Goal: Task Accomplishment & Management: Manage account settings

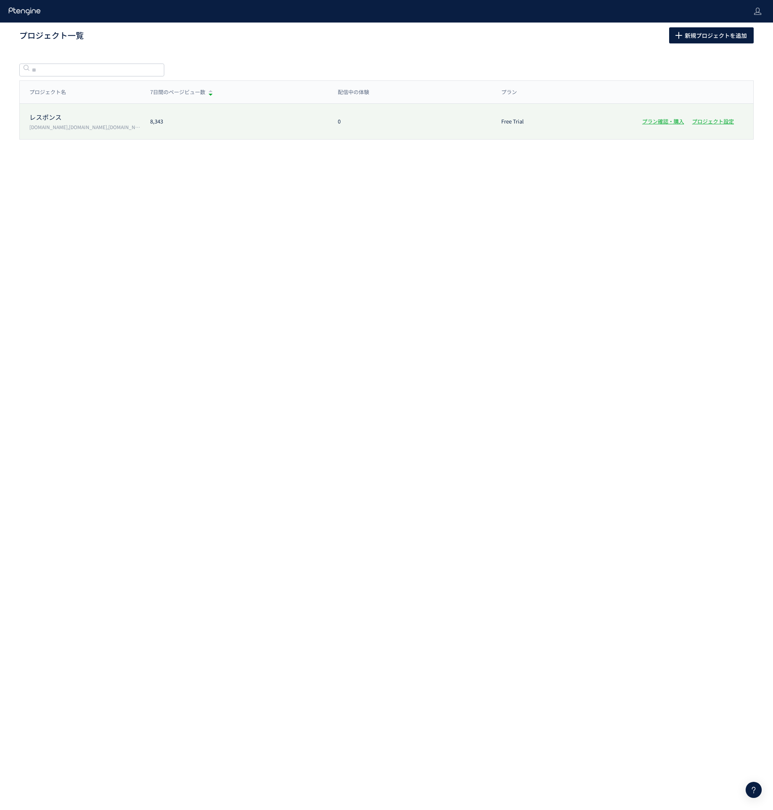
click at [74, 117] on p "レスポンス" at bounding box center [84, 117] width 111 height 9
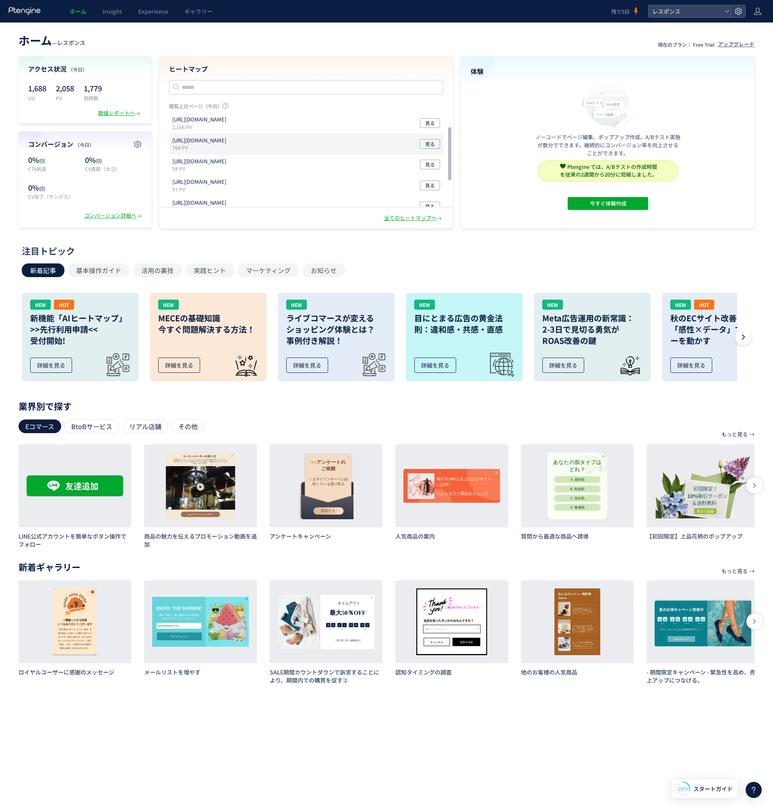
scroll to position [72, 0]
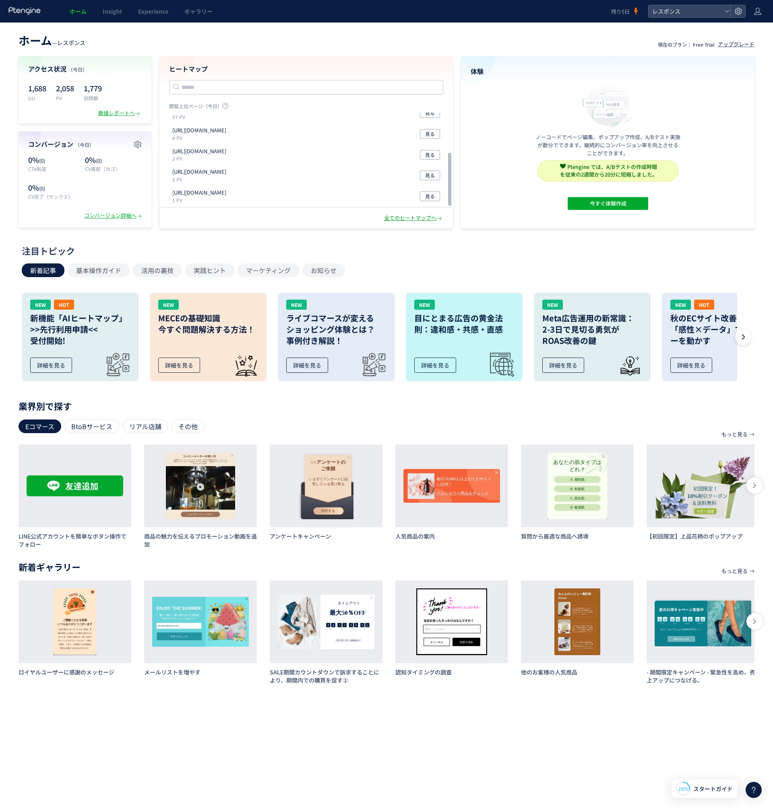
click at [407, 219] on div "全てのヒートマップへ" at bounding box center [413, 218] width 59 height 8
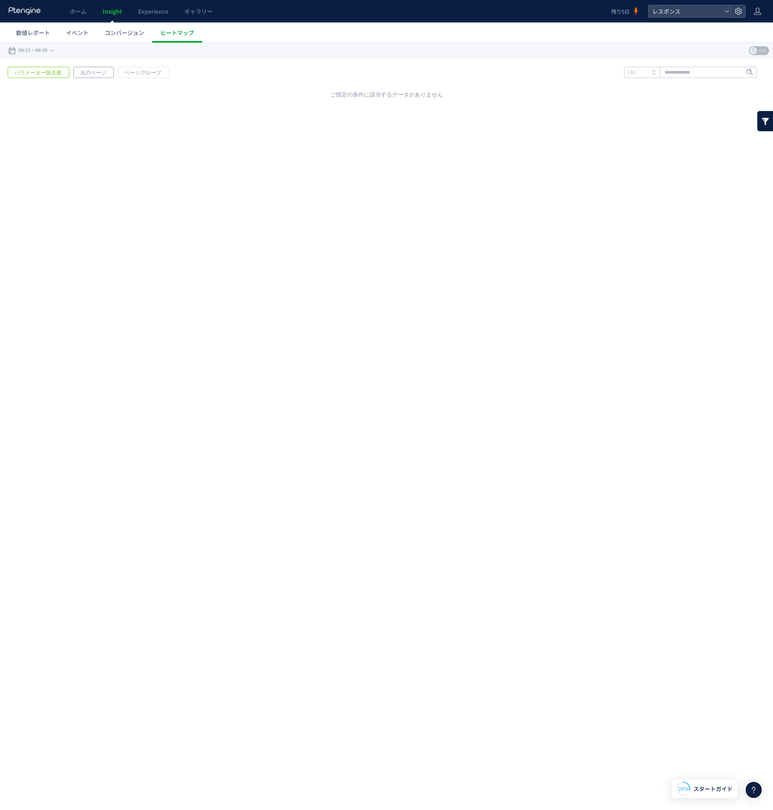
click at [101, 77] on span "元のページ" at bounding box center [93, 72] width 39 height 11
click at [122, 73] on span "ページグループ" at bounding box center [142, 72] width 49 height 11
click at [185, 69] on div "戻る パラメーター除去後 元のページ ページグループ 実装" at bounding box center [386, 81] width 773 height 44
click at [47, 53] on time "09/29" at bounding box center [41, 51] width 12 height 16
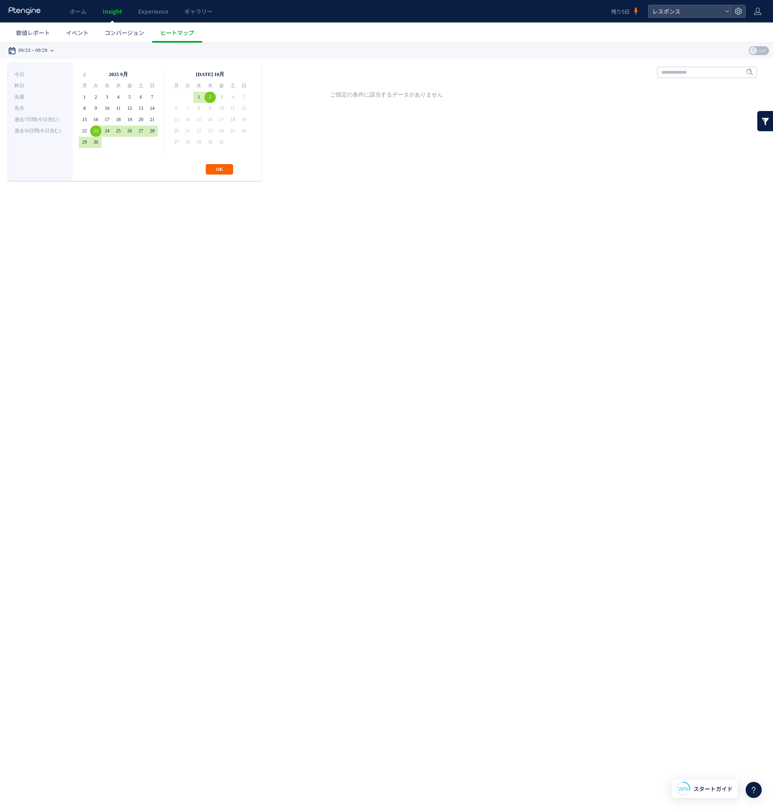
click at [212, 169] on button "OK" at bounding box center [219, 169] width 27 height 10
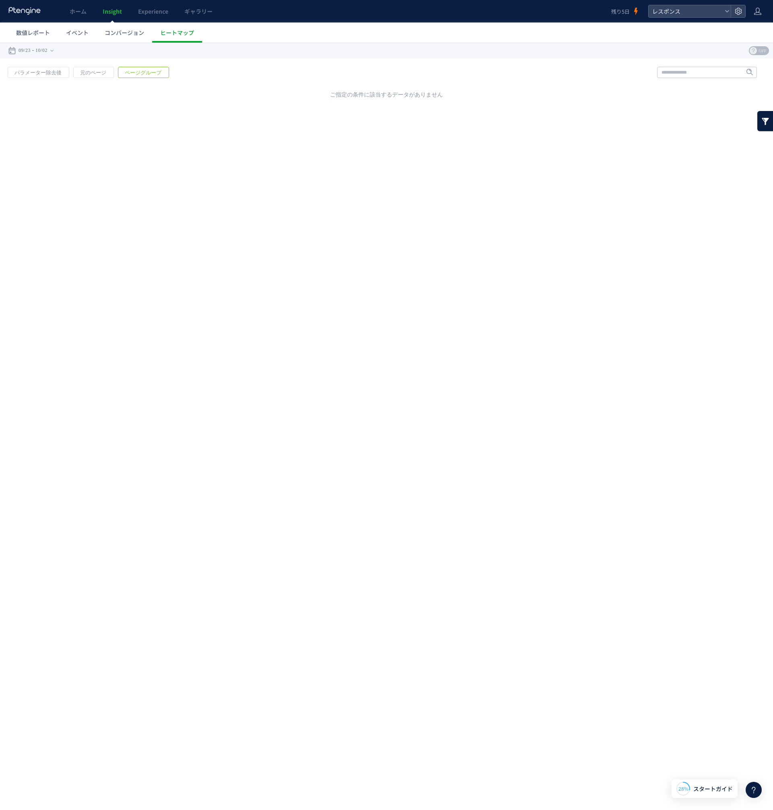
click at [219, 68] on div "戻る パラメーター除去後 元のページ ページグループ 実装" at bounding box center [386, 81] width 773 height 44
click at [125, 33] on span "コンバージョン" at bounding box center [124, 33] width 39 height 8
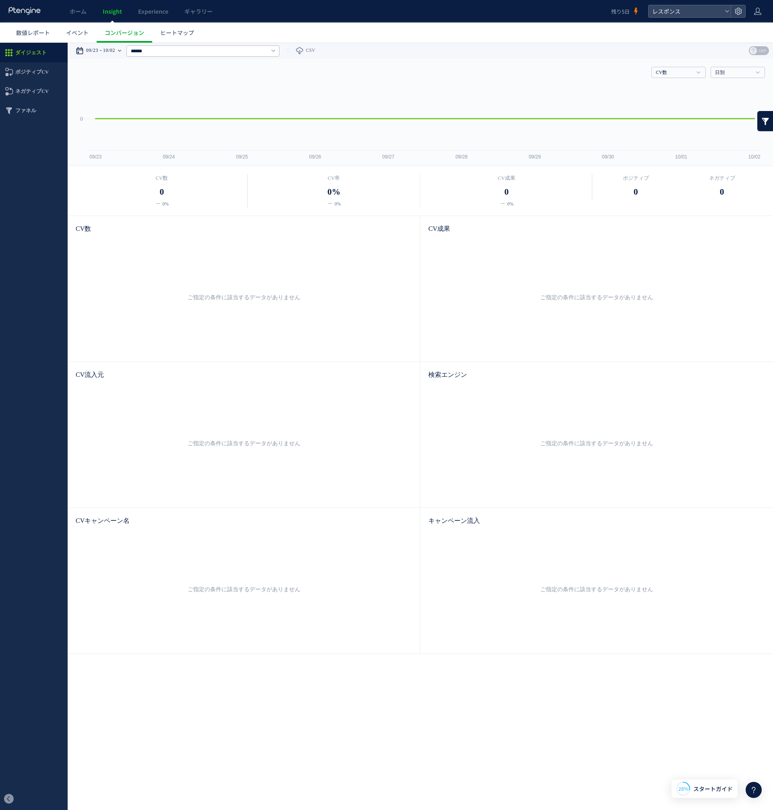
click at [107, 49] on time "10/02" at bounding box center [109, 51] width 12 height 16
click at [392, 74] on div "CV数 CV数 CV率 CV成果 日別 日別 週別 月別" at bounding box center [420, 71] width 689 height 24
click at [72, 37] on link "イベント" at bounding box center [77, 33] width 39 height 20
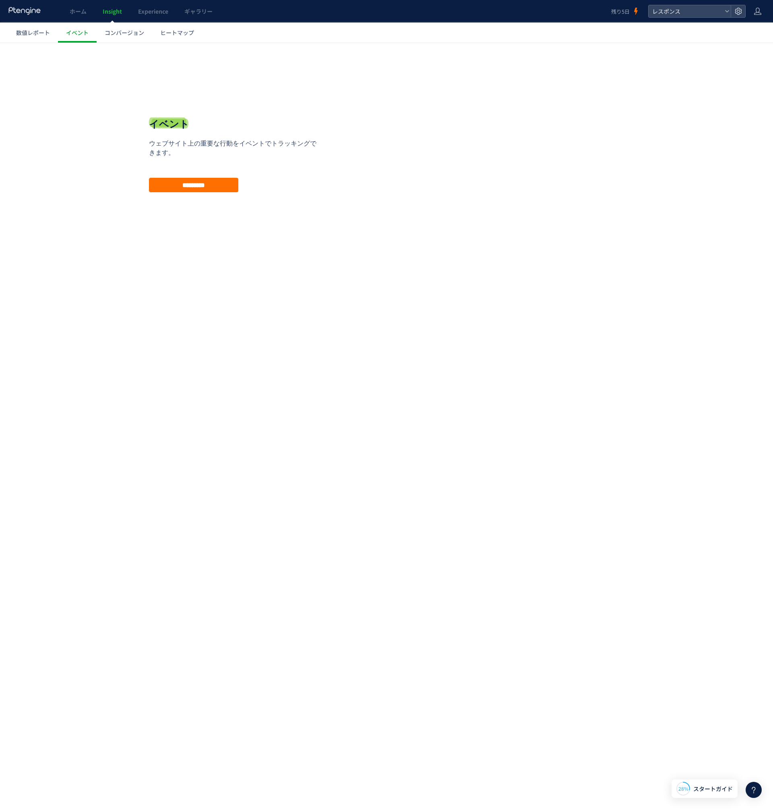
click at [186, 177] on div "イベント ウェブサイト上の重要な行動をイベントでトラッキングできます。プランをアップグレードしてからご利用ください。 ウェブサイト上の重要な行動をイベントでト…" at bounding box center [235, 155] width 173 height 75
click at [186, 205] on div "イベント ウェブサイト上の重要な行動をイベントでトラッキングできます。プランをアップグレードしてからご利用ください。 ウェブサイト上の重要な行動をイベントでト…" at bounding box center [235, 155] width 173 height 152
click at [186, 180] on input "*********" at bounding box center [193, 185] width 89 height 14
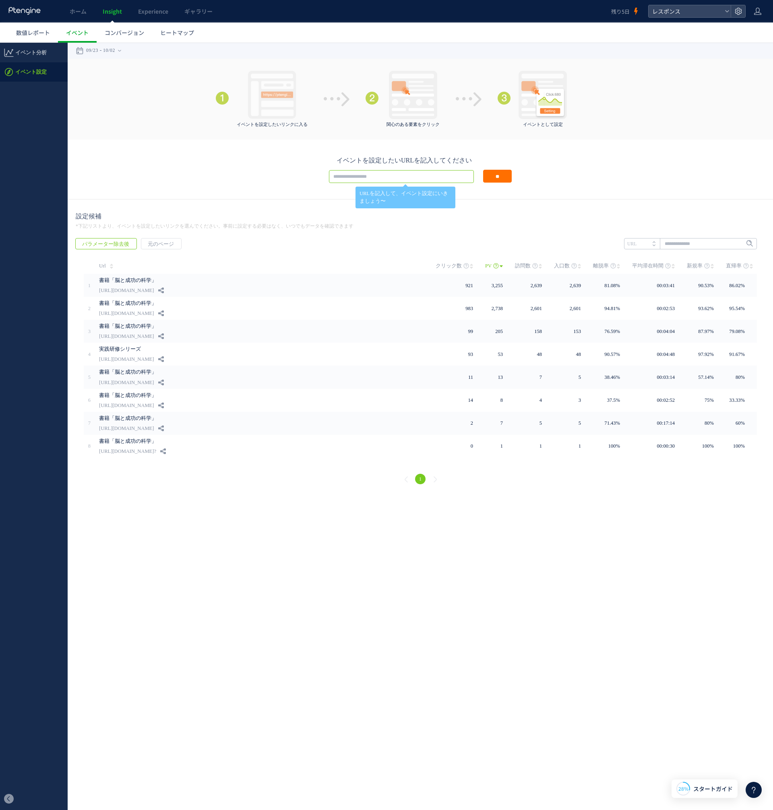
click at [376, 177] on input "text" at bounding box center [401, 176] width 145 height 13
type input "***"
click at [684, 243] on input "text" at bounding box center [690, 243] width 133 height 11
paste input "***"
type input "***"
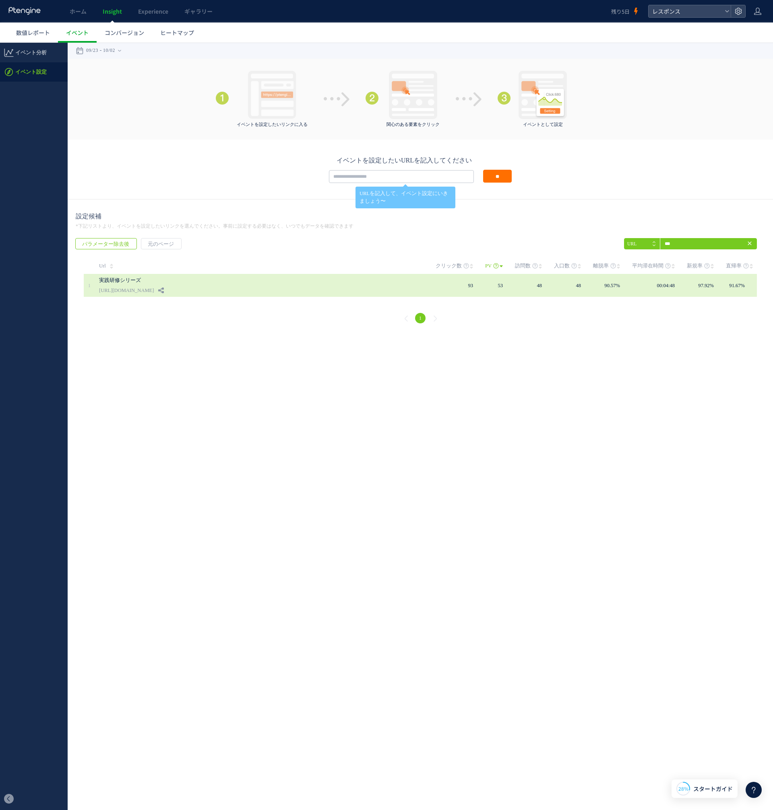
click at [154, 292] on link "[URL][DOMAIN_NAME]" at bounding box center [126, 291] width 55 height 10
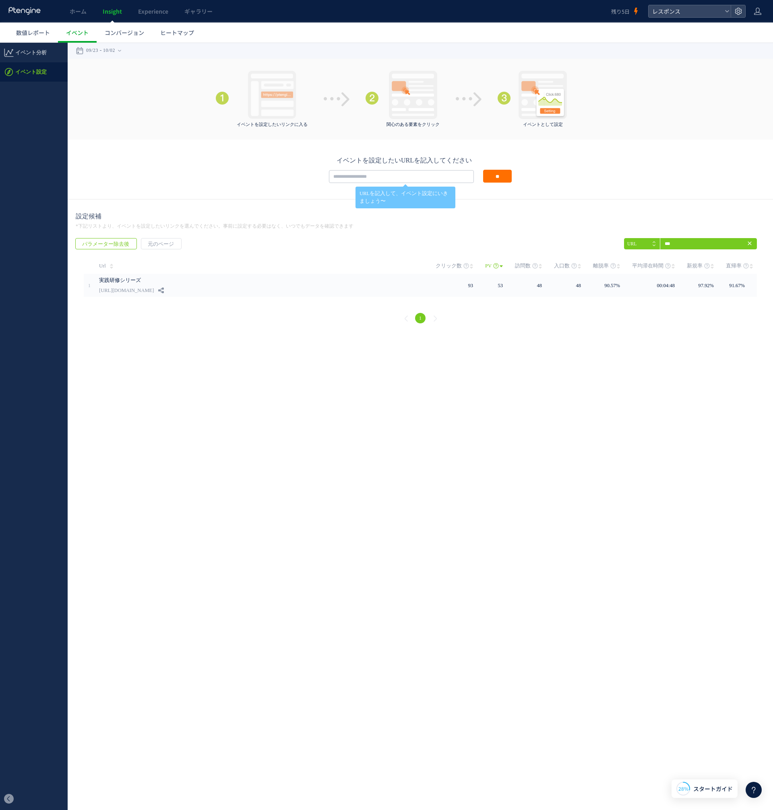
click at [256, 334] on html ".cls-1 { fill-rule: evenodd; } .cls-1 { fill: #ececec; } .cls-2 { fill: #929292…" at bounding box center [386, 188] width 773 height 291
click at [231, 316] on div "1" at bounding box center [420, 319] width 689 height 29
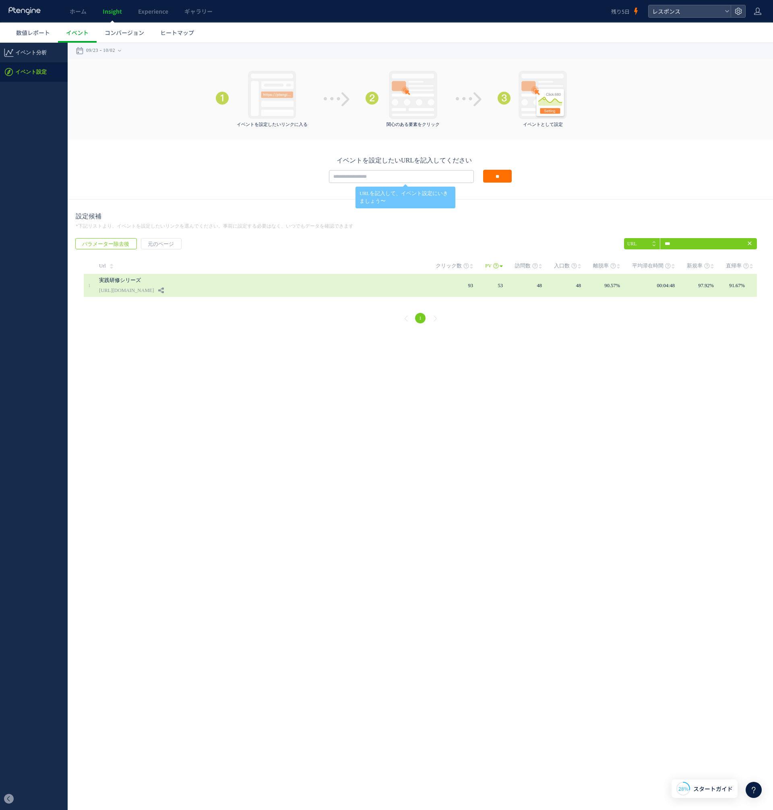
copy div "up_b2308ic_video"
drag, startPoint x: 277, startPoint y: 292, endPoint x: 199, endPoint y: 294, distance: 77.7
click at [199, 294] on div "実践研修シリーズ https://payment.dpub.jp/external_page/up_b2308ic_video" at bounding box center [267, 285] width 336 height 23
copy div "[URL][DOMAIN_NAME]"
drag, startPoint x: 247, startPoint y: 290, endPoint x: 100, endPoint y: 290, distance: 146.9
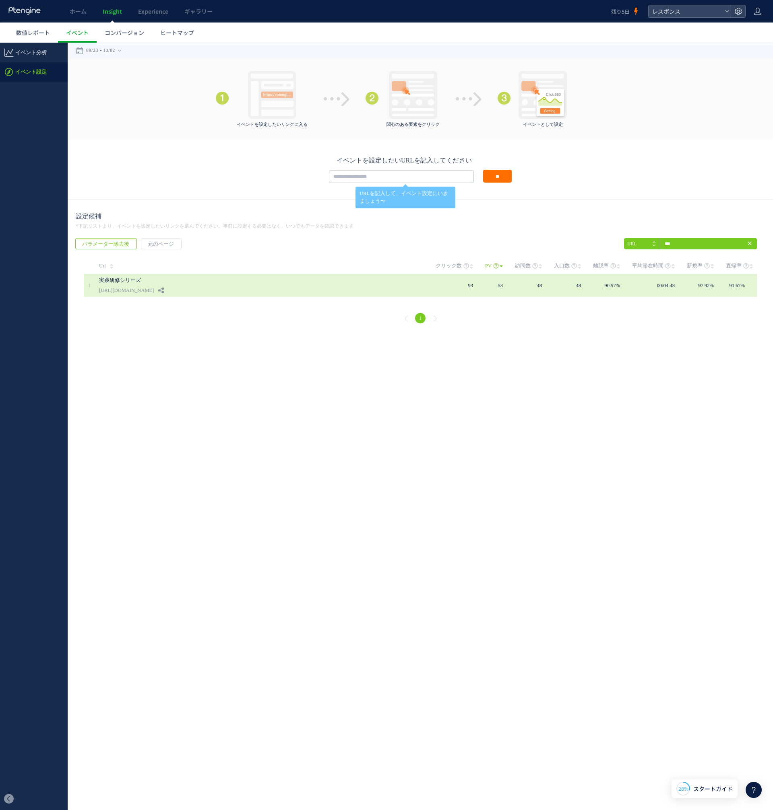
click at [100, 290] on div "実践研修シリーズ https://payment.dpub.jp/external_page/up_b2308ic_video" at bounding box center [267, 285] width 336 height 23
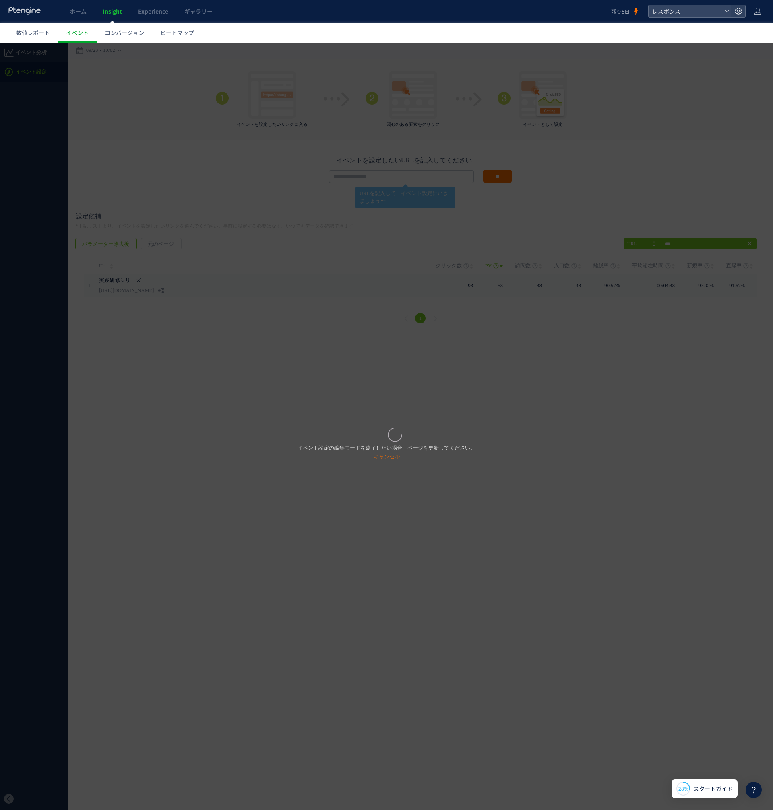
click at [202, 168] on div "イベント設定の編集モードを終了したい場合、ページを更新してください。 キャンセル" at bounding box center [386, 427] width 773 height 768
click at [275, 165] on div "イベント設定の編集モードを終了したい場合、ページを更新してください。 キャンセル" at bounding box center [386, 427] width 773 height 768
click at [590, 140] on div "イベント設定の編集モードを終了したい場合、ページを更新してください。 キャンセル" at bounding box center [386, 427] width 773 height 768
click at [331, 168] on div "イベント設定の編集モードを終了したい場合、ページを更新してください。 キャンセル" at bounding box center [386, 427] width 773 height 768
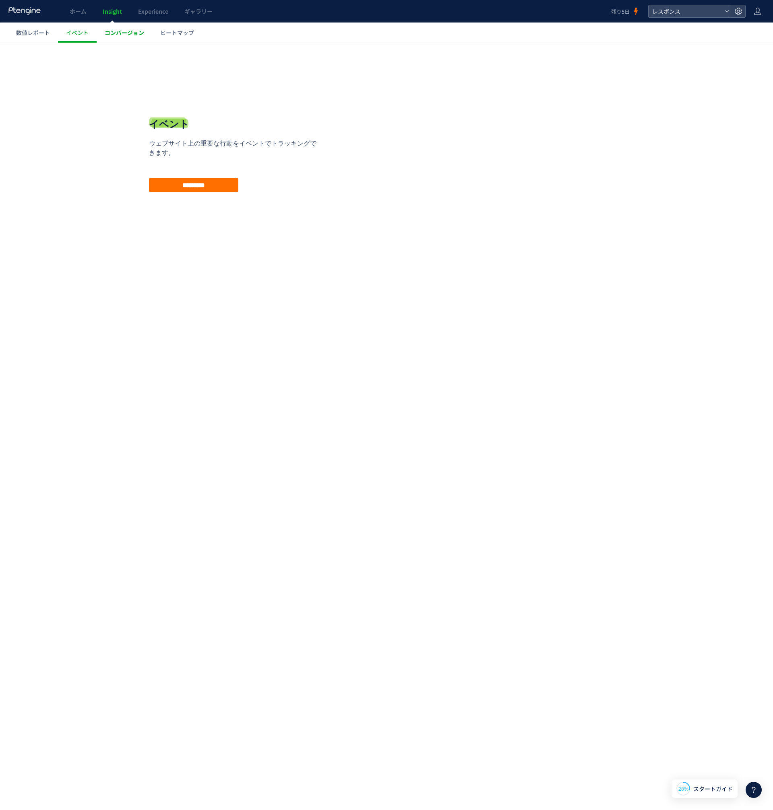
click at [122, 27] on link "コンバージョン" at bounding box center [125, 33] width 56 height 20
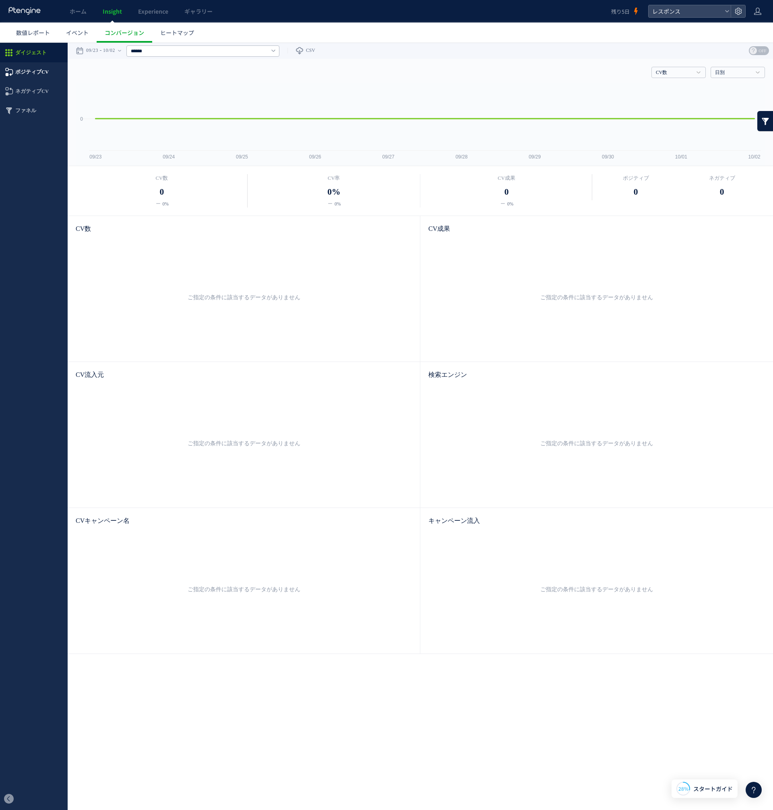
click at [23, 78] on span "ポジティブCV" at bounding box center [31, 71] width 33 height 19
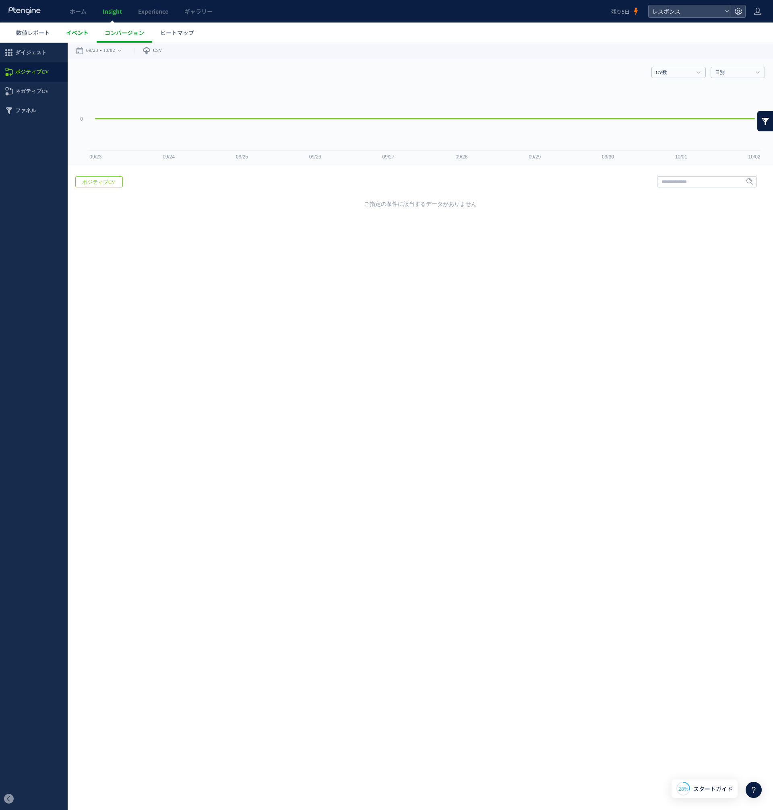
click at [74, 31] on span "イベント" at bounding box center [77, 33] width 23 height 8
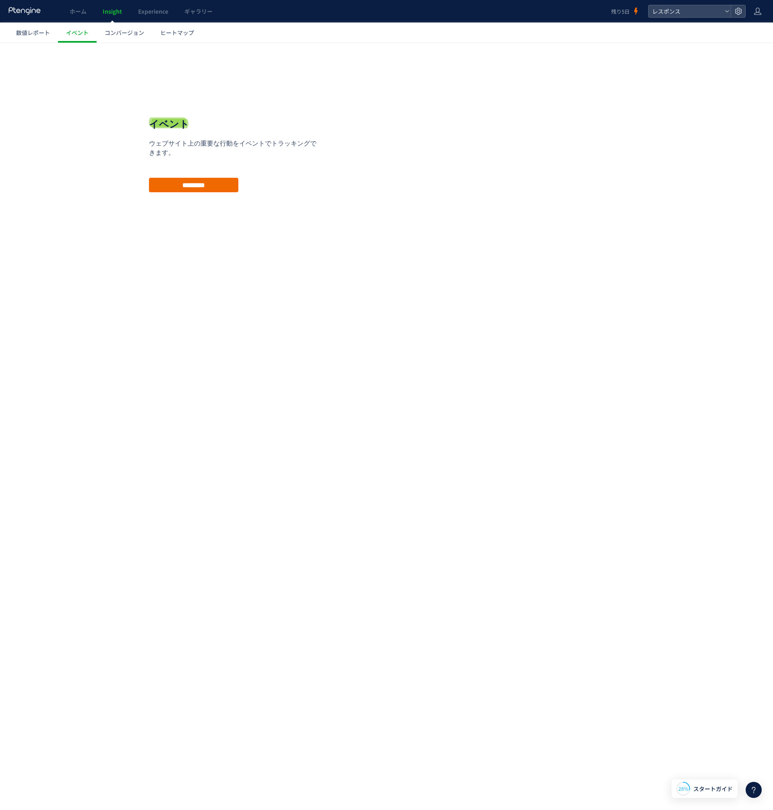
click at [179, 182] on input "*********" at bounding box center [193, 185] width 89 height 14
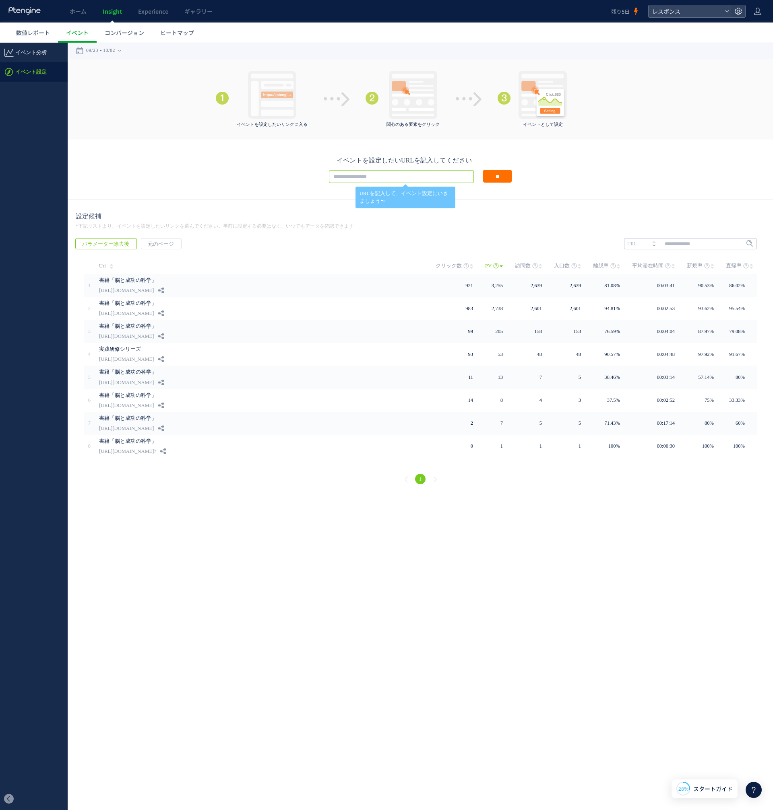
click at [364, 177] on input "text" at bounding box center [401, 176] width 145 height 13
paste input "**********"
type input "**********"
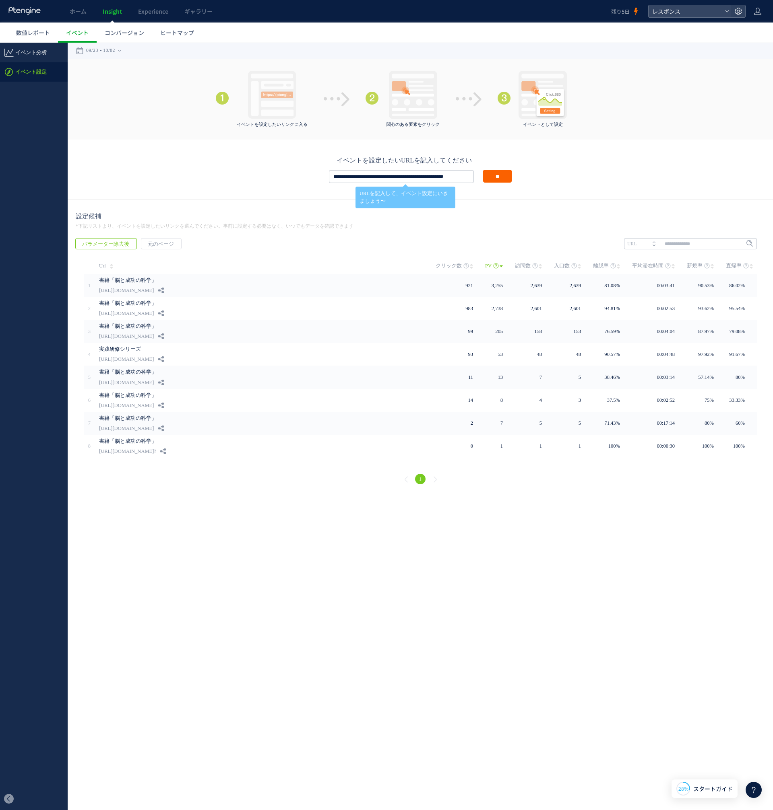
click at [488, 174] on input "**" at bounding box center [497, 176] width 29 height 13
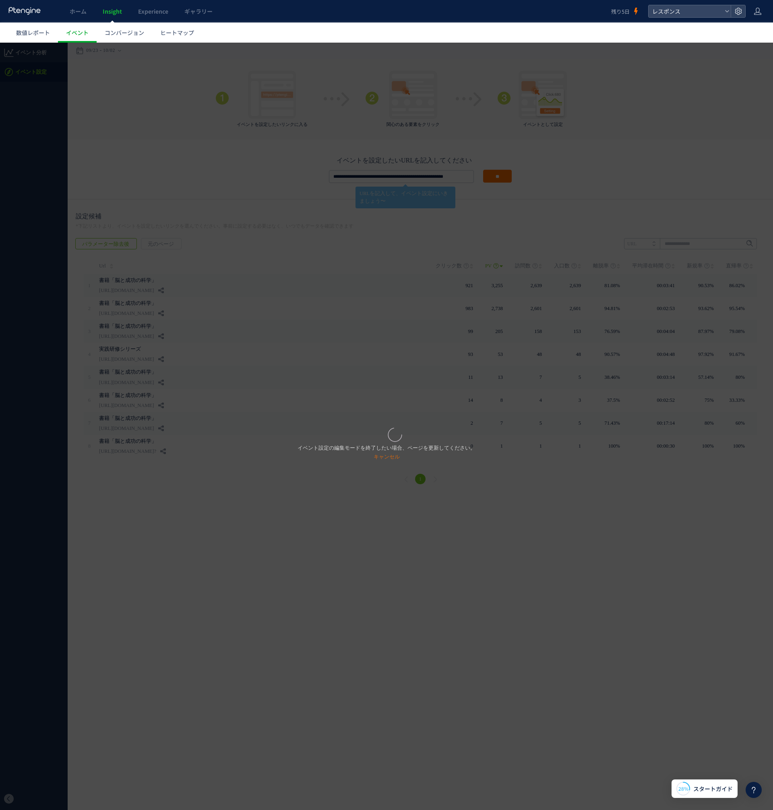
click at [352, 471] on div "イベント設定の編集モードを終了したい場合、ページを更新してください。 キャンセル" at bounding box center [386, 427] width 773 height 768
click at [381, 460] on p "イベント設定の編集モードを終了したい場合、ページを更新してください。 キャンセル" at bounding box center [386, 453] width 178 height 18
click at [381, 456] on link "キャンセル" at bounding box center [386, 457] width 26 height 6
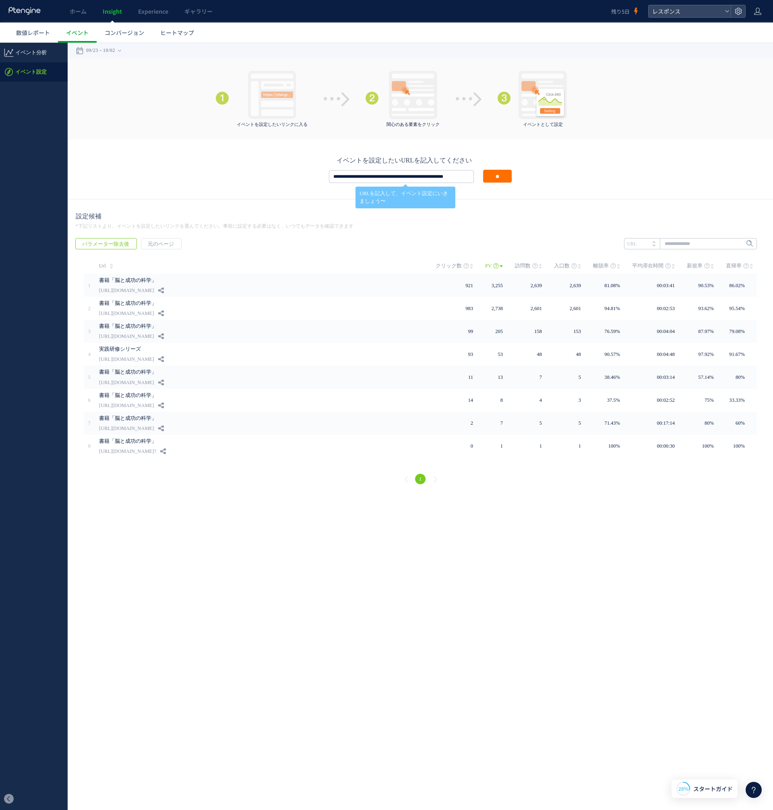
click at [672, 235] on div "戻る パラメーター除去後 元のページ ヒートマップを計測させるには、解析コードを実装してください。 実装 URL" at bounding box center [420, 362] width 705 height 265
click at [672, 243] on input "text" at bounding box center [690, 243] width 133 height 11
paste input "**********"
click at [744, 241] on span "Enter" at bounding box center [747, 243] width 10 height 9
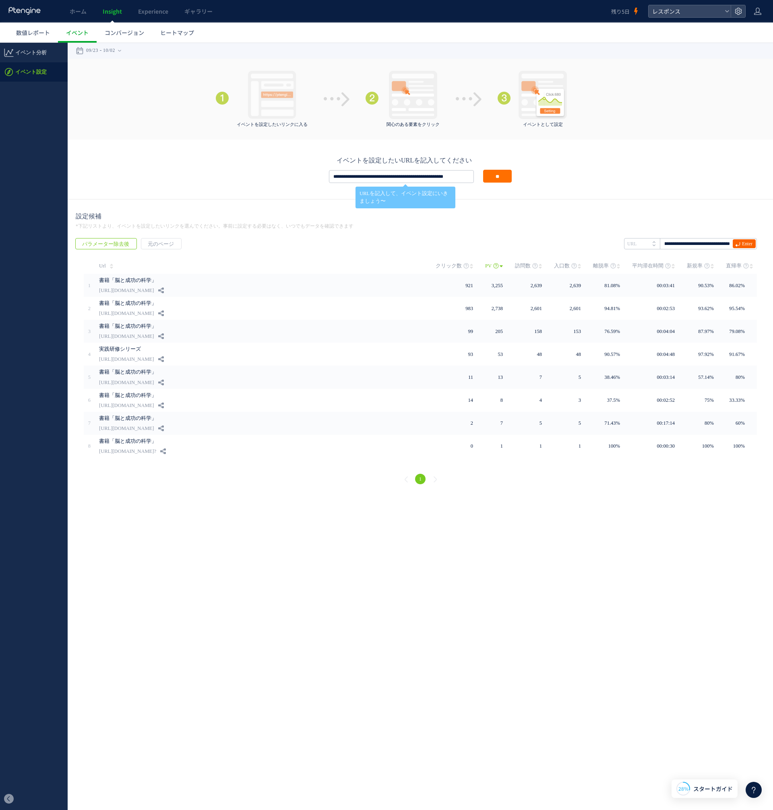
type input "**********"
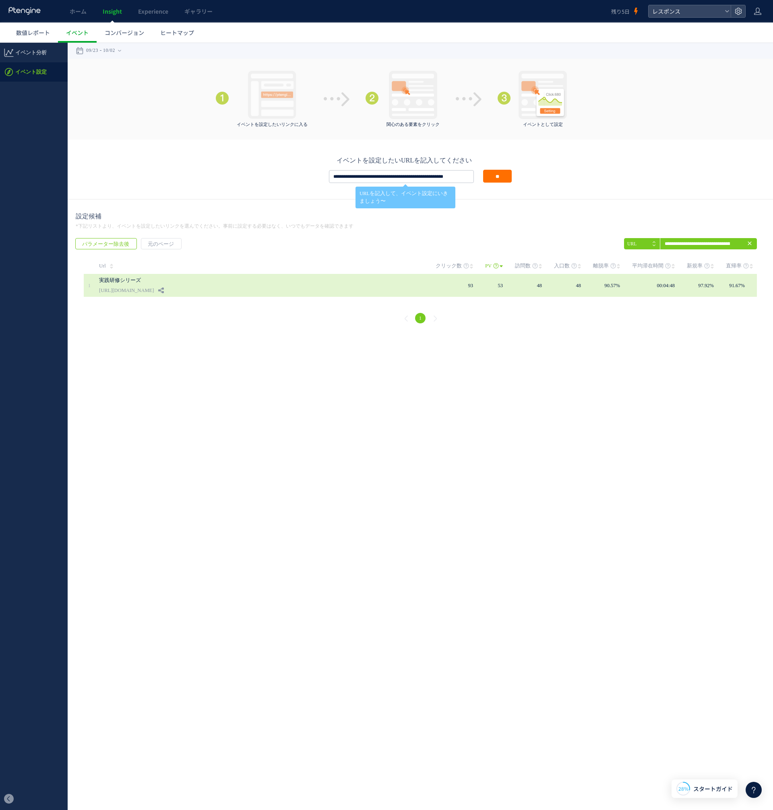
click at [414, 282] on div "実践研修シリーズ [URL][DOMAIN_NAME]" at bounding box center [267, 285] width 336 height 23
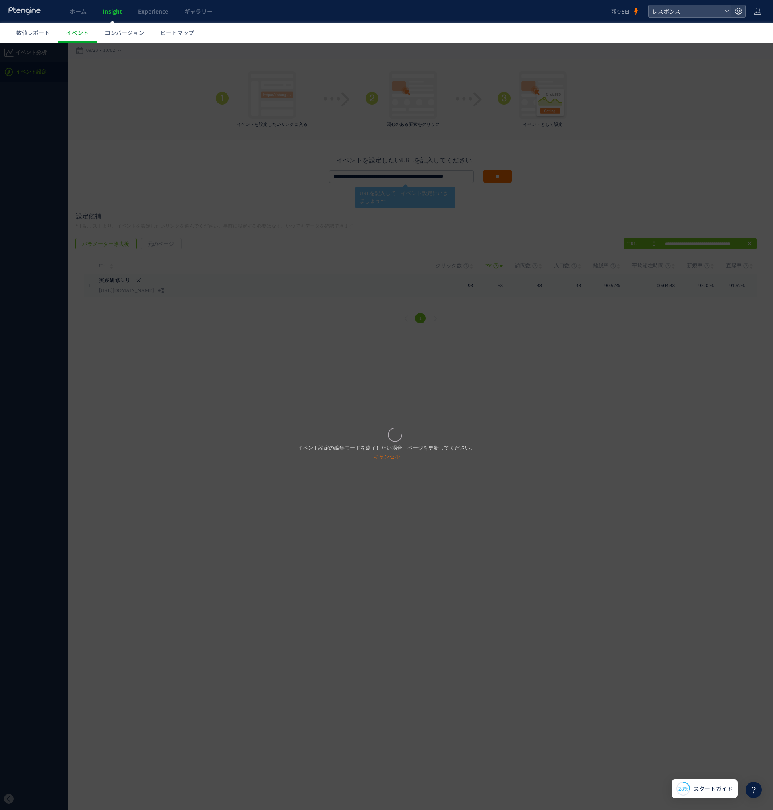
click at [191, 278] on div "イベント設定の編集モードを終了したい場合、ページを更新してください。 キャンセル" at bounding box center [386, 427] width 773 height 768
click at [367, 468] on div "イベント設定の編集モードを終了したい場合、ページを更新してください。 キャンセル" at bounding box center [386, 427] width 773 height 768
click at [235, 266] on div "イベント設定の編集モードを終了したい場合、ページを更新してください。 キャンセル" at bounding box center [386, 427] width 773 height 768
click at [83, 89] on div "イベント設定の編集モードを終了したい場合、ページを更新してください。 キャンセル" at bounding box center [386, 427] width 773 height 768
click at [43, 33] on span "数値レポート" at bounding box center [33, 33] width 34 height 8
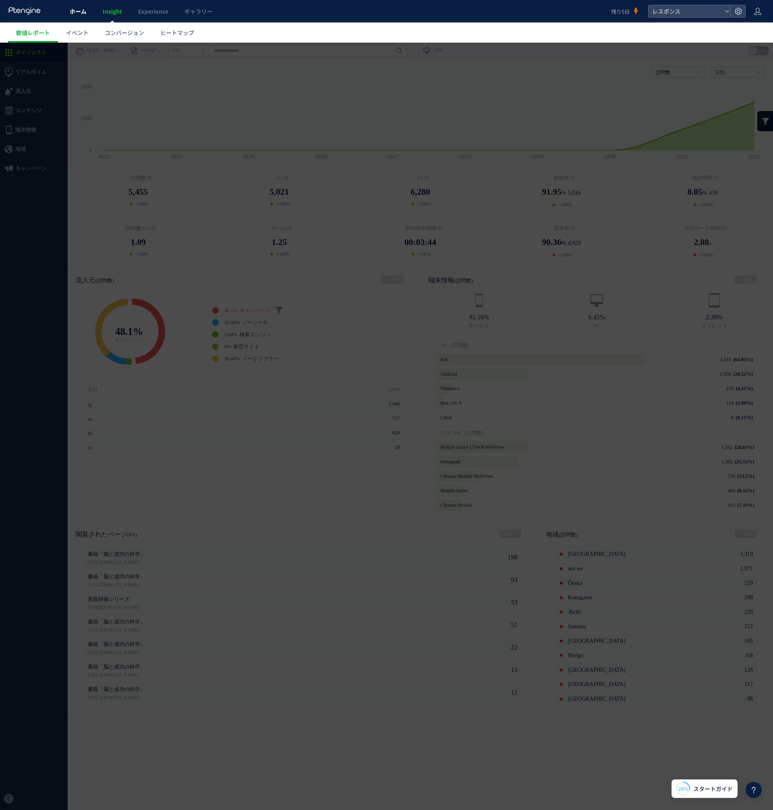
click at [74, 13] on span "ホーム" at bounding box center [78, 11] width 17 height 8
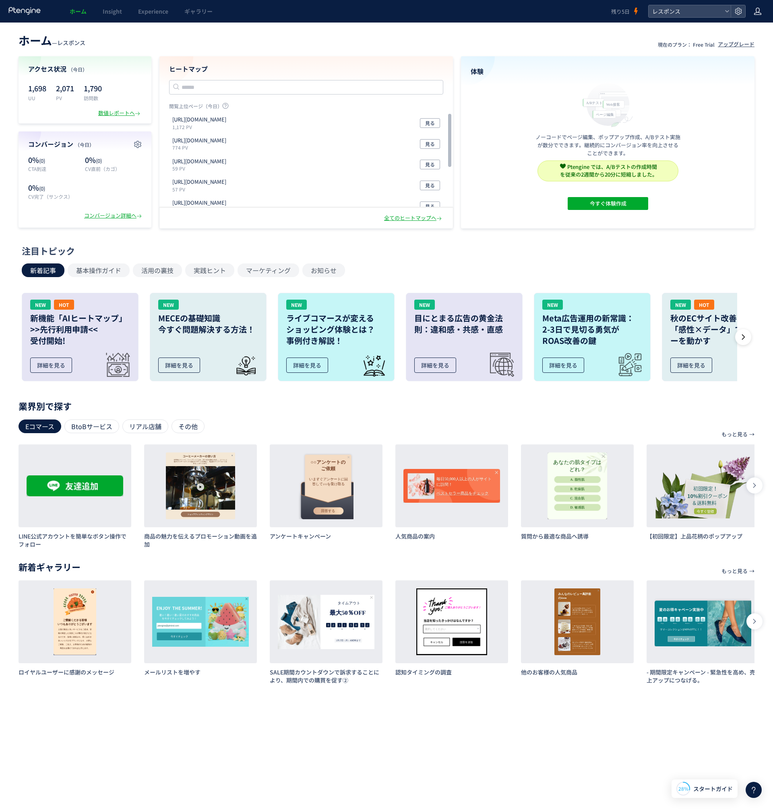
click at [759, 7] on icon at bounding box center [757, 11] width 8 height 8
click at [739, 12] on icon at bounding box center [738, 11] width 8 height 8
click at [687, 82] on span "コンバージョン設定" at bounding box center [690, 83] width 51 height 13
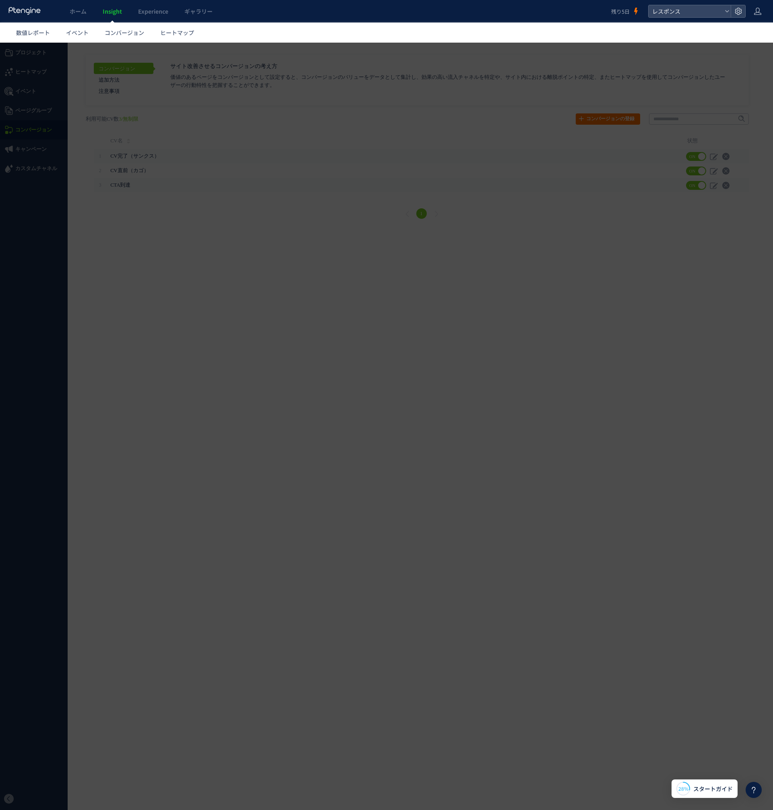
click at [263, 205] on div at bounding box center [386, 427] width 773 height 768
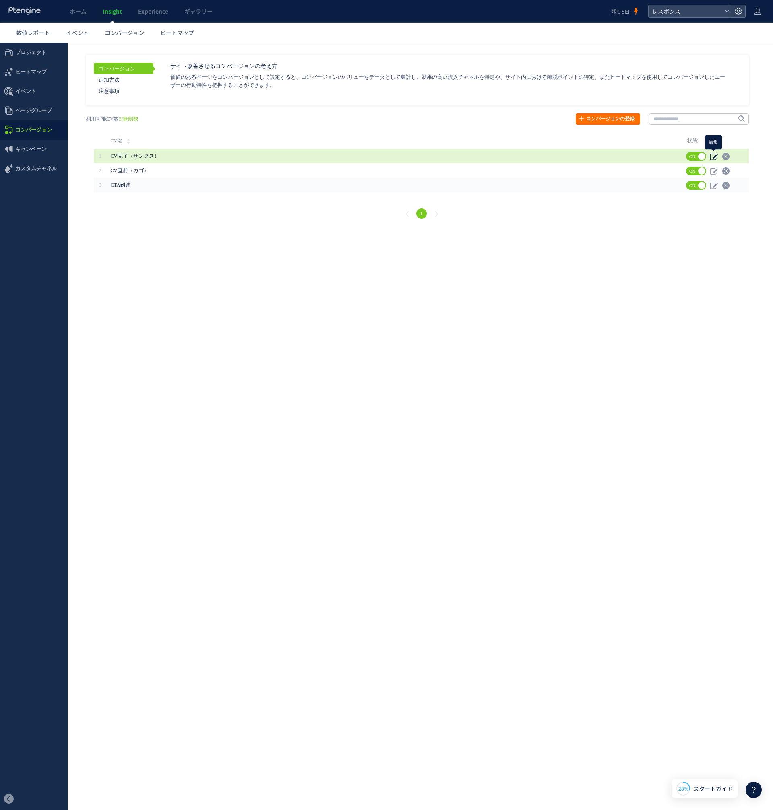
click at [714, 158] on icon at bounding box center [713, 157] width 8 height 8
type input "**********"
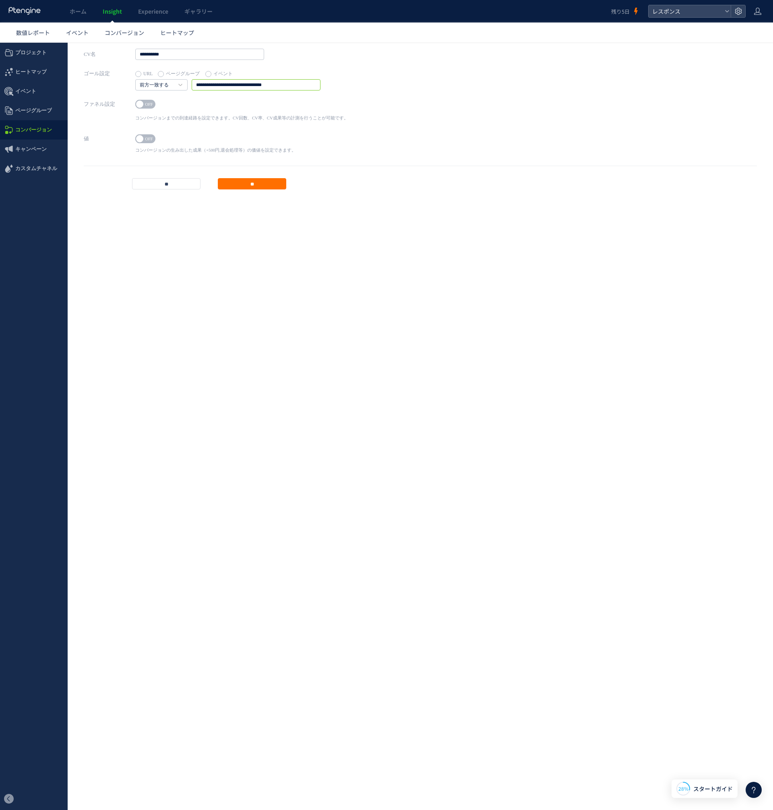
click at [205, 89] on input "**********" at bounding box center [256, 84] width 129 height 11
paste input "**********"
click at [277, 86] on input "**********" at bounding box center [256, 84] width 129 height 11
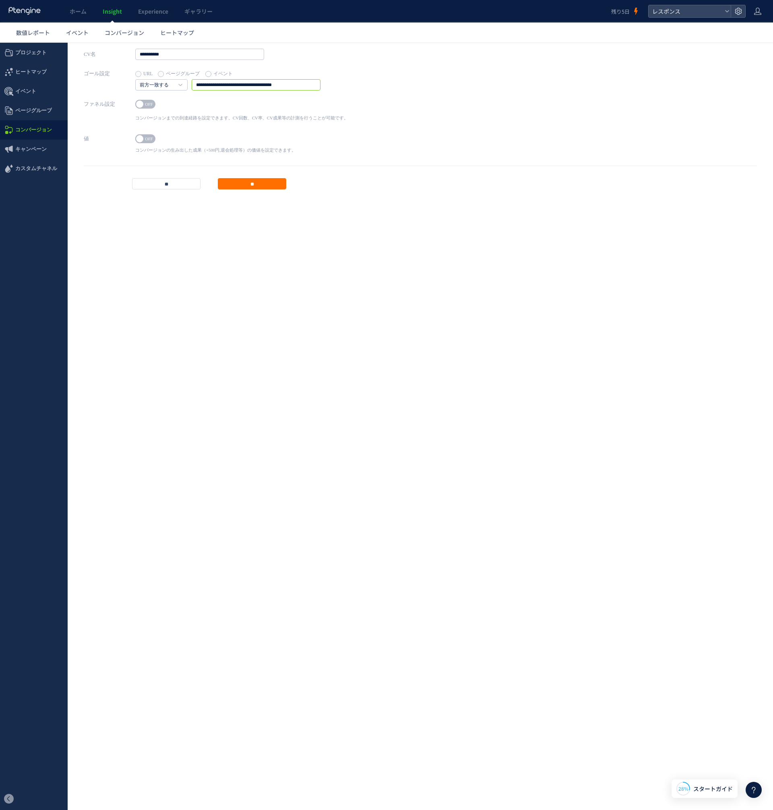
type input "**********"
click at [149, 104] on span "OFF" at bounding box center [149, 104] width 12 height 9
click at [144, 102] on span "ON" at bounding box center [141, 104] width 12 height 9
click at [251, 180] on input "**" at bounding box center [252, 183] width 68 height 11
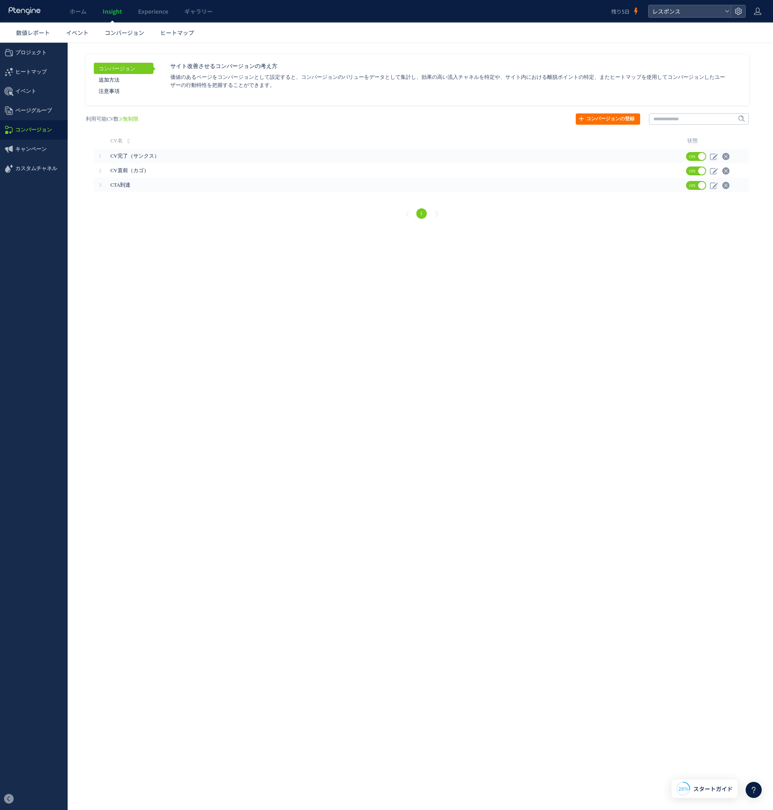
click at [196, 229] on html ".cls-1 { fill-rule: evenodd; } .cls-1 { fill: #ececec; } .cls-2 { fill: #929292…" at bounding box center [386, 136] width 773 height 187
click at [152, 227] on div "1" at bounding box center [421, 214] width 671 height 29
click at [119, 229] on html ".cls-1 { fill-rule: evenodd; } .cls-1 { fill: #ececec; } .cls-2 { fill: #929292…" at bounding box center [386, 136] width 773 height 187
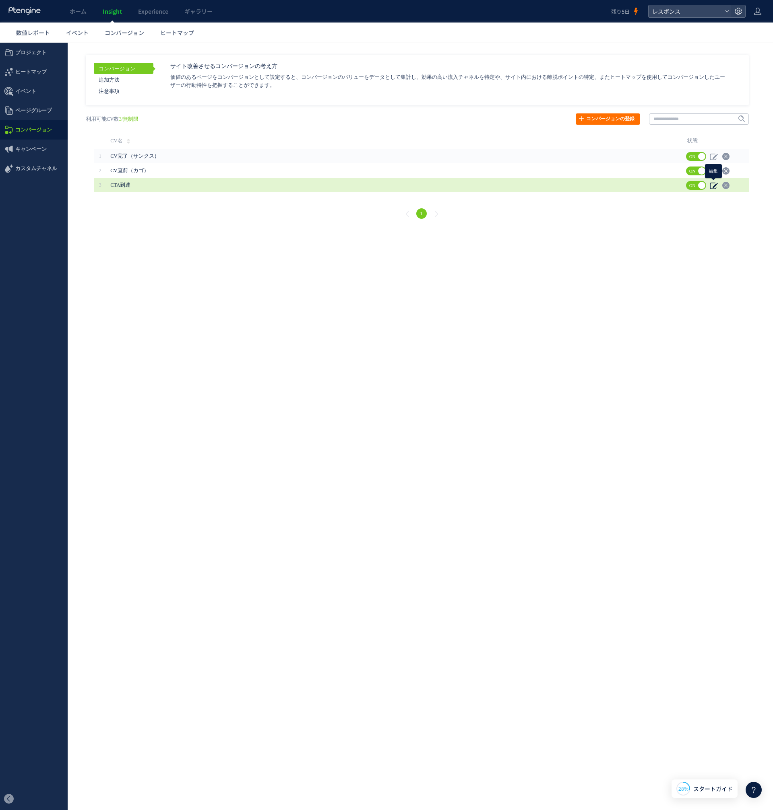
click at [712, 186] on icon at bounding box center [713, 185] width 8 height 8
type input "*****"
type input "**********"
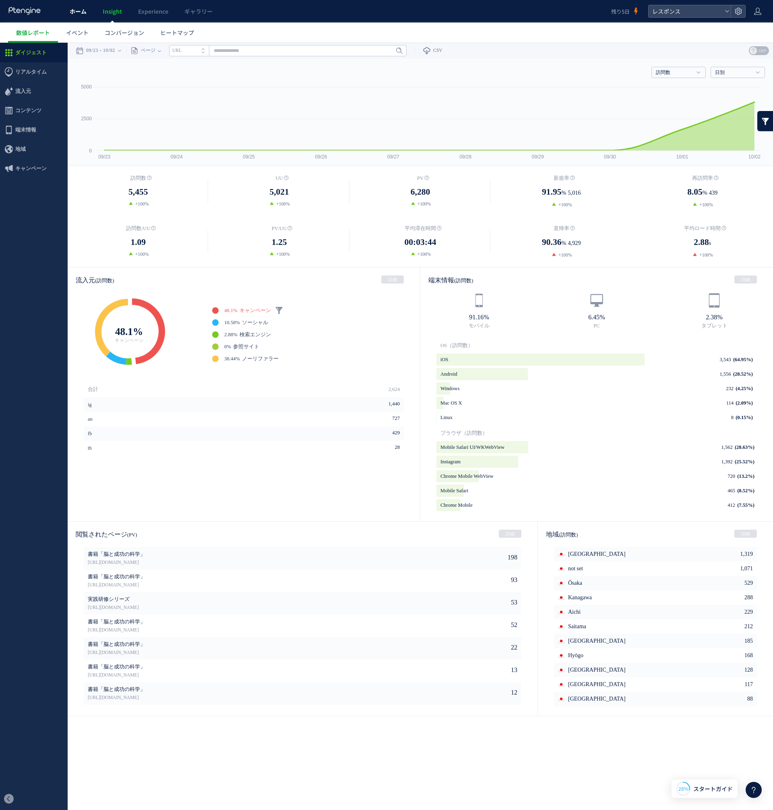
click at [80, 13] on span "ホーム" at bounding box center [78, 11] width 17 height 8
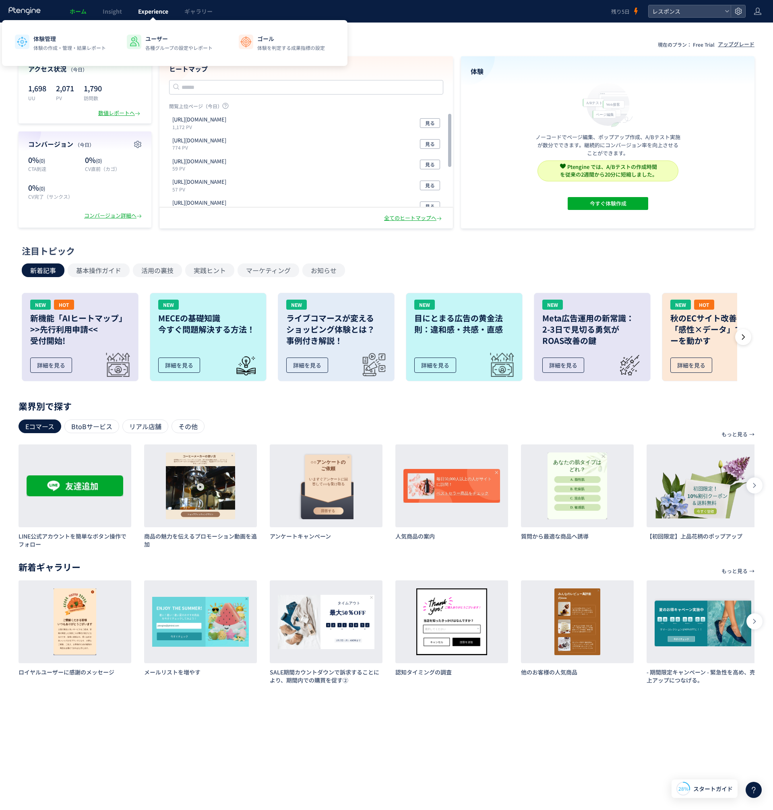
click at [156, 8] on span "Experience" at bounding box center [153, 11] width 30 height 8
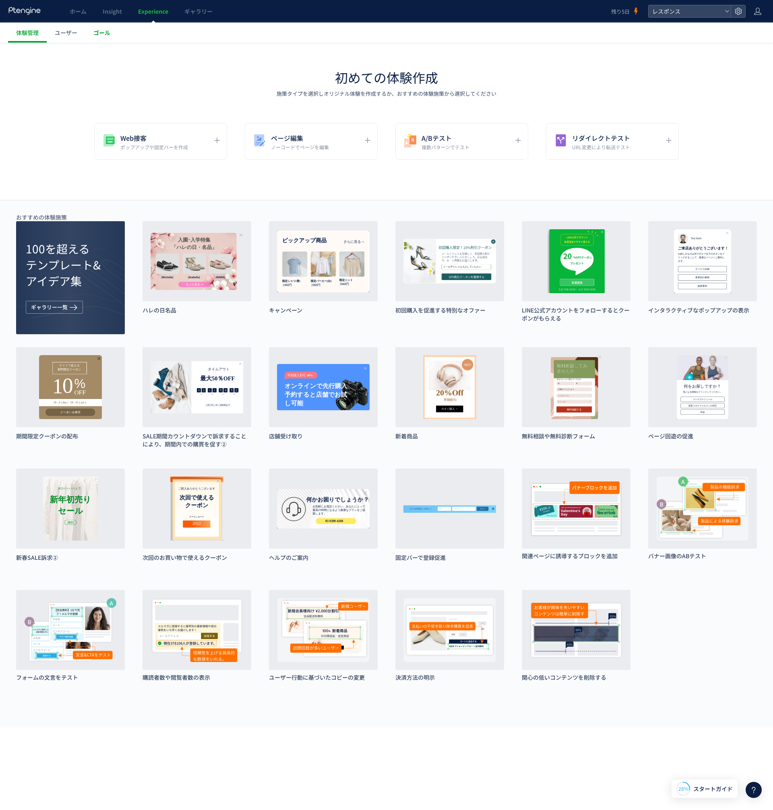
click at [107, 31] on span "ゴール" at bounding box center [101, 33] width 17 height 8
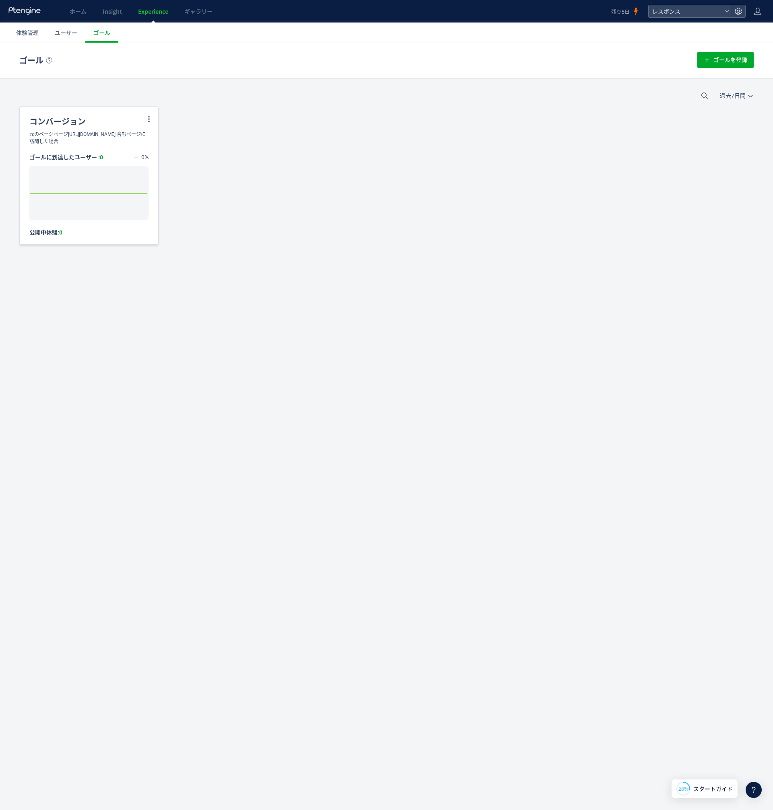
click at [130, 120] on div "コンバージョン" at bounding box center [89, 119] width 138 height 24
click at [151, 122] on icon at bounding box center [148, 118] width 7 height 7
click at [138, 138] on li "編集" at bounding box center [139, 139] width 27 height 14
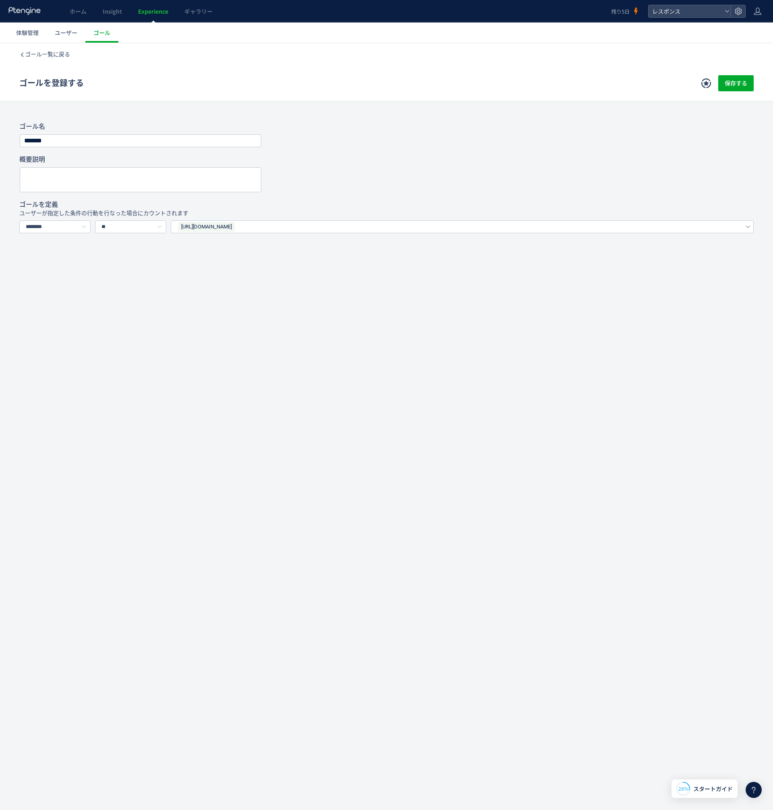
click at [274, 231] on div "https://payment.dpub.jp/complete/" at bounding box center [455, 227] width 556 height 12
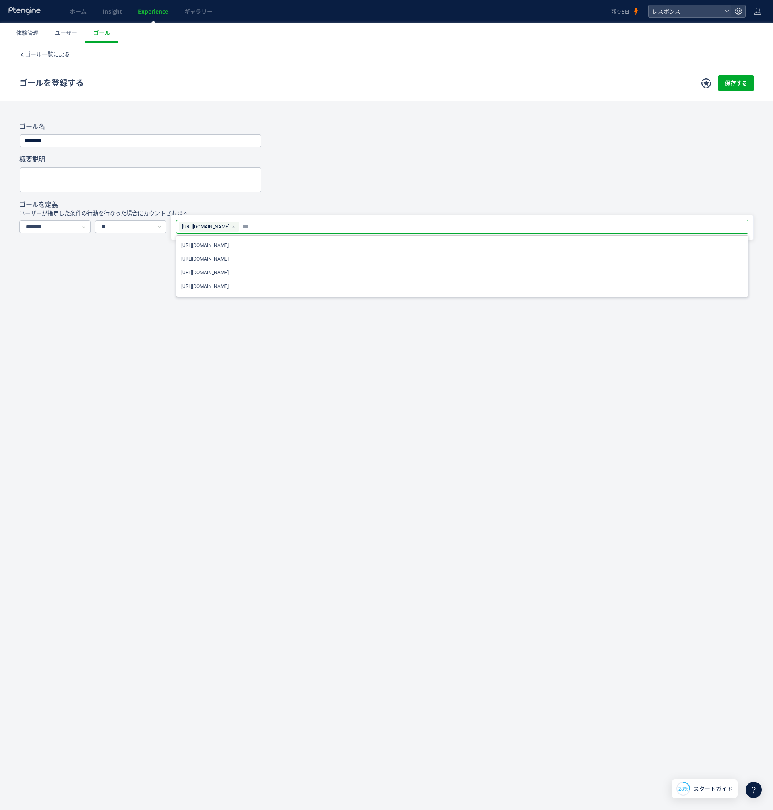
click at [239, 227] on div "https://payment.dpub.jp/complete/" at bounding box center [209, 227] width 60 height 10
click at [235, 228] on icon at bounding box center [233, 227] width 4 height 4
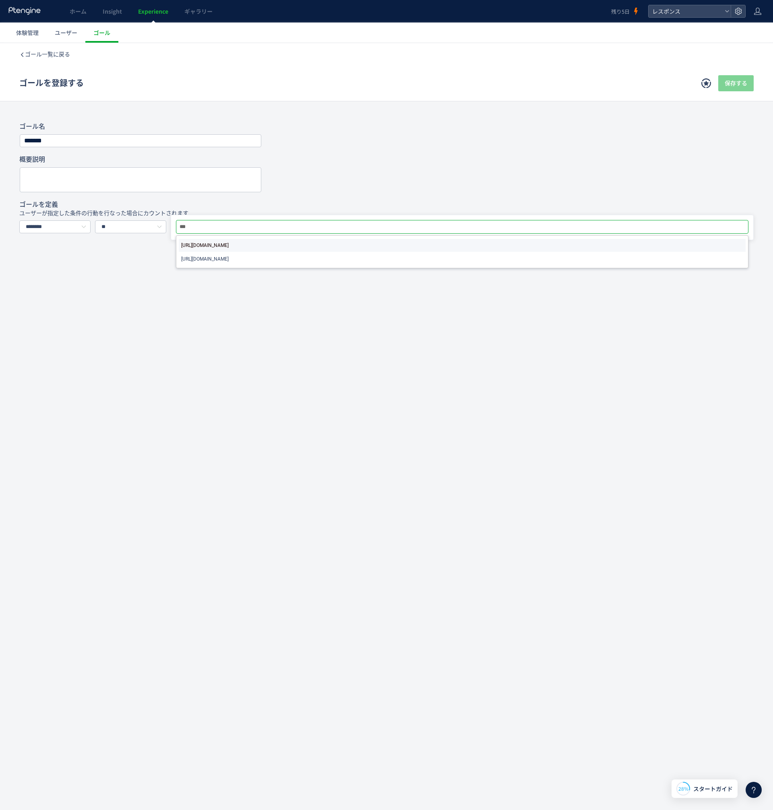
type input "***"
click at [229, 243] on span "[URL][DOMAIN_NAME]" at bounding box center [204, 246] width 47 height 10
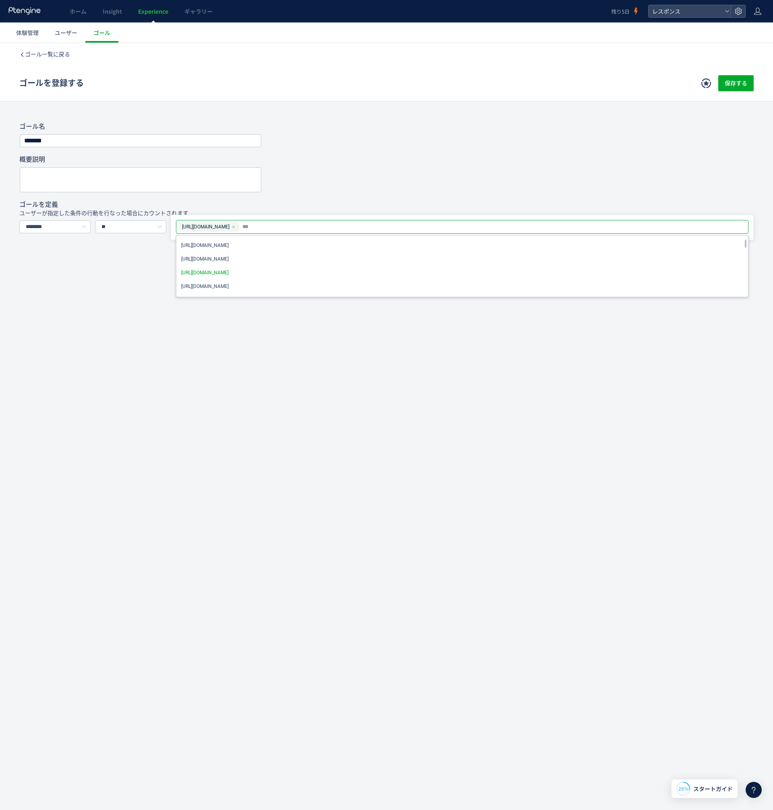
click at [66, 280] on div "ゴール一覧に戻る ゴールを登録する 保存する ゴール登録とは？ ウェブサイト上のゴール地点を定義します。例えば、会員登録、購入、問い合わせといったゴールを設定…" at bounding box center [386, 207] width 773 height 328
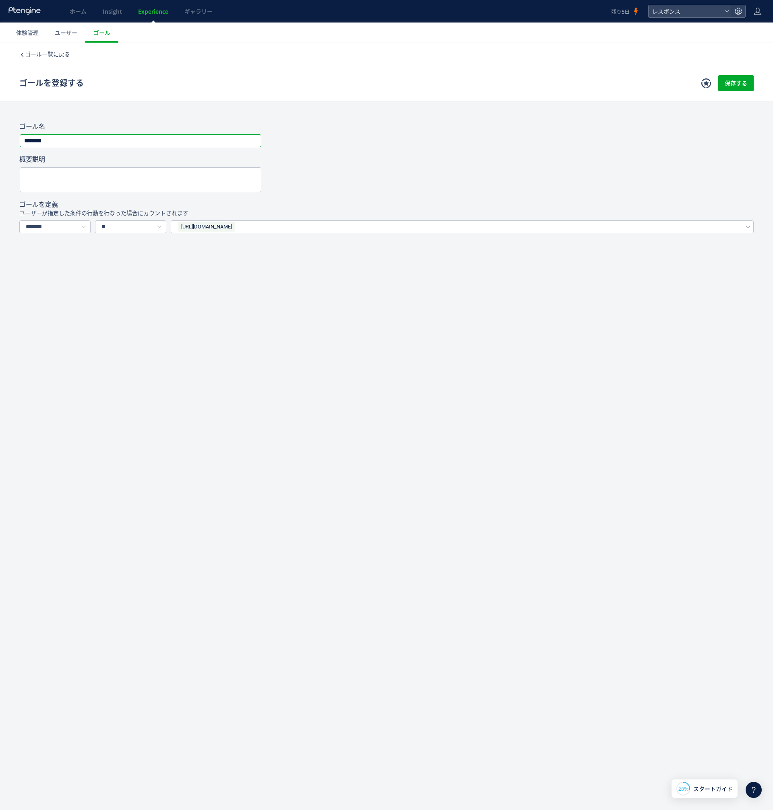
click at [149, 146] on input "*******" at bounding box center [140, 140] width 241 height 11
type input "**********"
click at [725, 82] on span "保存する" at bounding box center [735, 83] width 23 height 16
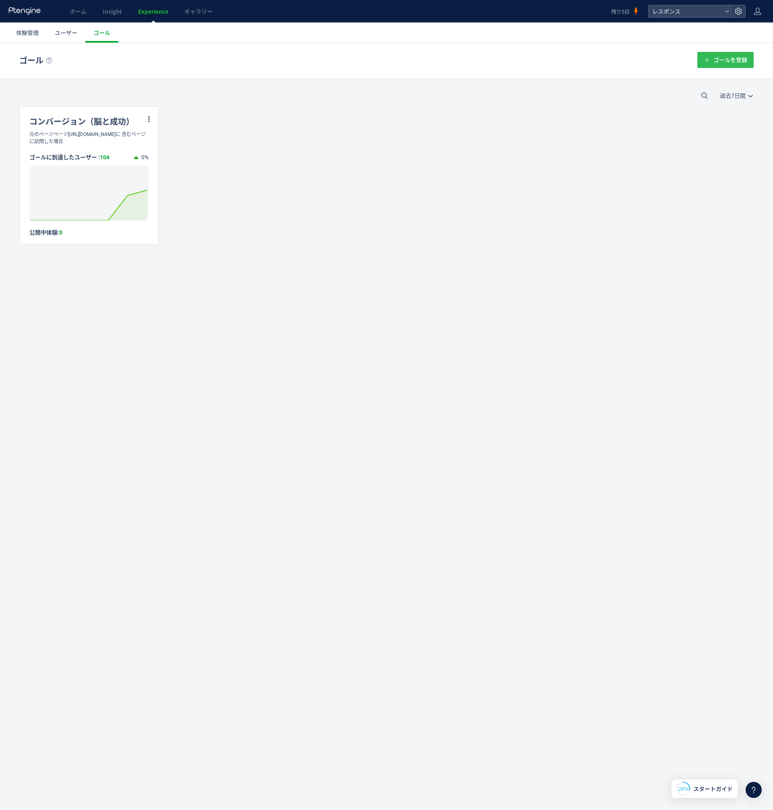
click at [711, 64] on button "ゴールを登録" at bounding box center [725, 60] width 56 height 16
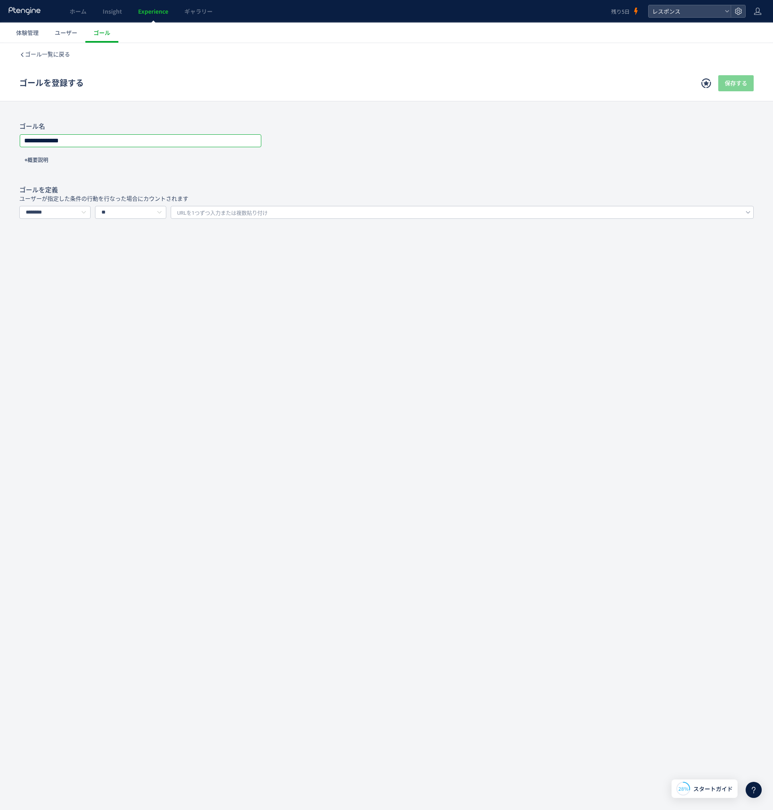
click at [159, 144] on input "**********" at bounding box center [140, 140] width 241 height 11
type input "**********"
click at [282, 231] on div "**********" at bounding box center [386, 187] width 773 height 289
click at [274, 229] on div "**********" at bounding box center [386, 187] width 773 height 289
click at [266, 217] on span "URLを1つずつ入力または複数貼り付け" at bounding box center [222, 213] width 91 height 12
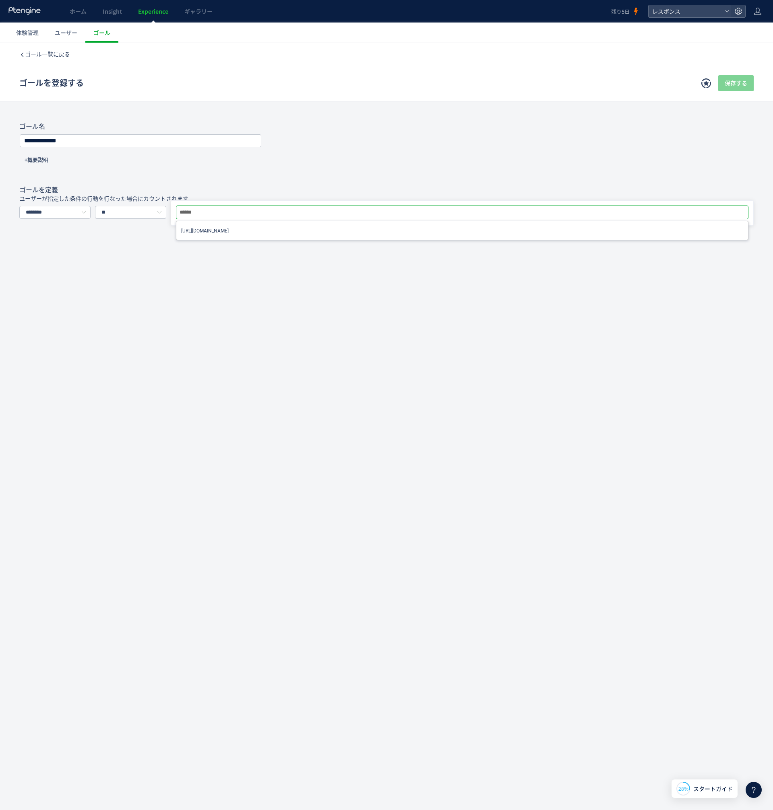
type input "*******"
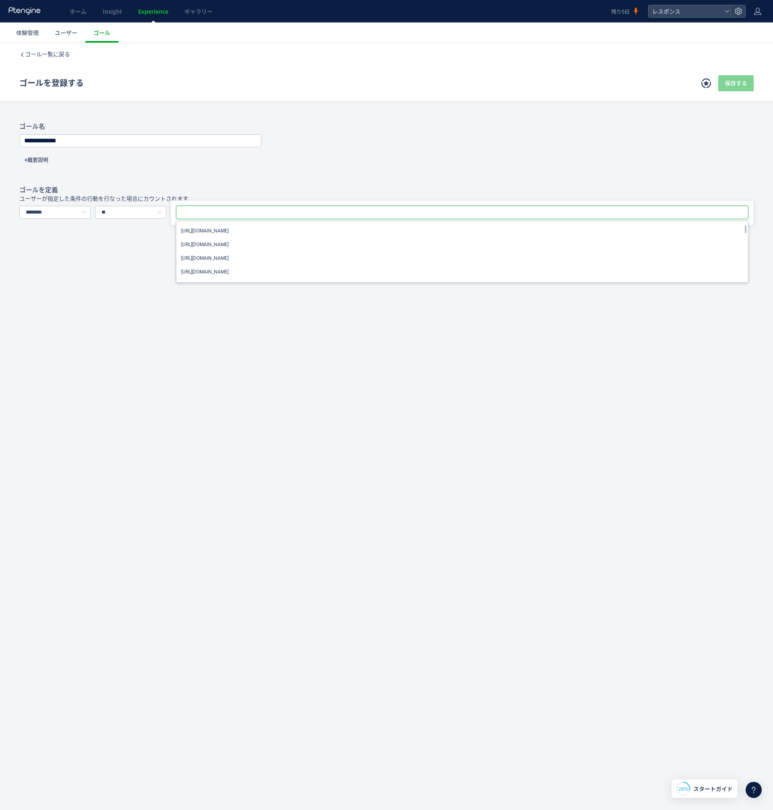
click at [266, 350] on div "**********" at bounding box center [386, 200] width 773 height 314
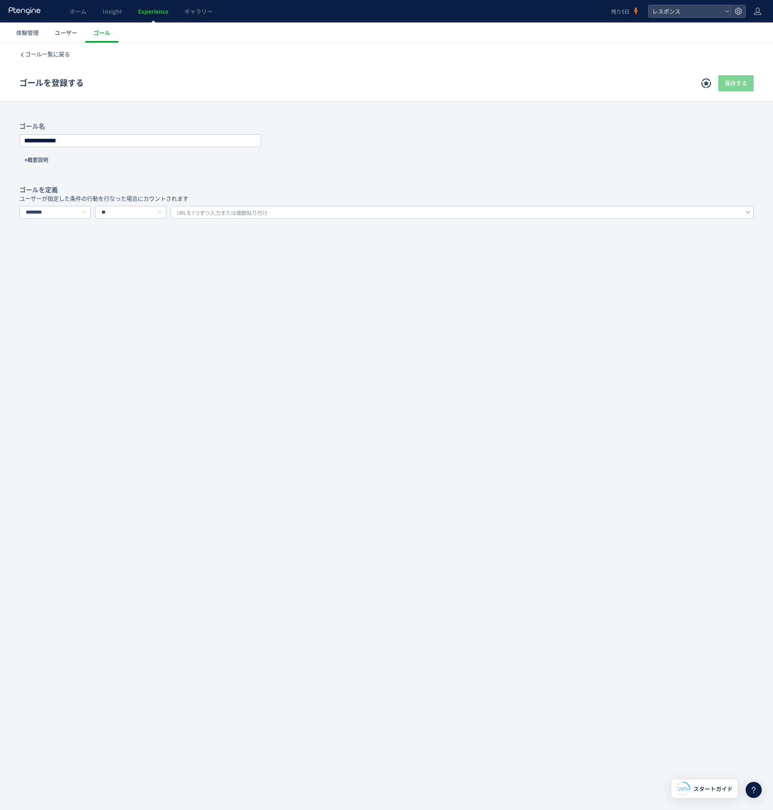
click at [227, 306] on div "**********" at bounding box center [386, 200] width 773 height 314
click at [341, 187] on h4 "ゴールを定義" at bounding box center [386, 190] width 734 height 9
click at [51, 56] on span "ゴール一覧に戻る" at bounding box center [47, 54] width 45 height 6
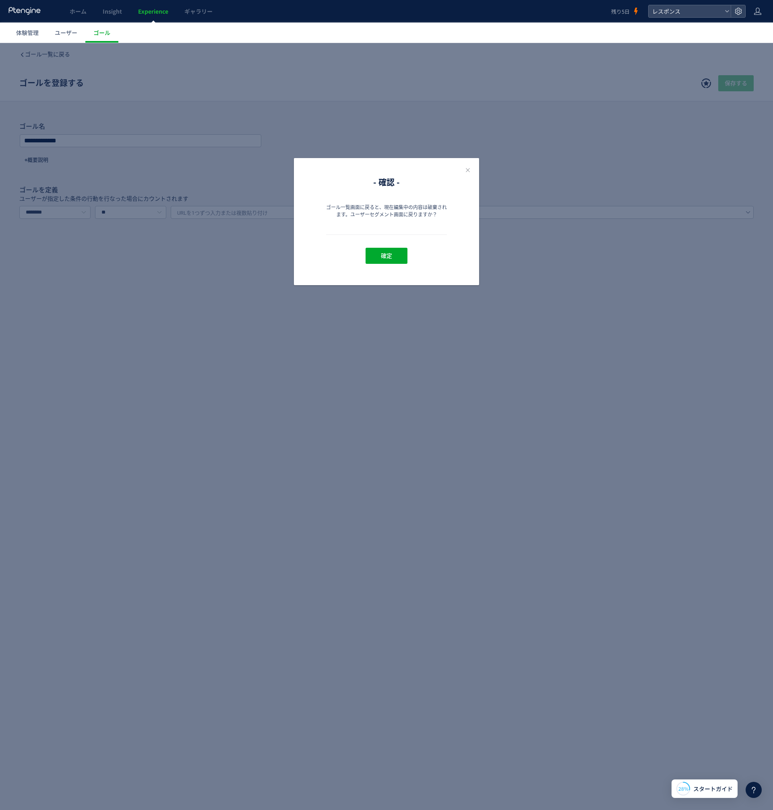
click at [388, 247] on div "確定" at bounding box center [386, 250] width 121 height 31
click at [387, 249] on span "確定" at bounding box center [386, 256] width 11 height 16
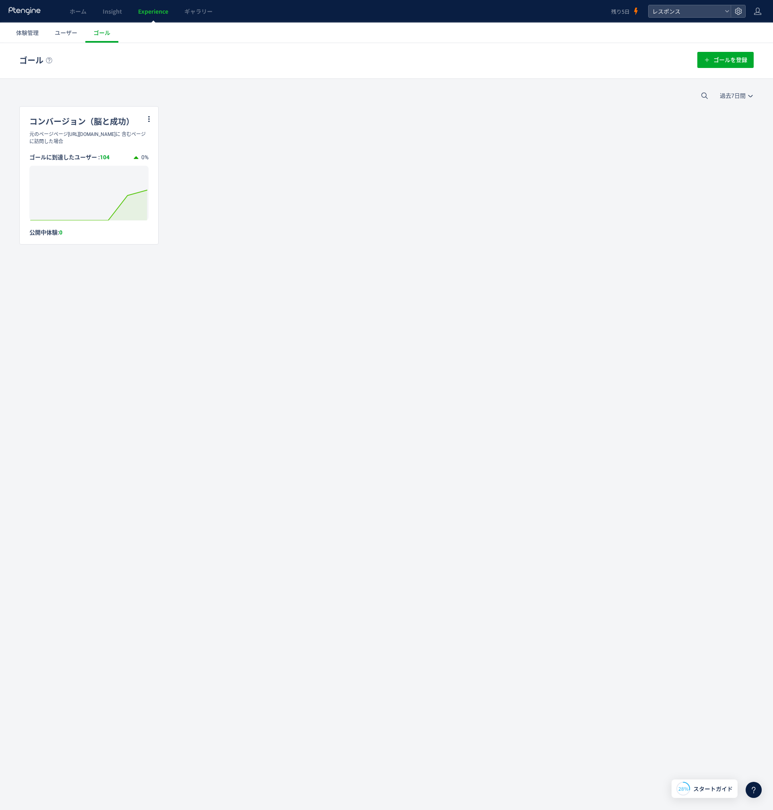
click at [219, 285] on div "ゴール ゴールを登録 過去7日間 今日 過去7日間 過去30日間 コンバージョン（脳と成功） 元のページページhttps://payment.dpub.jp/…" at bounding box center [386, 164] width 773 height 242
click at [184, 207] on div "コンバージョン（脳と成功） 元のページページhttps://payment.dpub.jp/external_page/up_b2308ic_videoに 含…" at bounding box center [386, 175] width 734 height 138
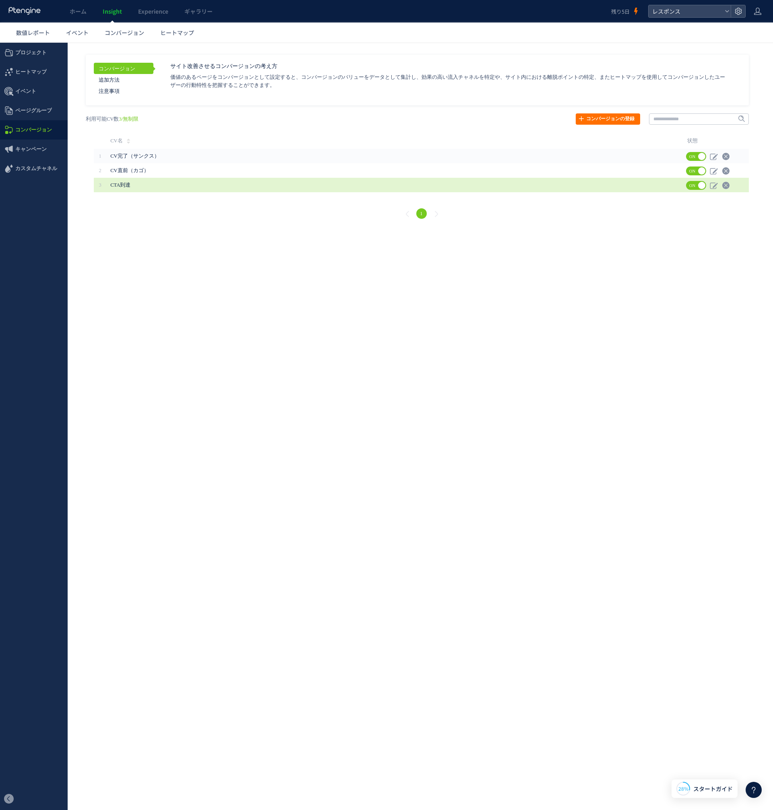
click at [120, 181] on span "CTA到達" at bounding box center [371, 185] width 523 height 14
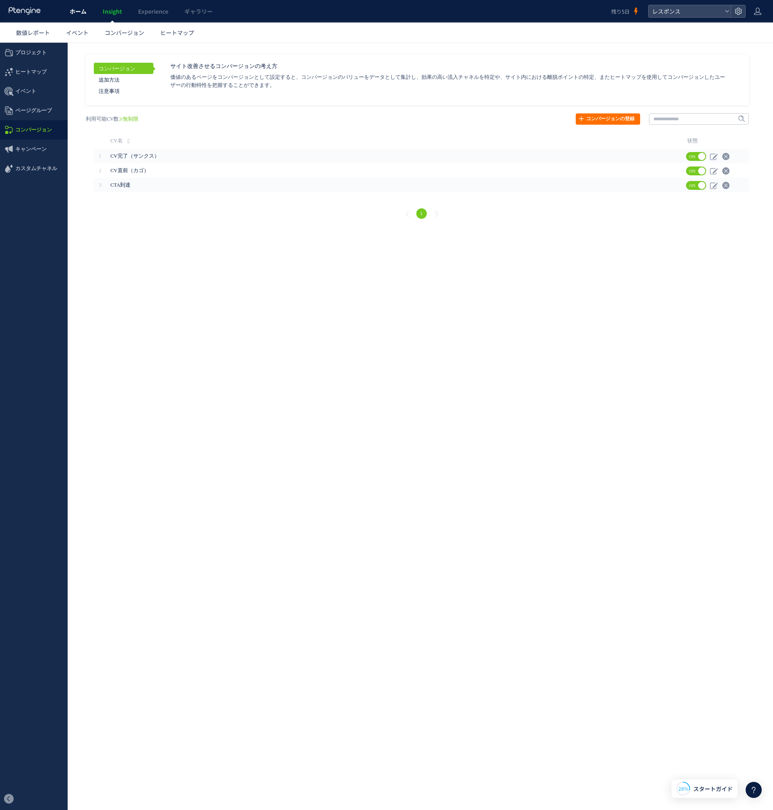
click at [76, 16] on link "ホーム" at bounding box center [78, 11] width 33 height 23
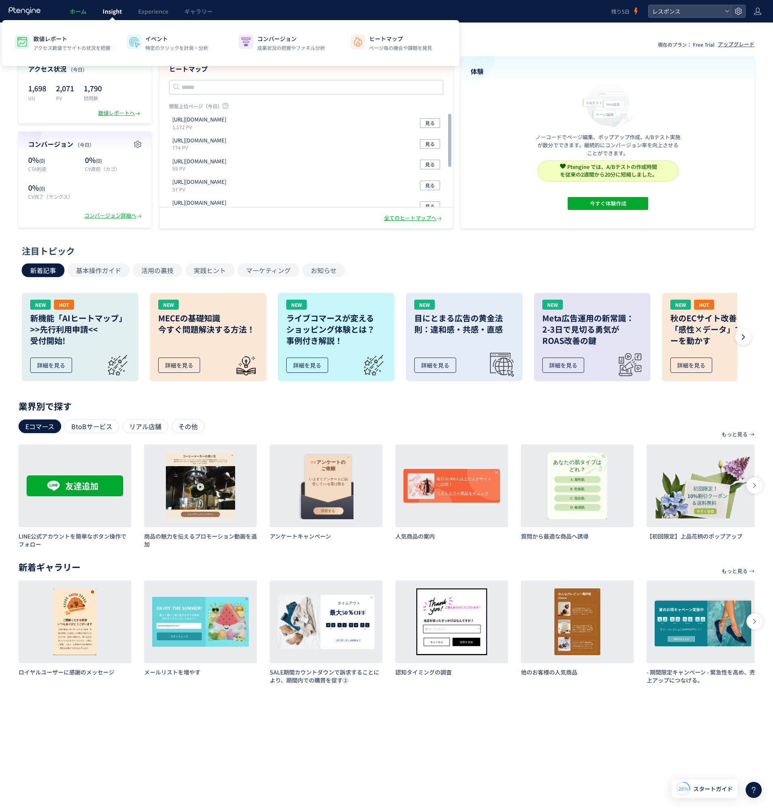
click at [101, 16] on link "Insight" at bounding box center [112, 11] width 35 height 23
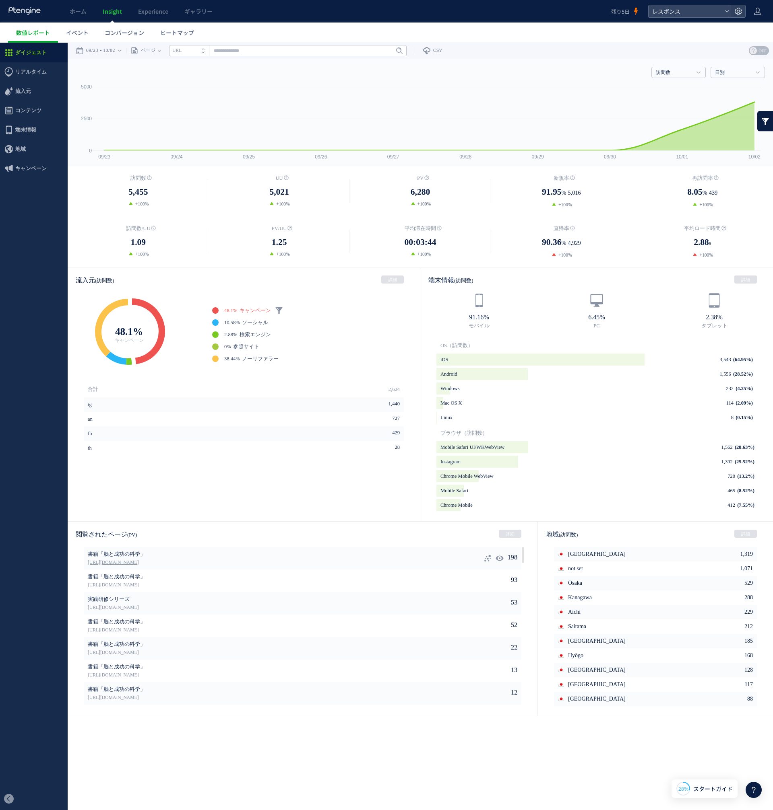
click at [406, 563] on link "https://pr.directbook.jp/fe_fb_b2308ic?cap=tb4_hl7&utm_medium=paid&utm_source=a…" at bounding box center [266, 562] width 357 height 7
click at [78, 31] on span "イベント" at bounding box center [77, 33] width 23 height 8
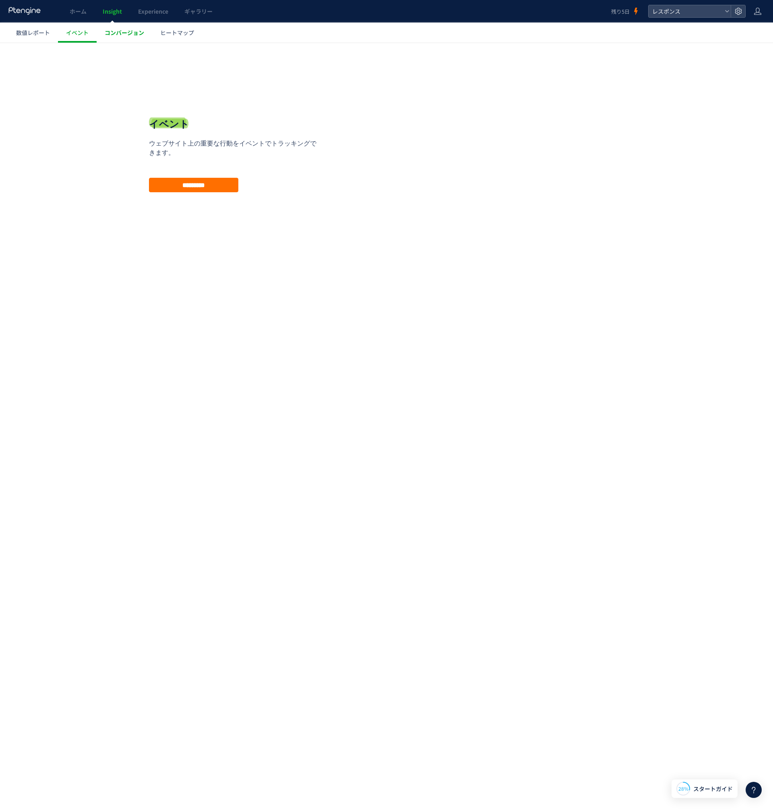
click at [102, 30] on link "コンバージョン" at bounding box center [125, 33] width 56 height 20
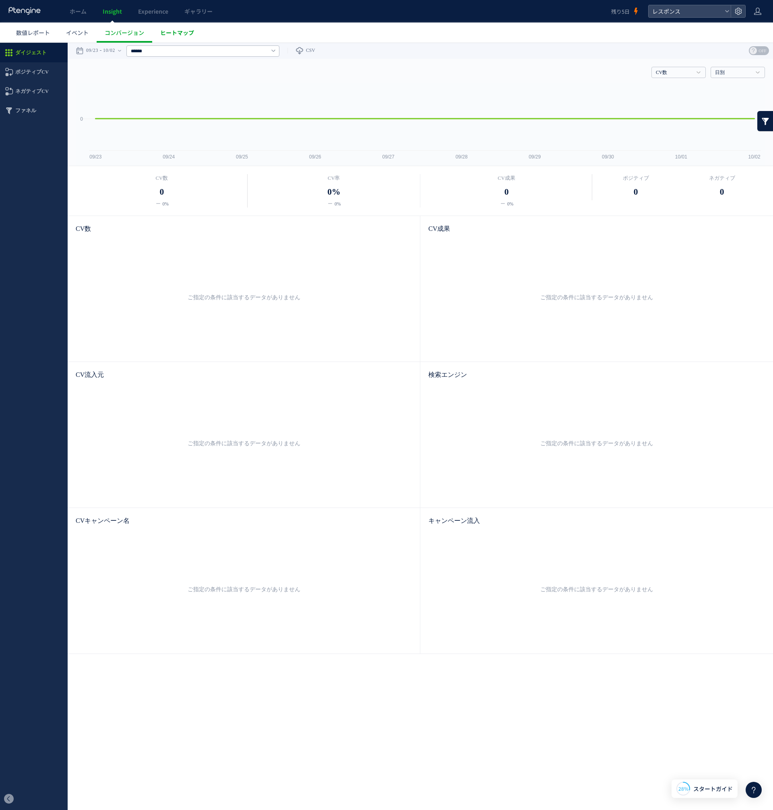
click at [171, 37] on link "ヒートマップ" at bounding box center [177, 33] width 50 height 20
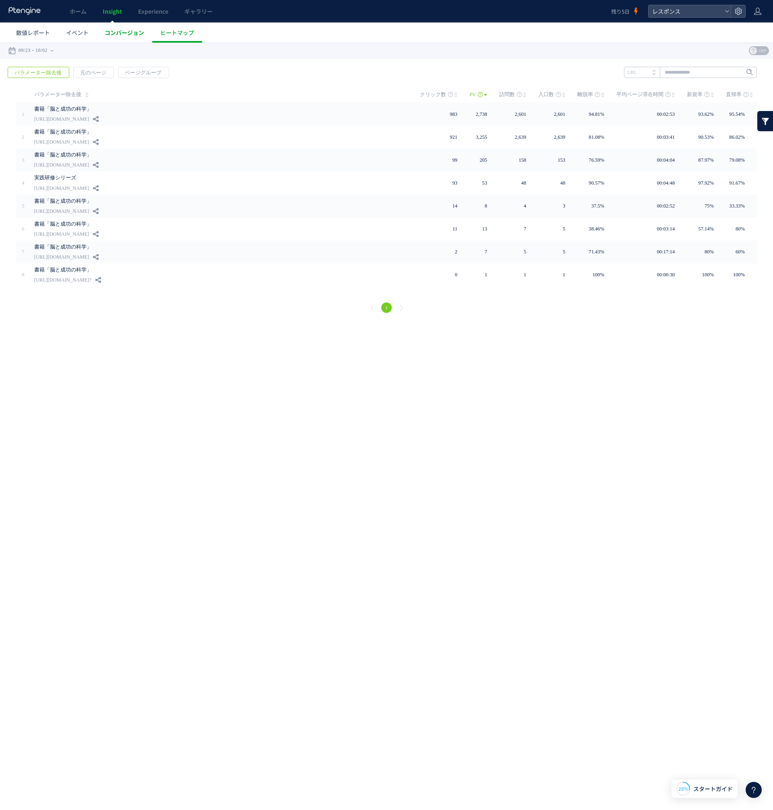
click at [138, 33] on span "コンバージョン" at bounding box center [124, 33] width 39 height 8
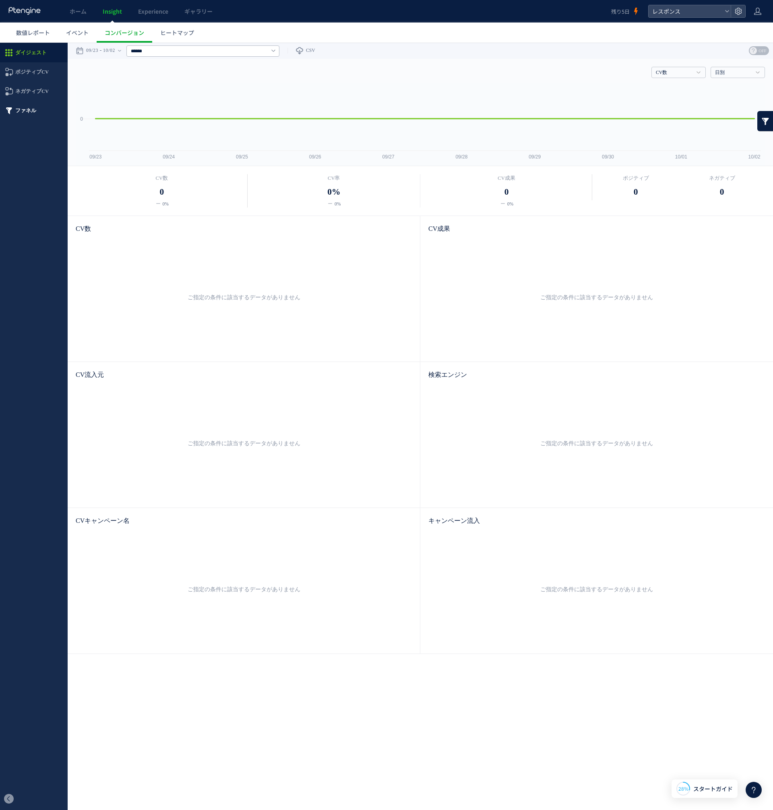
click at [29, 117] on span "ファネル" at bounding box center [25, 110] width 21 height 19
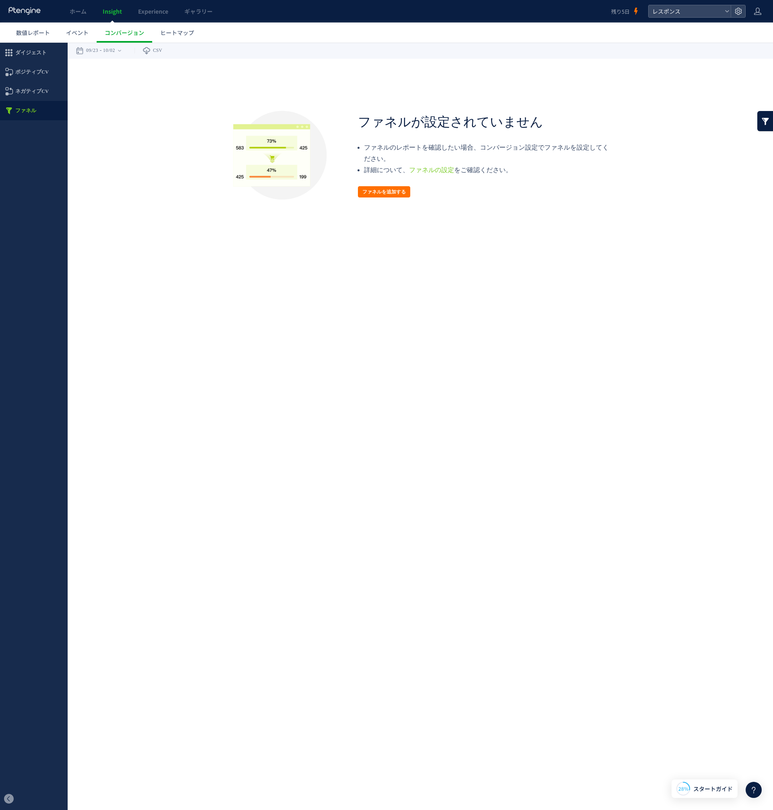
click at [27, 97] on span "ネガティブCV" at bounding box center [31, 91] width 33 height 19
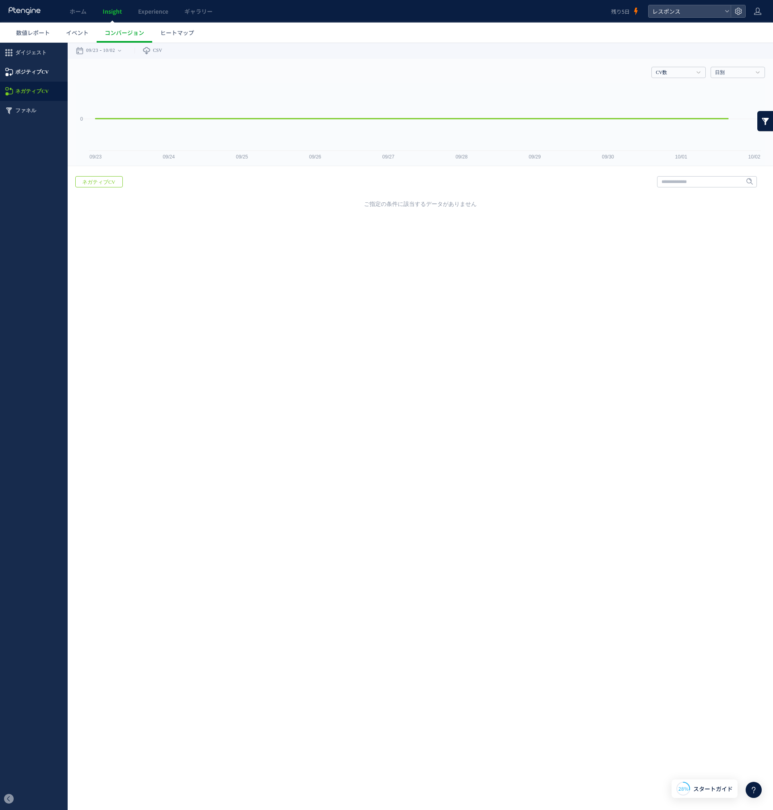
click at [27, 72] on span "ポジティブCV" at bounding box center [31, 71] width 33 height 19
click at [26, 56] on span "ダイジェスト" at bounding box center [30, 52] width 31 height 19
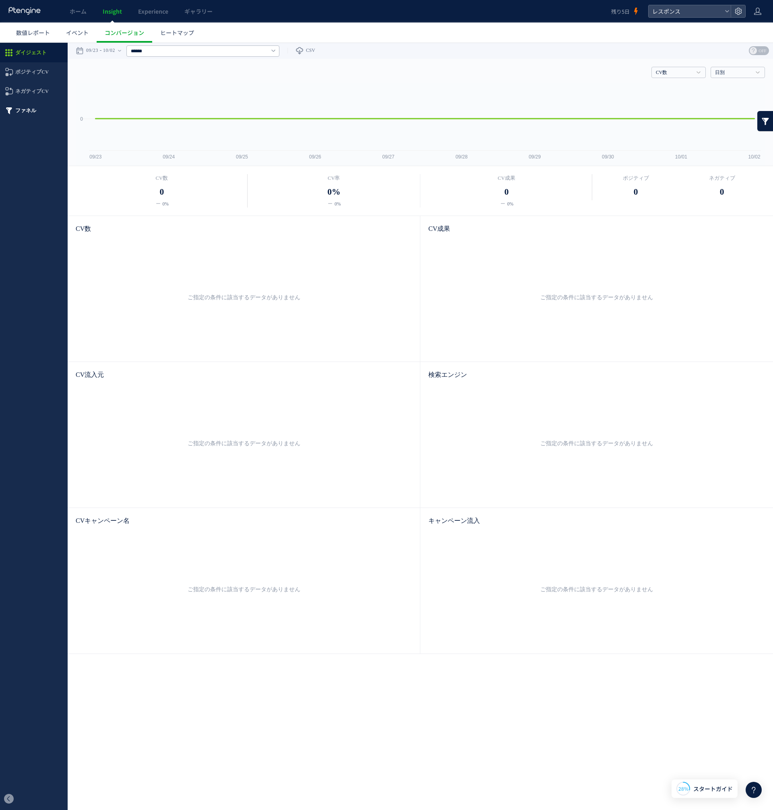
click at [19, 106] on span "ファネル" at bounding box center [25, 110] width 21 height 19
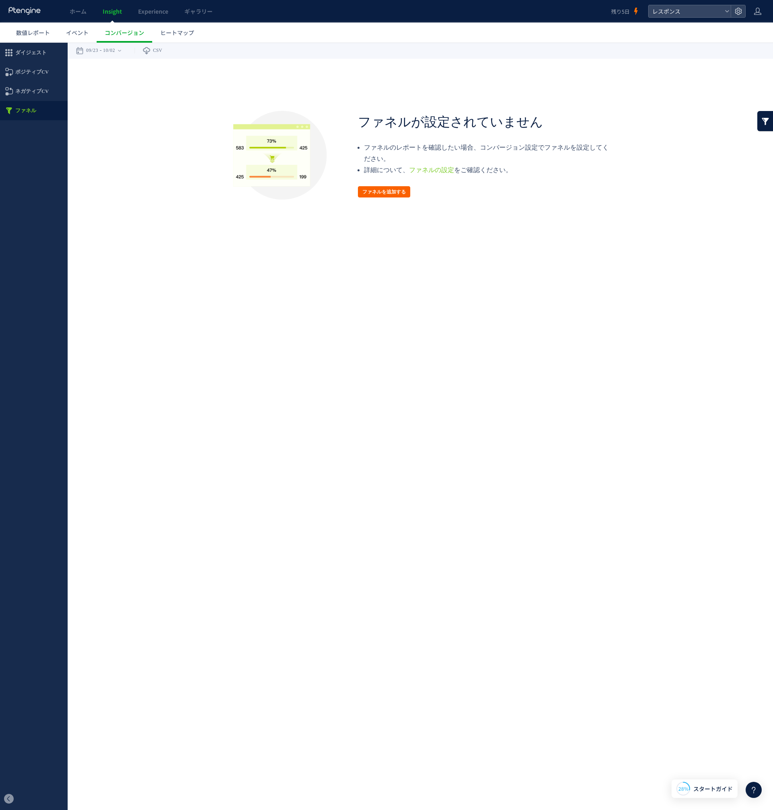
click at [377, 196] on button "ファネルを追加する" at bounding box center [384, 191] width 52 height 11
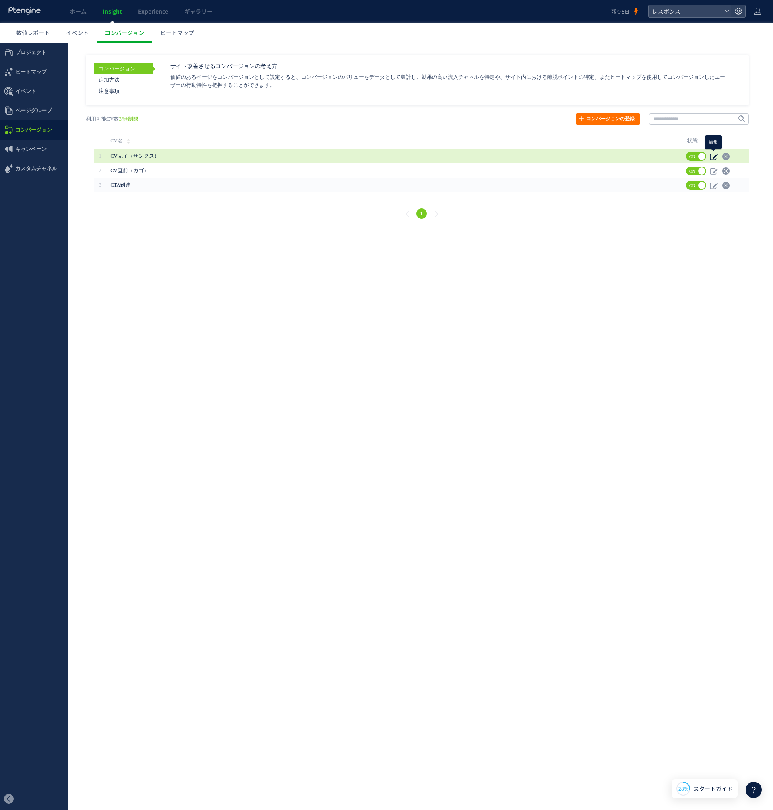
click at [711, 155] on icon at bounding box center [713, 157] width 8 height 8
type input "**********"
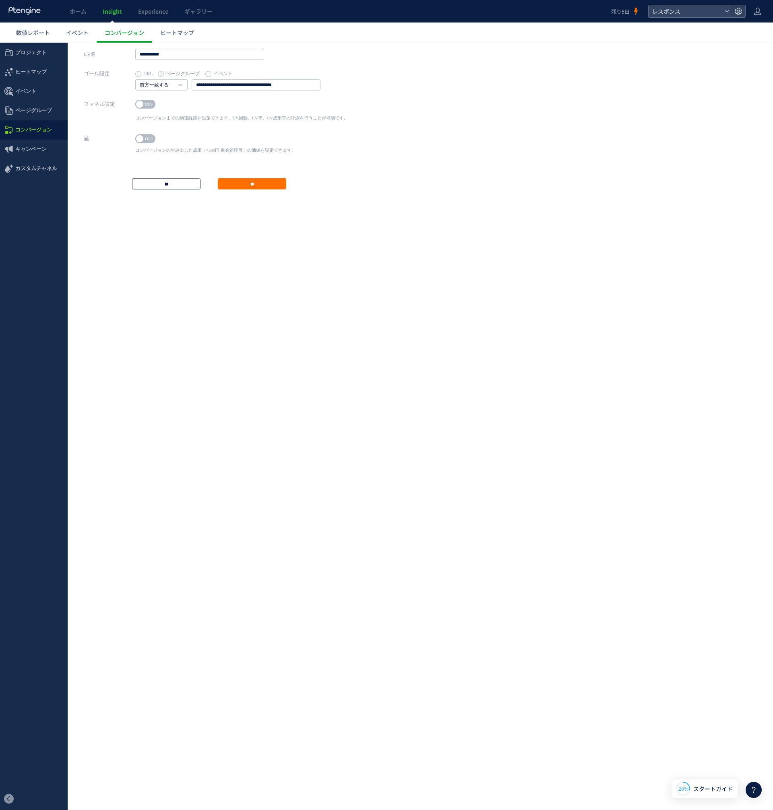
click at [156, 187] on input "**" at bounding box center [166, 183] width 68 height 11
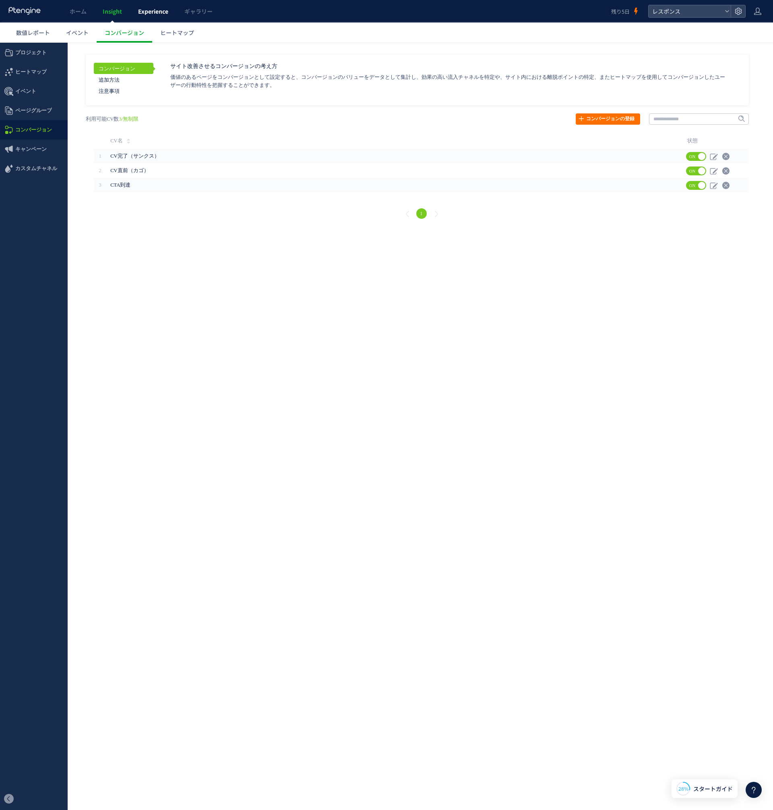
click at [163, 10] on span "Experience" at bounding box center [153, 11] width 30 height 8
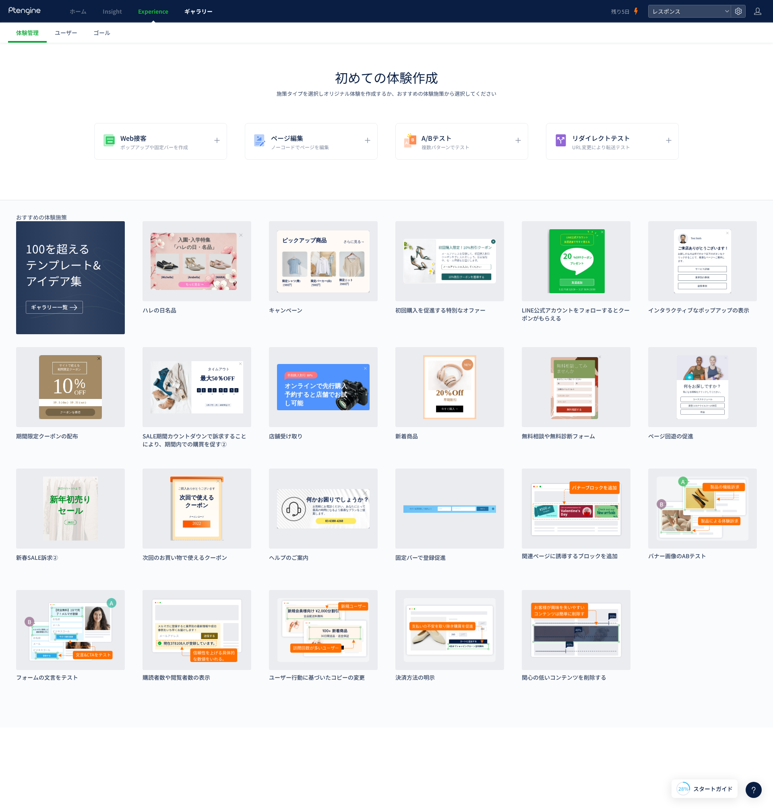
click at [190, 10] on span "ギャラリー" at bounding box center [198, 11] width 28 height 8
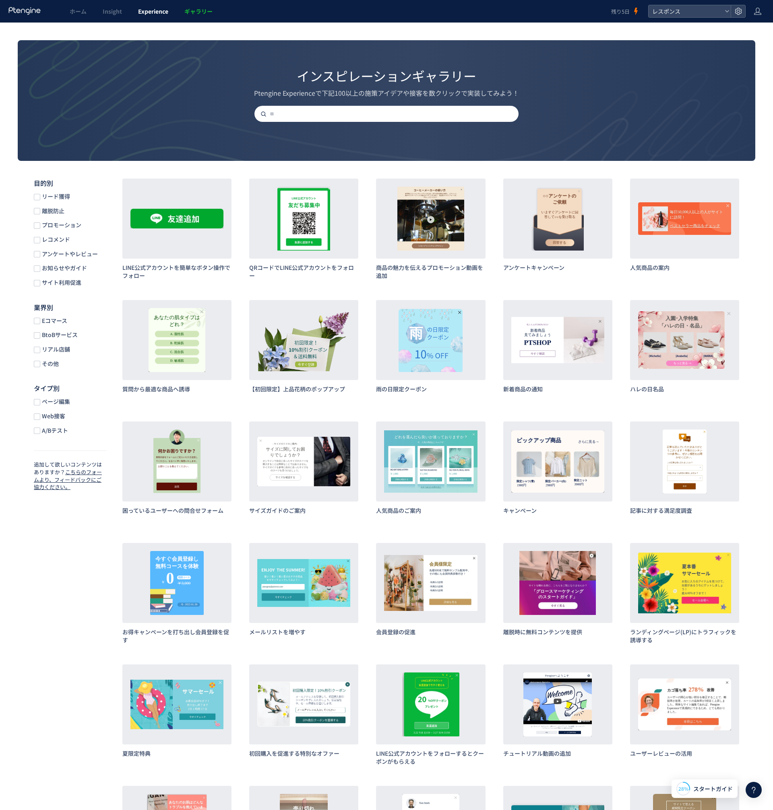
click at [158, 14] on span "Experience" at bounding box center [153, 11] width 30 height 8
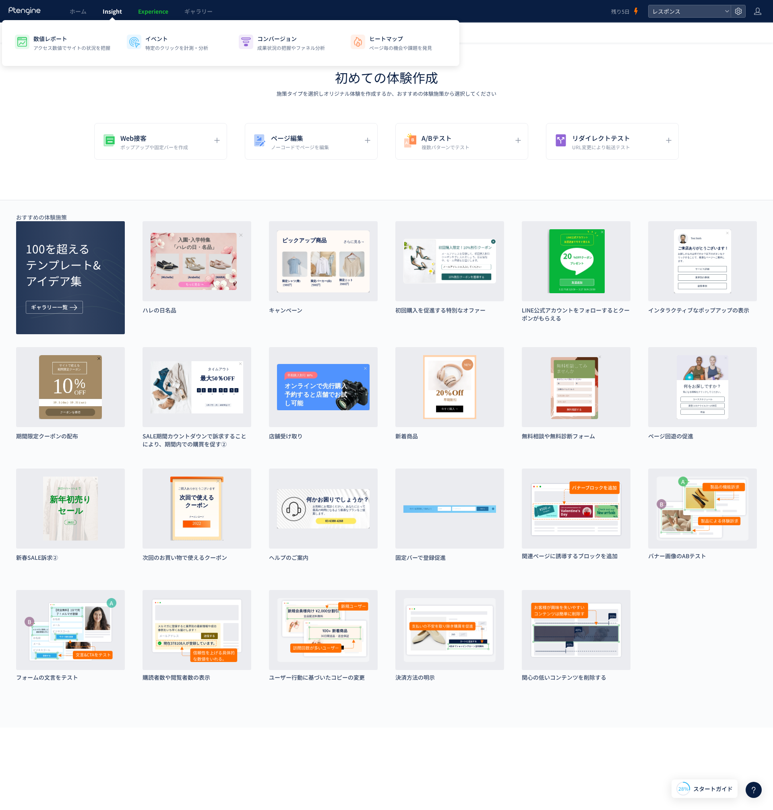
click at [115, 7] on span "Insight" at bounding box center [112, 11] width 19 height 8
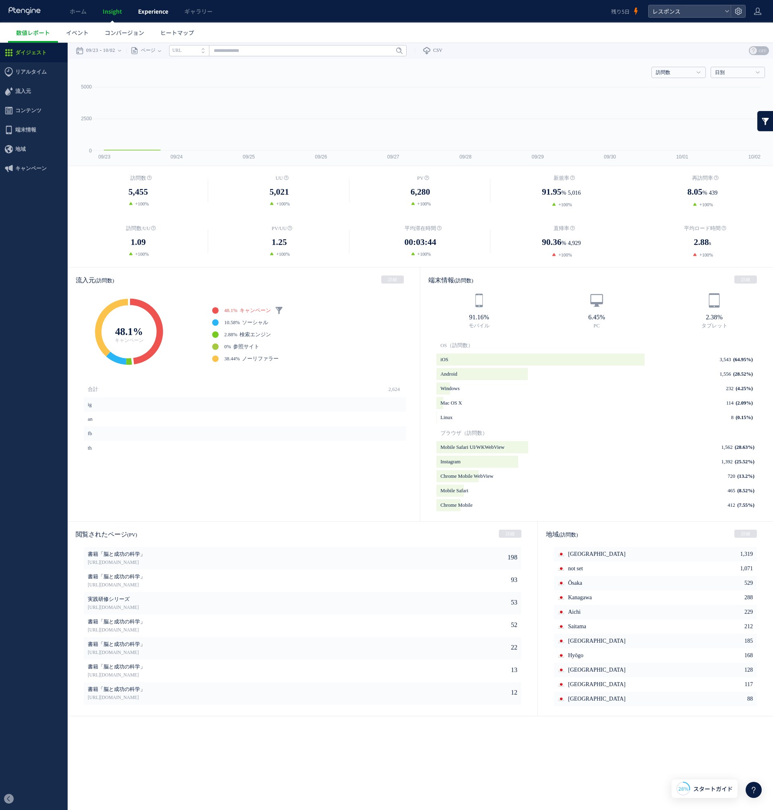
click at [153, 6] on link "Experience" at bounding box center [153, 11] width 46 height 23
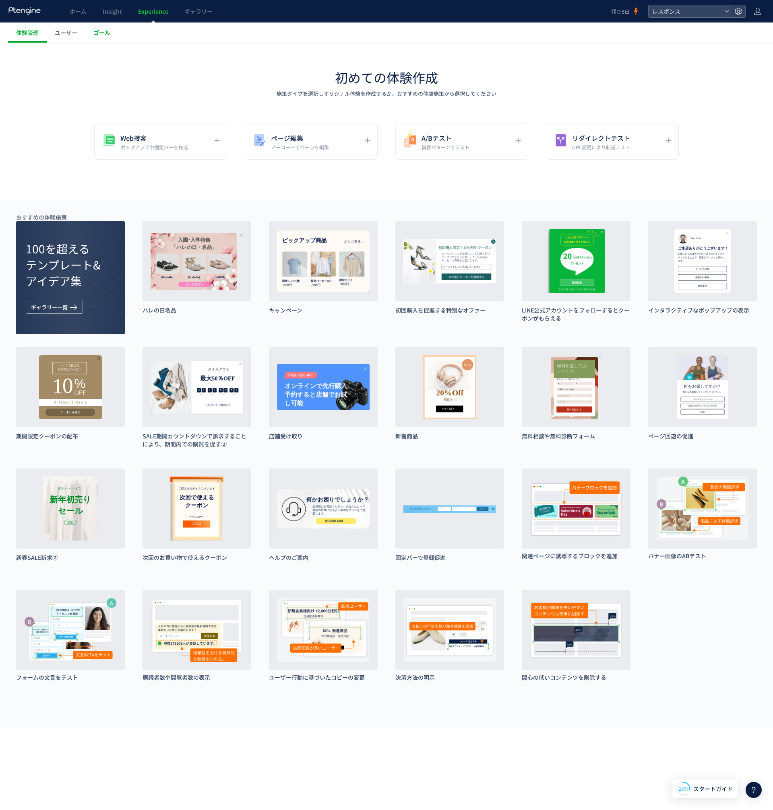
click at [103, 33] on span "ゴール" at bounding box center [101, 33] width 17 height 8
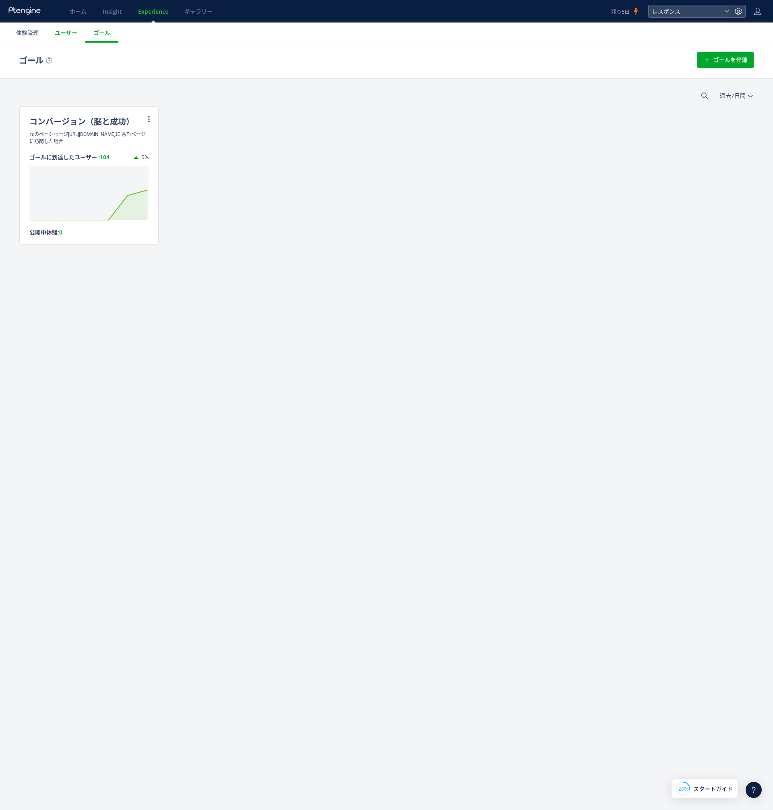
click at [65, 33] on span "ユーザー" at bounding box center [66, 33] width 23 height 8
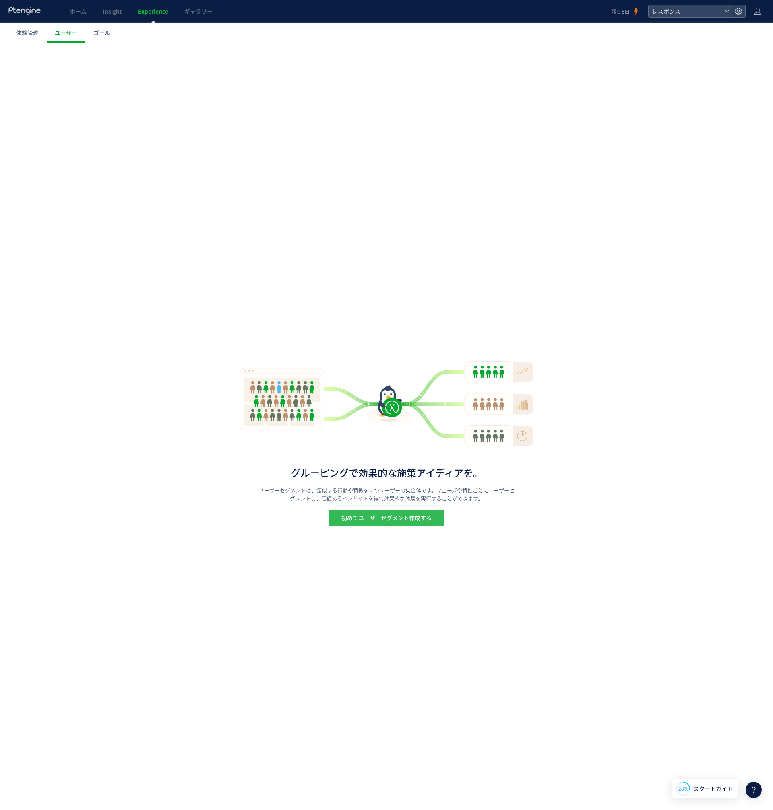
click at [406, 521] on span "初めてユーザーセグメント作成する" at bounding box center [386, 518] width 90 height 16
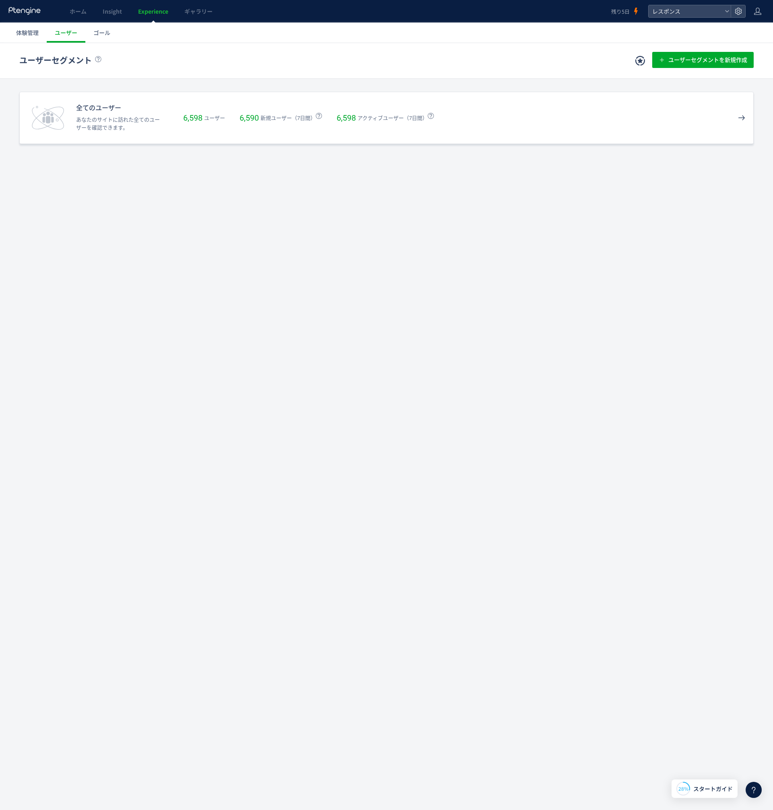
click at [78, 121] on p "あなたのサイトに訪れた全てのユーザーを確認できます。" at bounding box center [120, 124] width 89 height 16
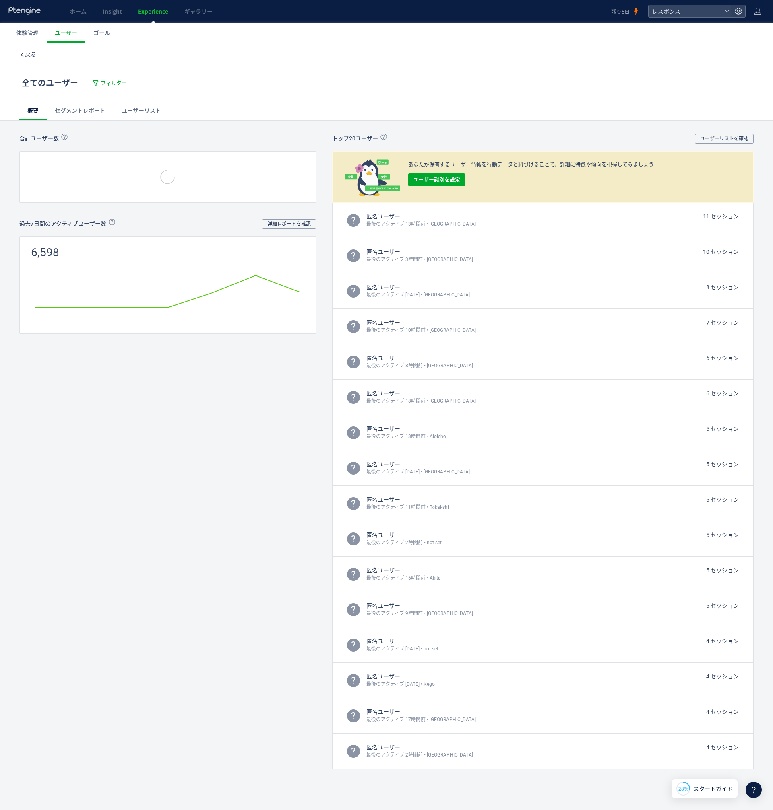
click at [73, 111] on link "セグメントレポート" at bounding box center [80, 110] width 67 height 19
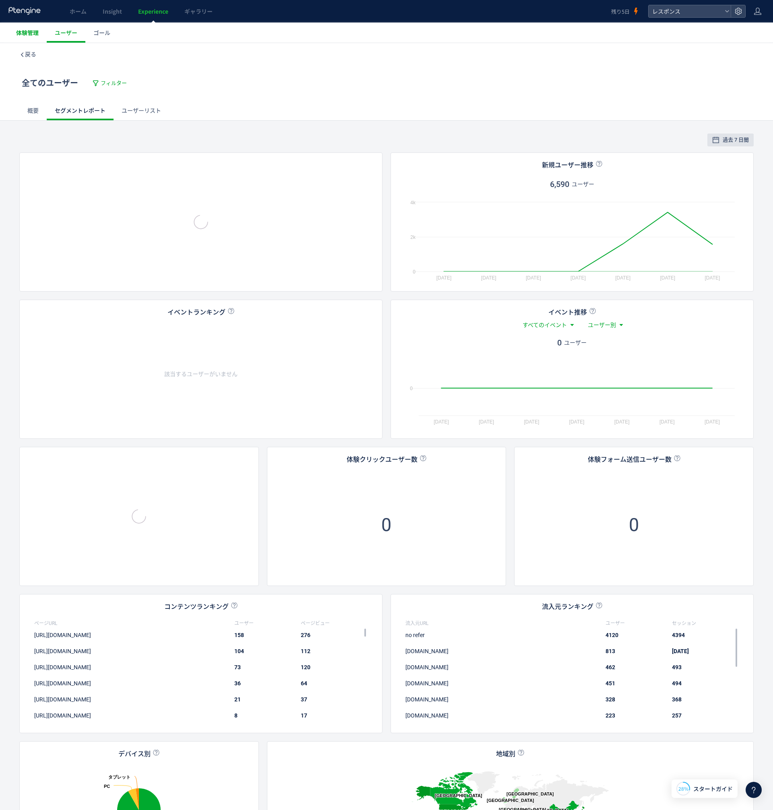
click at [19, 33] on span "体験管理" at bounding box center [27, 33] width 23 height 8
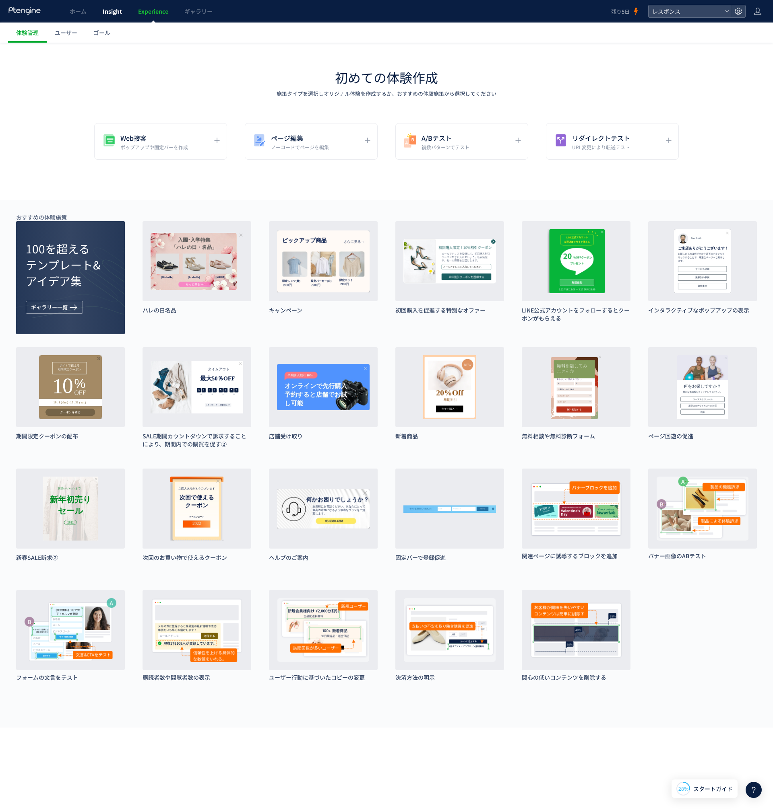
click at [115, 12] on span "Insight" at bounding box center [112, 11] width 19 height 8
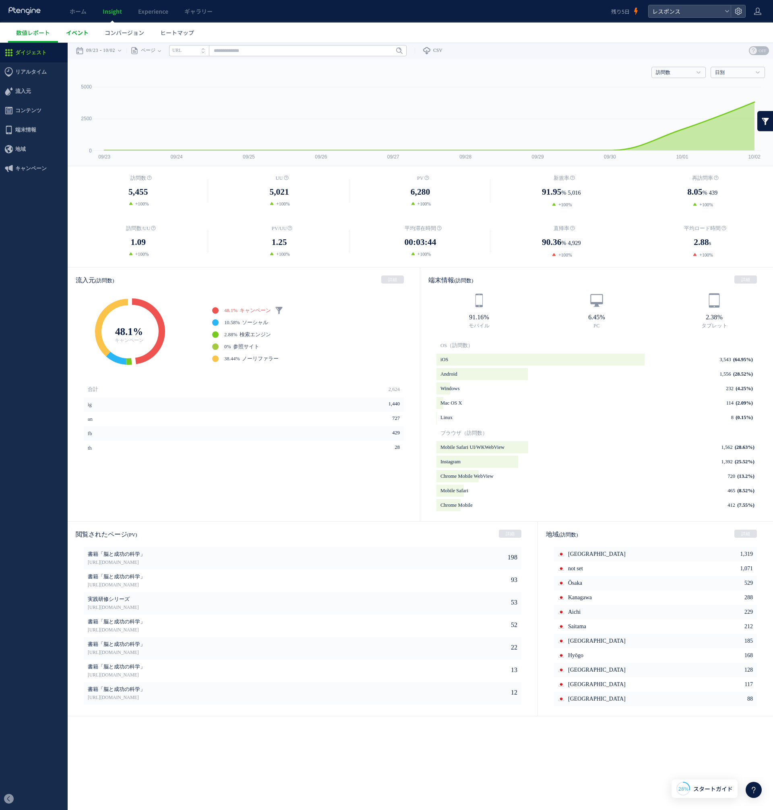
click at [70, 33] on span "イベント" at bounding box center [77, 33] width 23 height 8
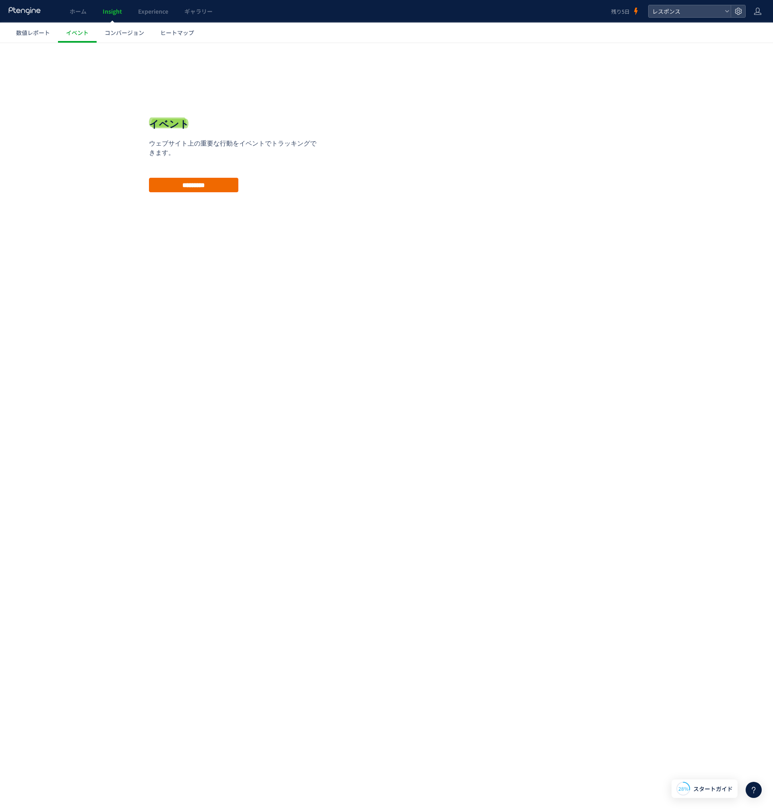
click at [200, 178] on input "*********" at bounding box center [193, 185] width 89 height 14
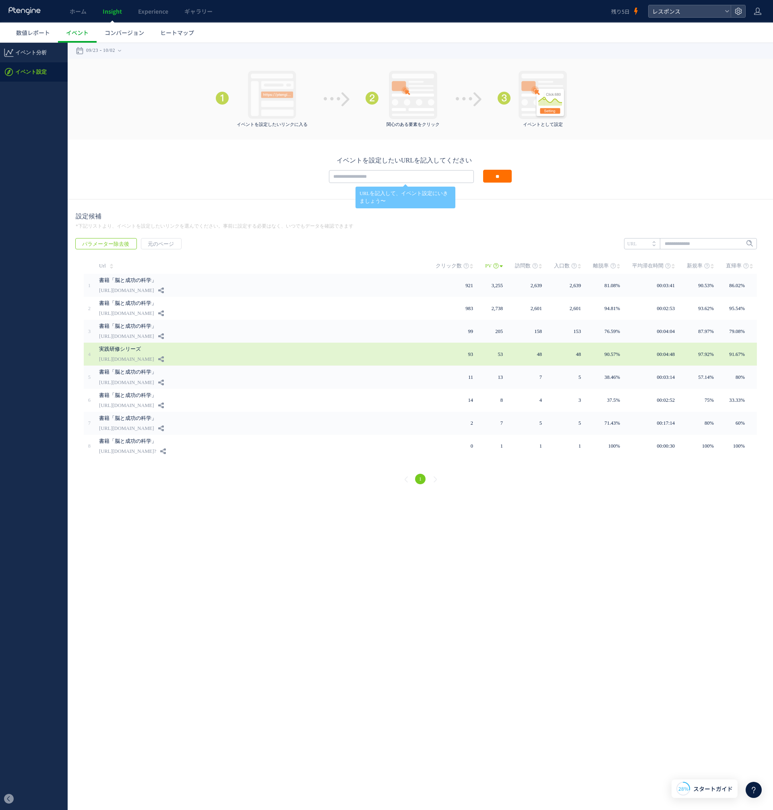
click at [154, 359] on link "[URL][DOMAIN_NAME]" at bounding box center [126, 360] width 55 height 10
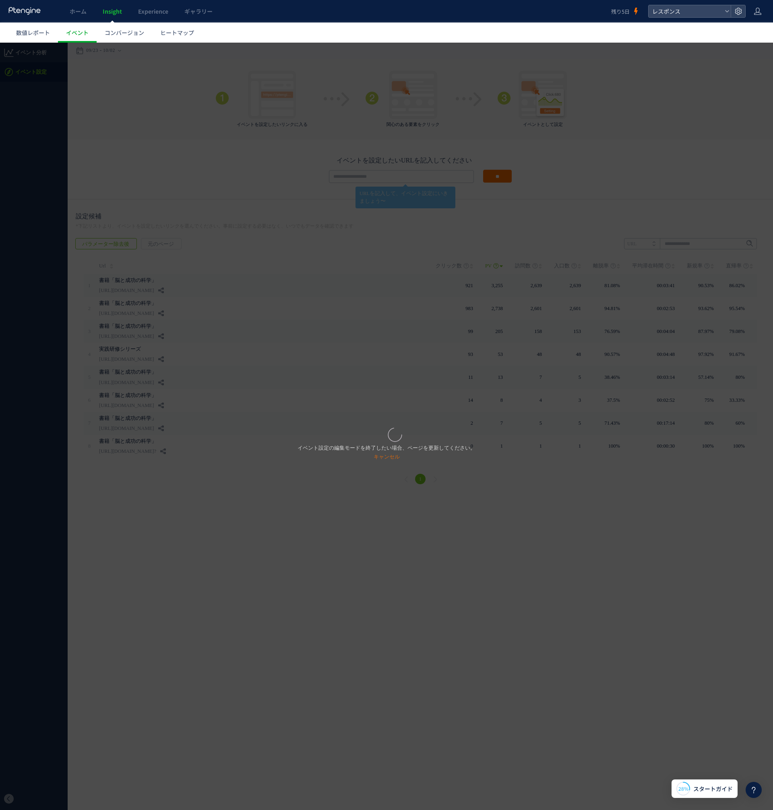
click at [156, 70] on div "イベント設定の編集モードを終了したい場合、ページを更新してください。 キャンセル" at bounding box center [386, 427] width 773 height 768
click at [123, 34] on span "コンバージョン" at bounding box center [124, 33] width 39 height 8
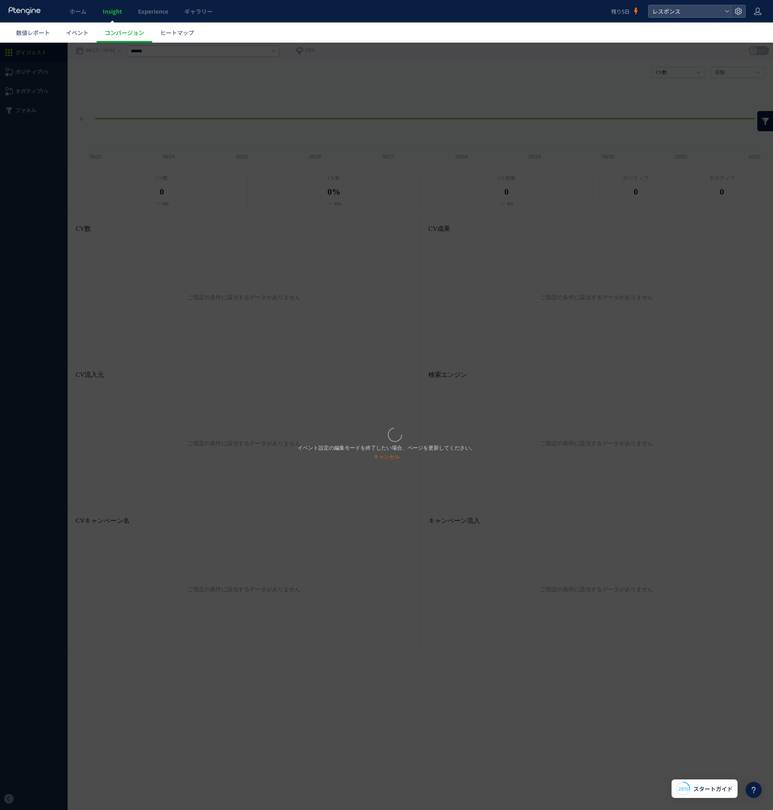
click at [213, 521] on div "イベント設定の編集モードを終了したい場合、ページを更新してください。 キャンセル" at bounding box center [386, 427] width 773 height 768
click at [213, 519] on div "イベント設定の編集モードを終了したい場合、ページを更新してください。 キャンセル" at bounding box center [386, 427] width 773 height 768
click at [383, 462] on div "イベント設定の編集モードを終了したい場合、ページを更新してください。 キャンセル" at bounding box center [386, 427] width 773 height 768
click at [384, 458] on link "キャンセル" at bounding box center [386, 457] width 26 height 6
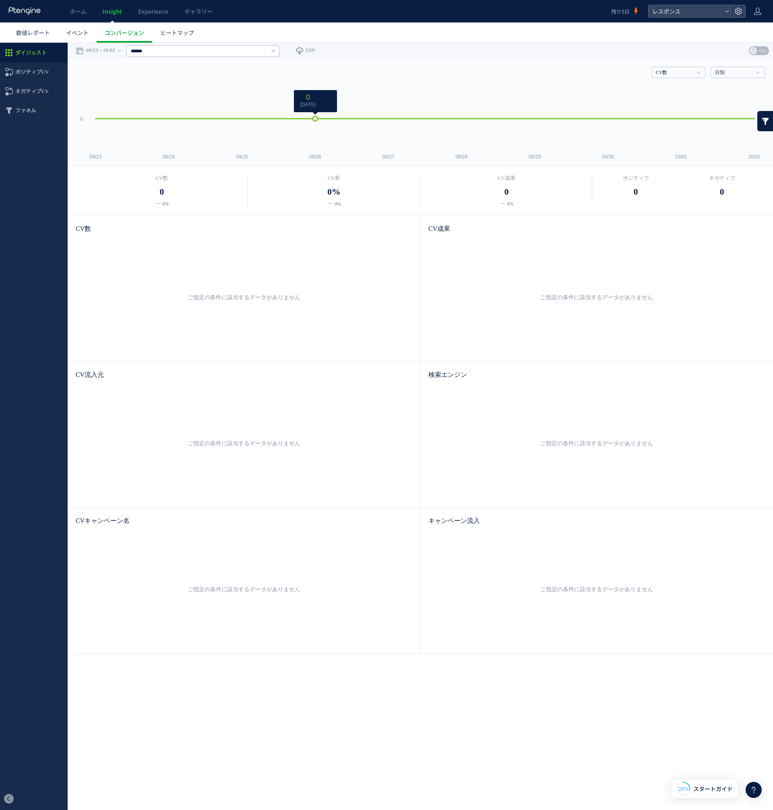
click at [346, 103] on rect at bounding box center [420, 124] width 689 height 83
click at [161, 10] on span "Experience" at bounding box center [153, 11] width 30 height 8
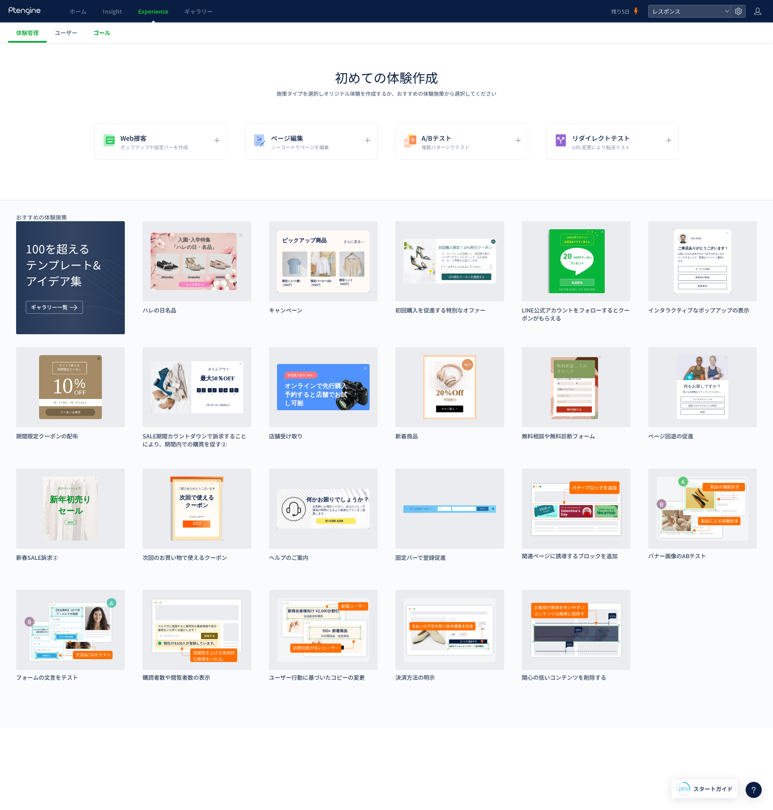
click at [92, 33] on link "ゴール" at bounding box center [101, 33] width 33 height 20
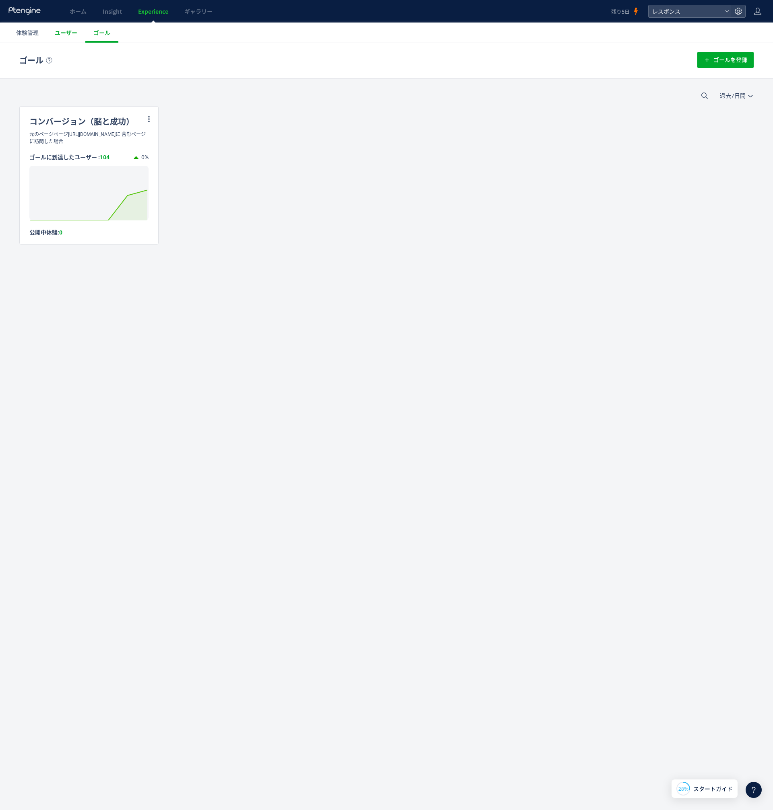
click at [55, 35] on span "ユーザー" at bounding box center [66, 33] width 23 height 8
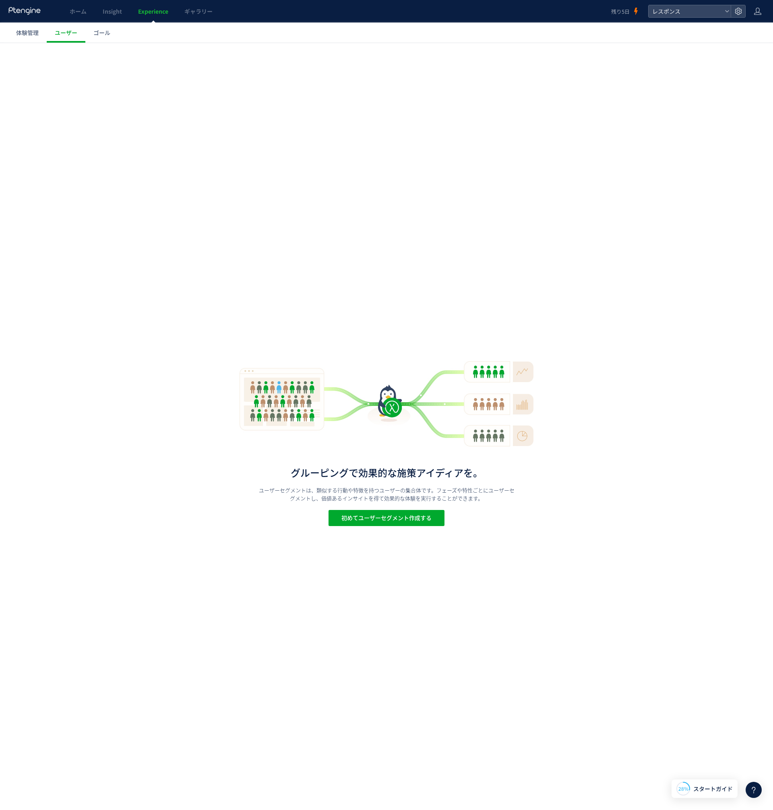
click at [26, 35] on div at bounding box center [386, 405] width 773 height 810
click at [75, 21] on link "ホーム" at bounding box center [78, 11] width 33 height 23
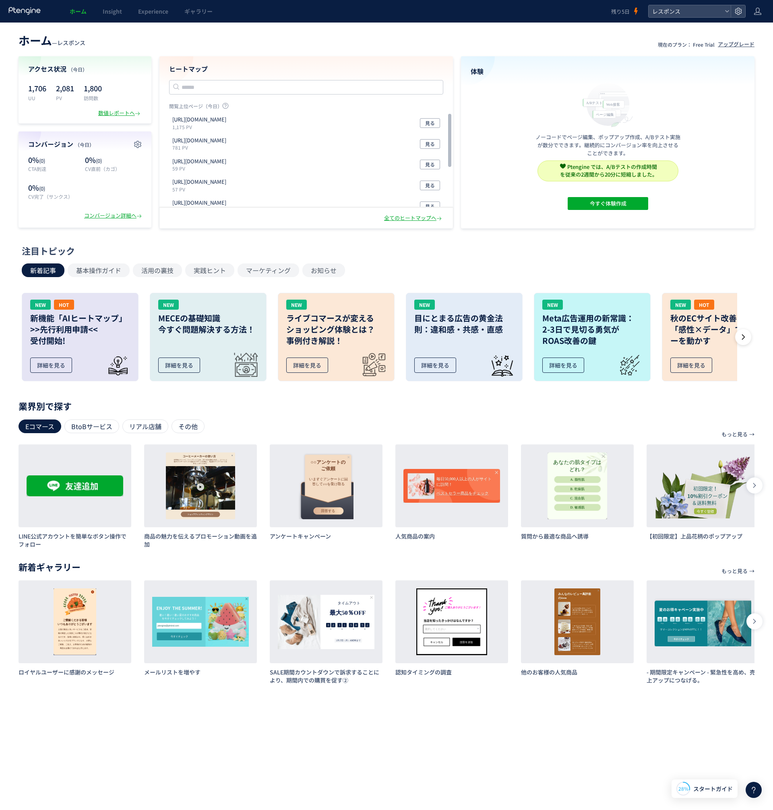
click at [32, 11] on use at bounding box center [24, 11] width 32 height 8
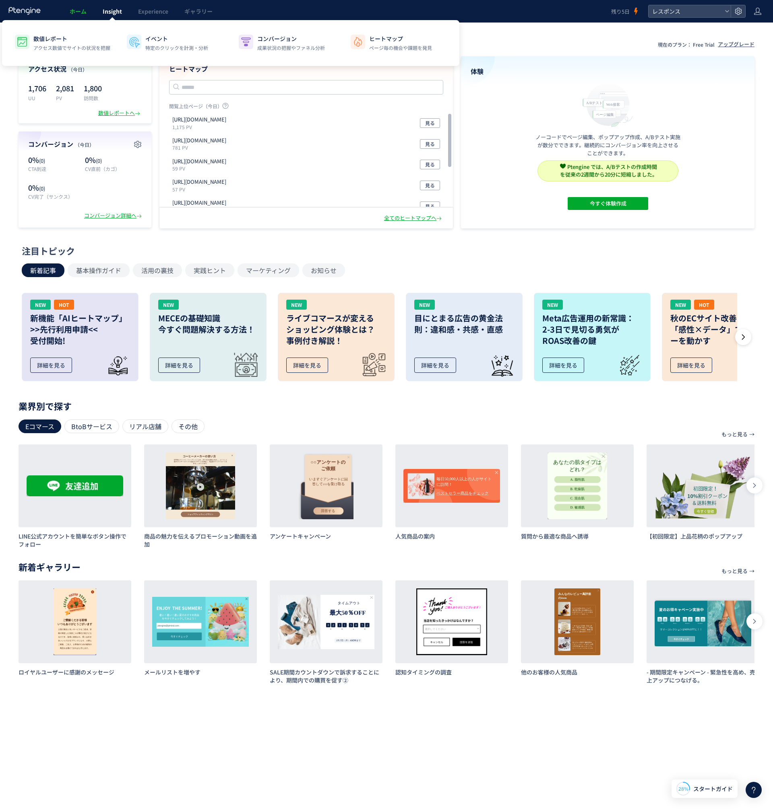
click at [107, 12] on span "Insight" at bounding box center [112, 11] width 19 height 8
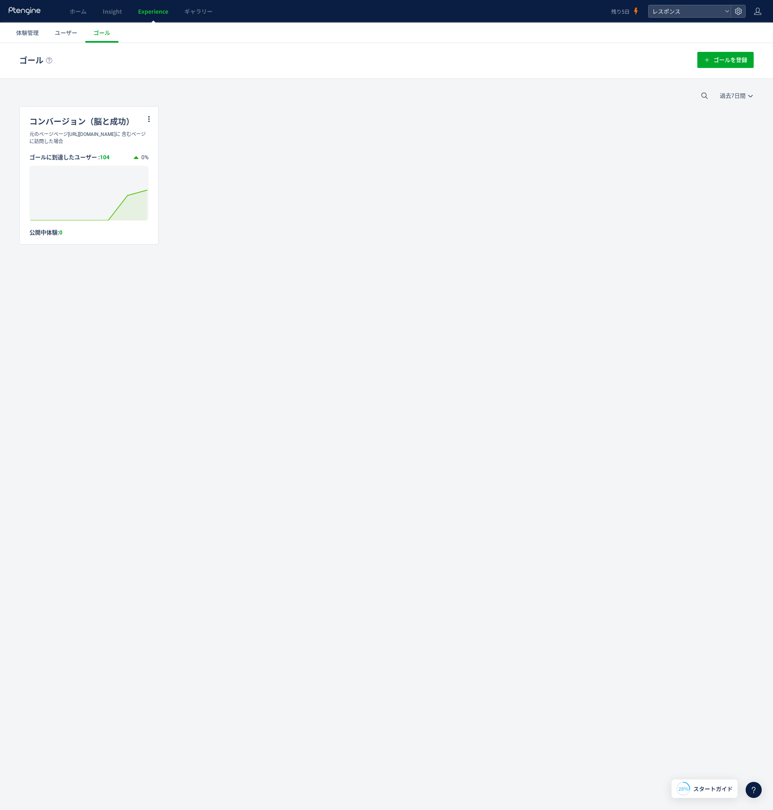
click at [233, 160] on div "コンバージョン（脳と成功） 元のページページ[URL][DOMAIN_NAME]に 含むページに訪問した場合 ゴールに到達したユーザー : 104 0% Cr…" at bounding box center [386, 175] width 734 height 138
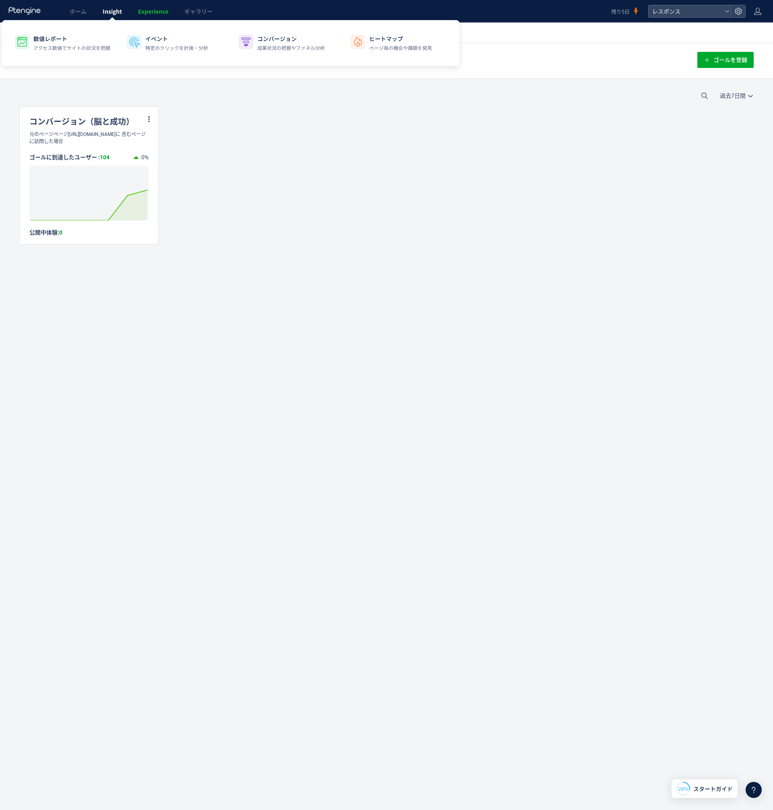
click at [107, 8] on span "Insight" at bounding box center [112, 11] width 19 height 8
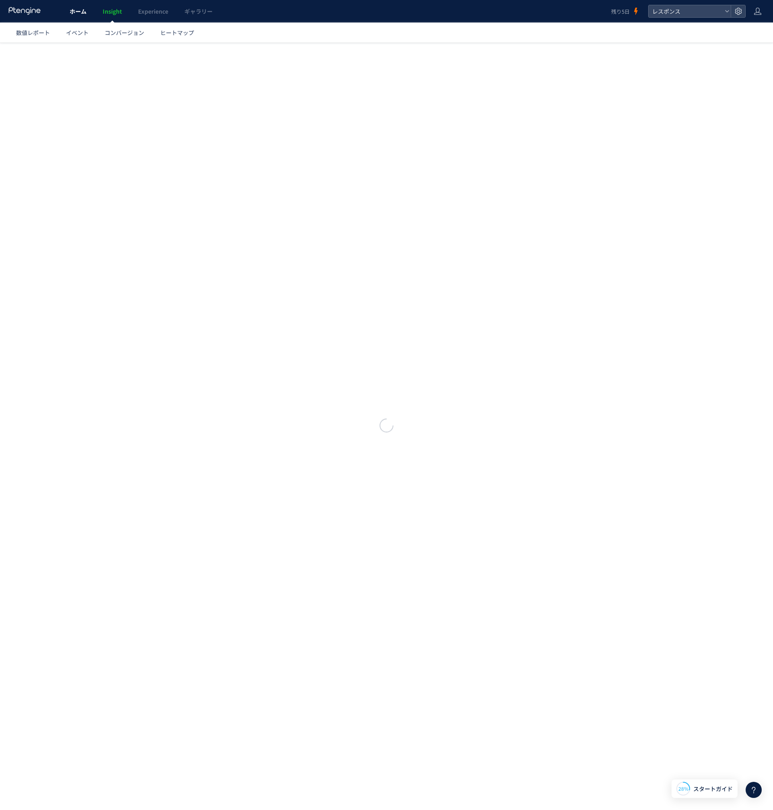
click at [68, 10] on link "ホーム" at bounding box center [78, 11] width 33 height 23
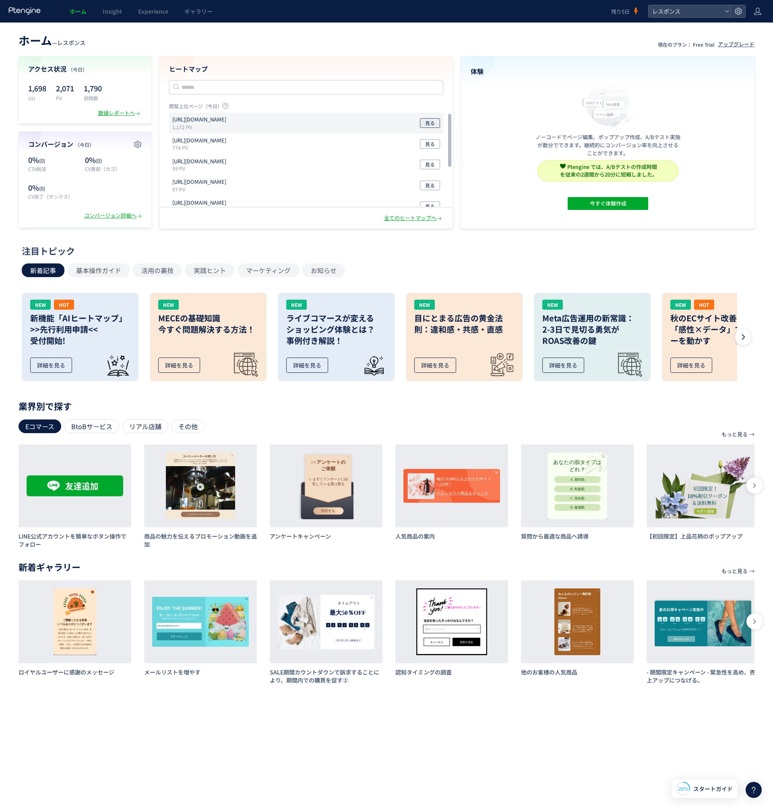
click at [433, 127] on span "見る" at bounding box center [430, 123] width 10 height 10
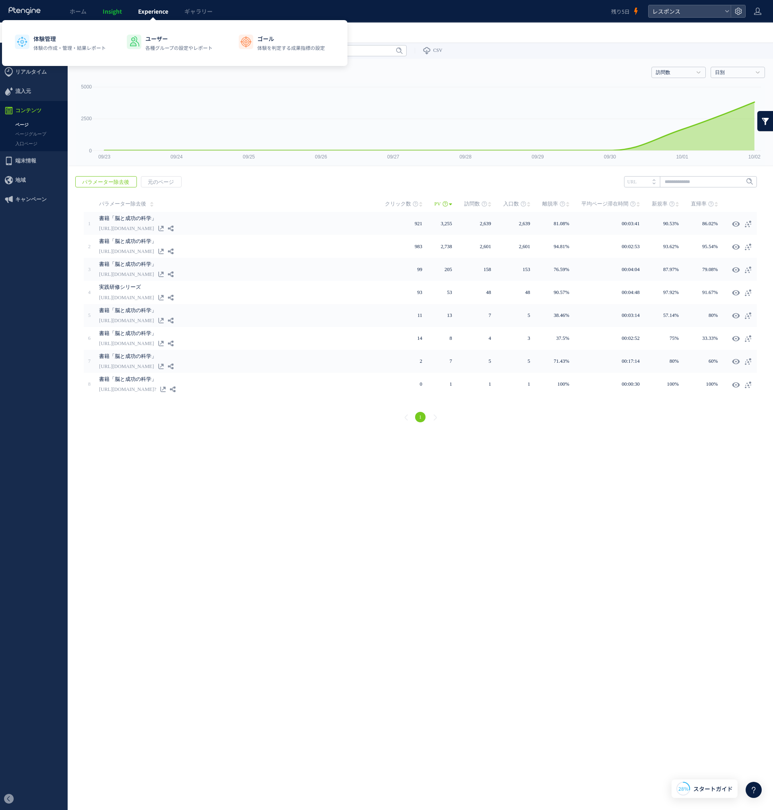
click at [142, 14] on span "Experience" at bounding box center [153, 11] width 30 height 8
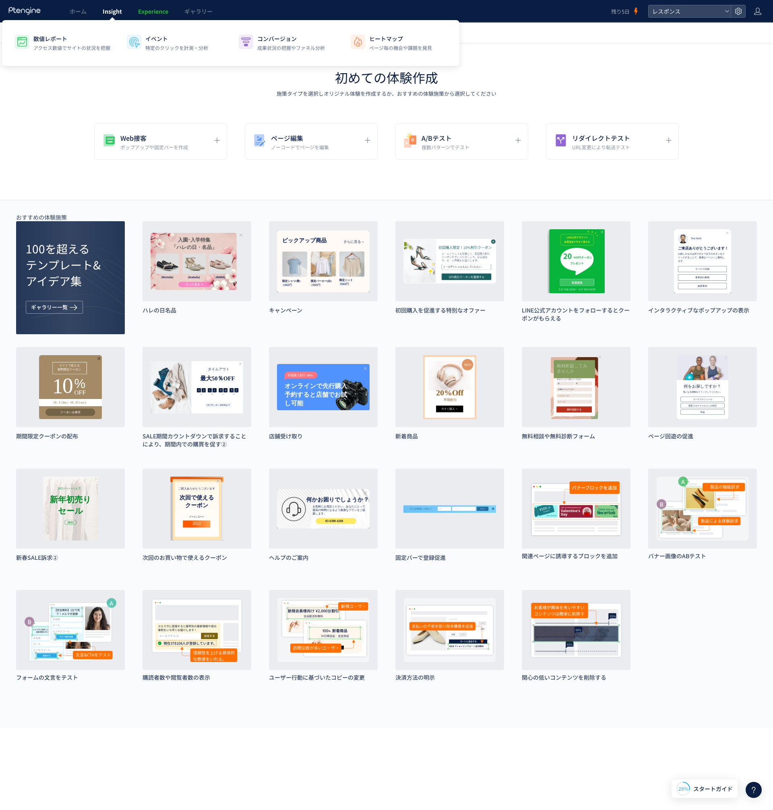
click at [115, 14] on span "Insight" at bounding box center [112, 11] width 19 height 8
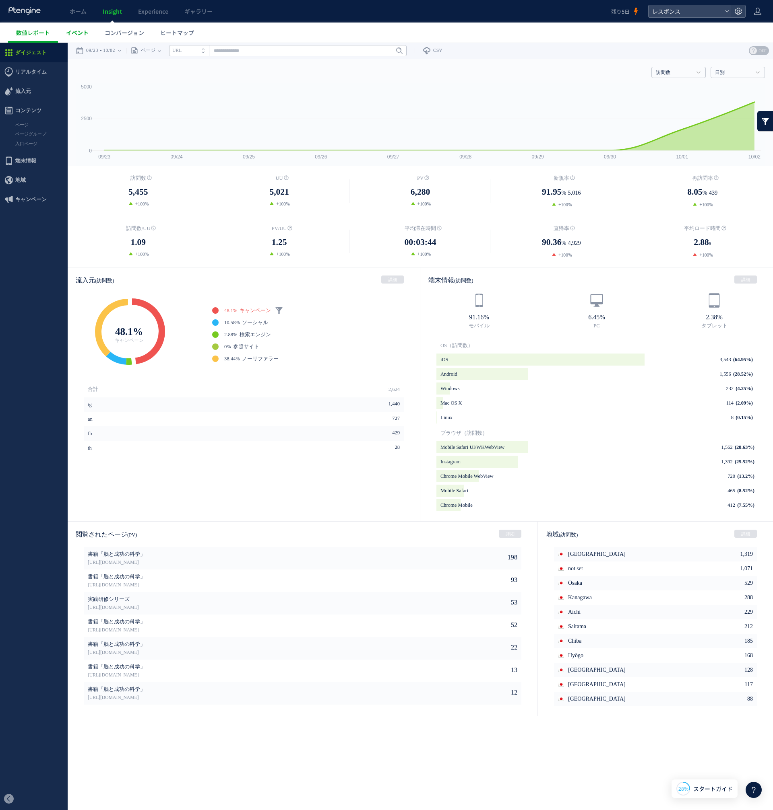
click at [77, 29] on span "イベント" at bounding box center [77, 33] width 23 height 8
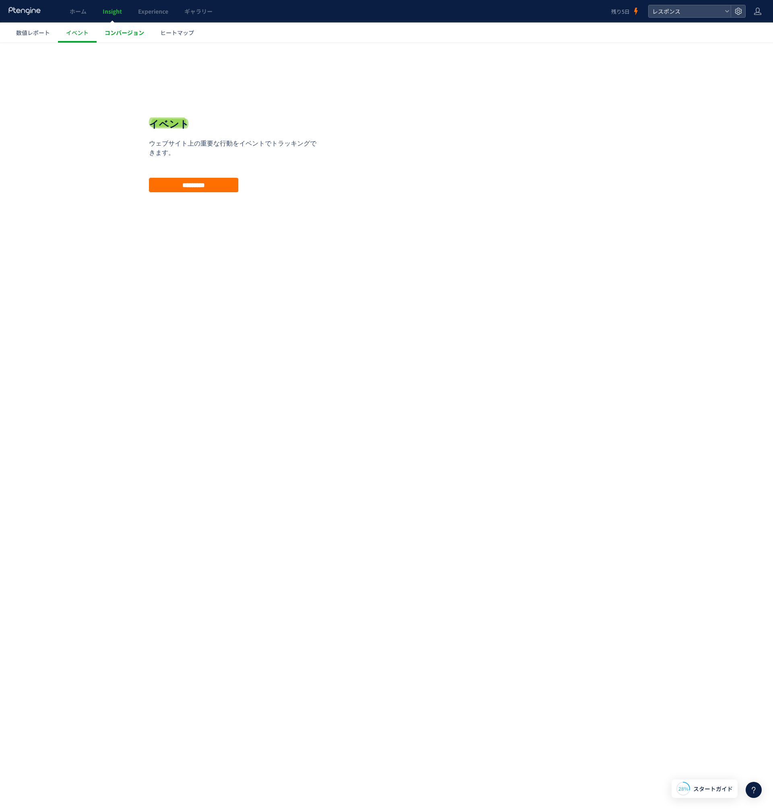
click at [128, 29] on span "コンバージョン" at bounding box center [124, 33] width 39 height 8
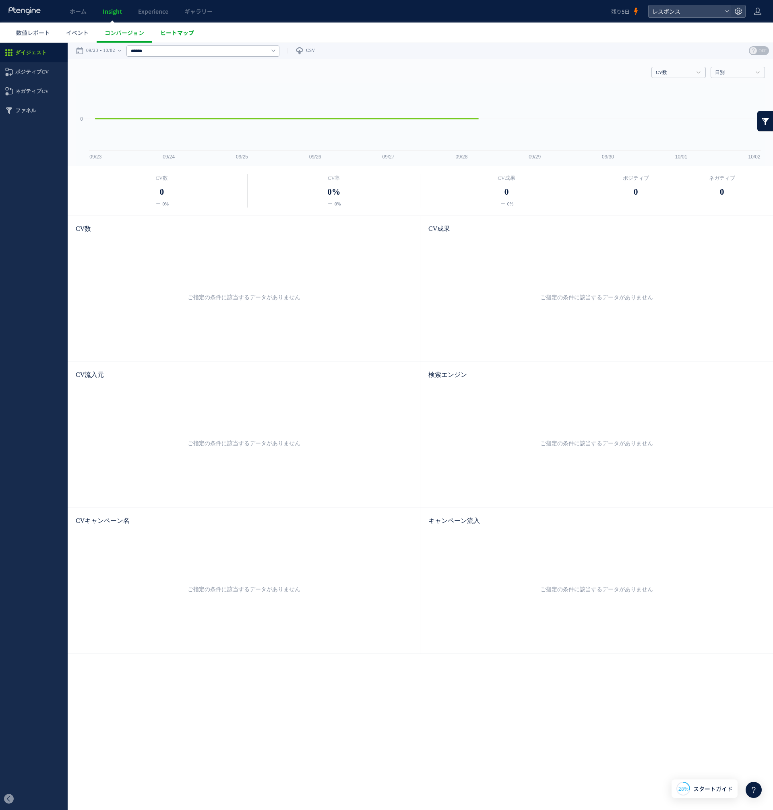
click at [165, 32] on span "ヒートマップ" at bounding box center [177, 33] width 34 height 8
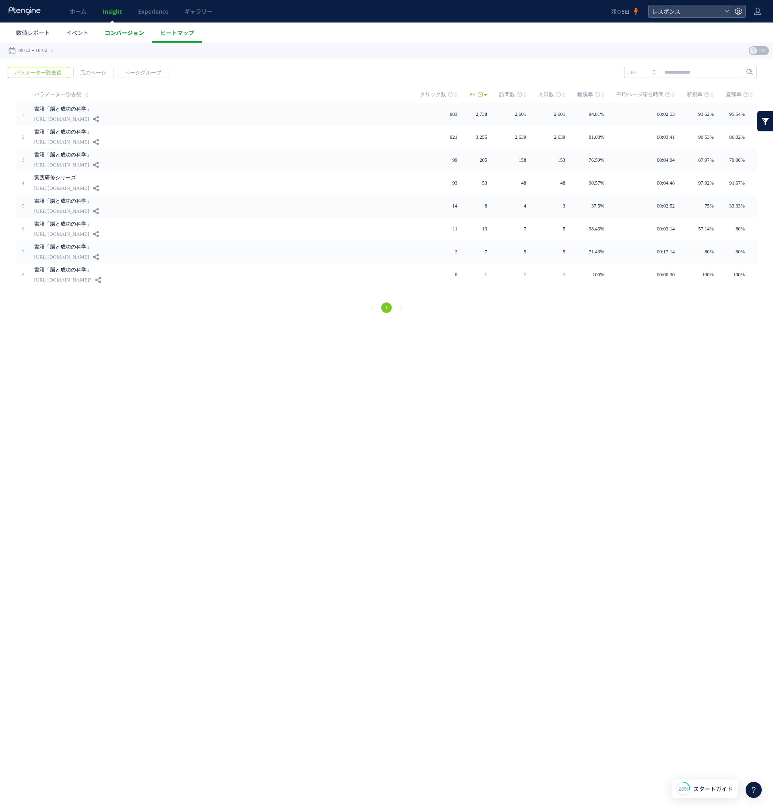
click at [133, 34] on span "コンバージョン" at bounding box center [124, 33] width 39 height 8
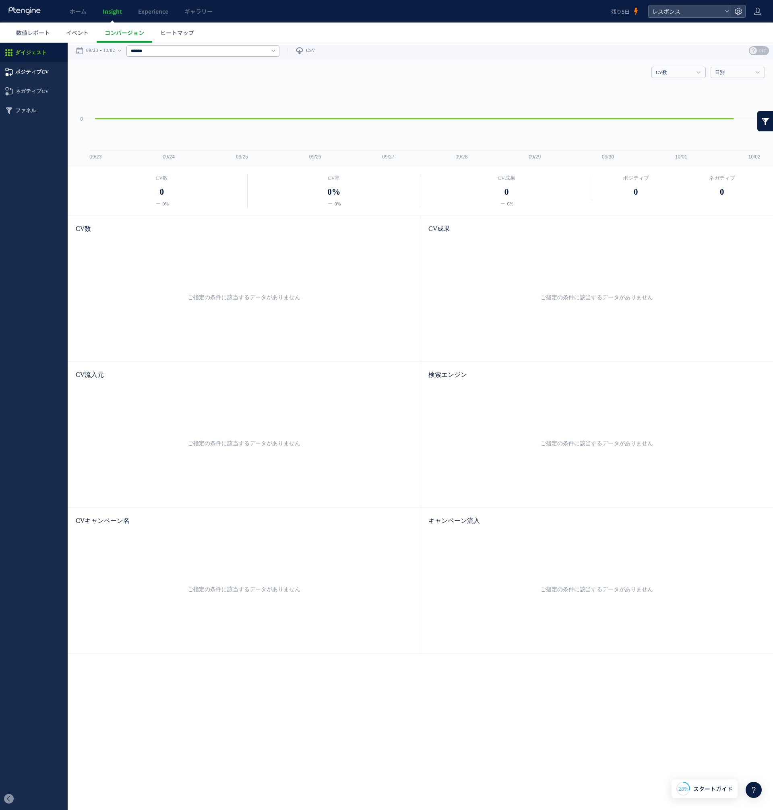
click at [29, 76] on span "ポジティブCV" at bounding box center [31, 71] width 33 height 19
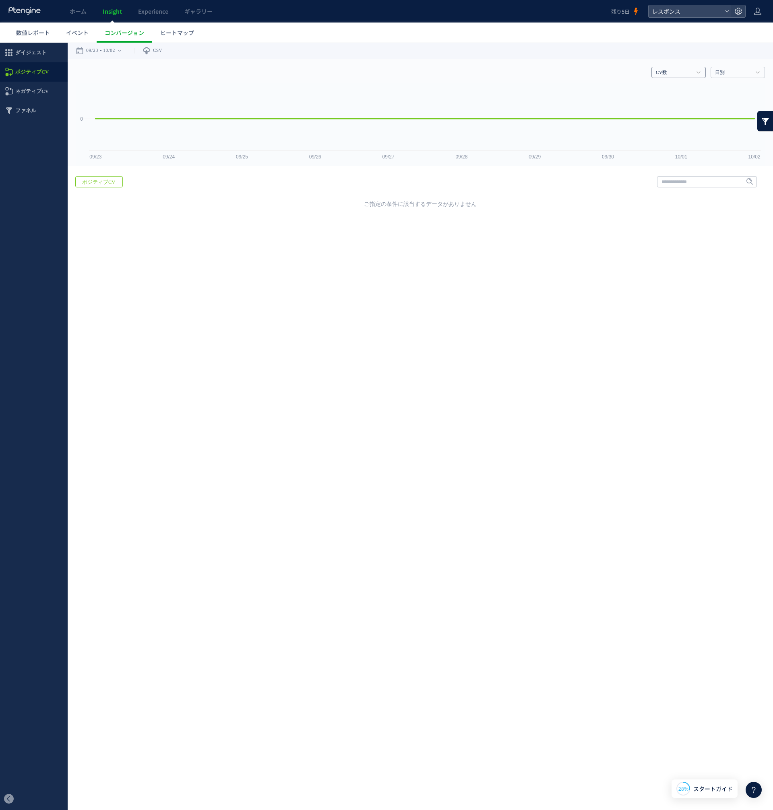
click at [671, 72] on link "CV数" at bounding box center [674, 72] width 37 height 7
click at [106, 185] on span "ポジティブCV" at bounding box center [99, 182] width 46 height 11
click at [130, 212] on html ".cls-1 { fill-rule: evenodd; } .cls-1 { fill: #ececec; } .cls-2 { fill: #929292…" at bounding box center [386, 128] width 773 height 170
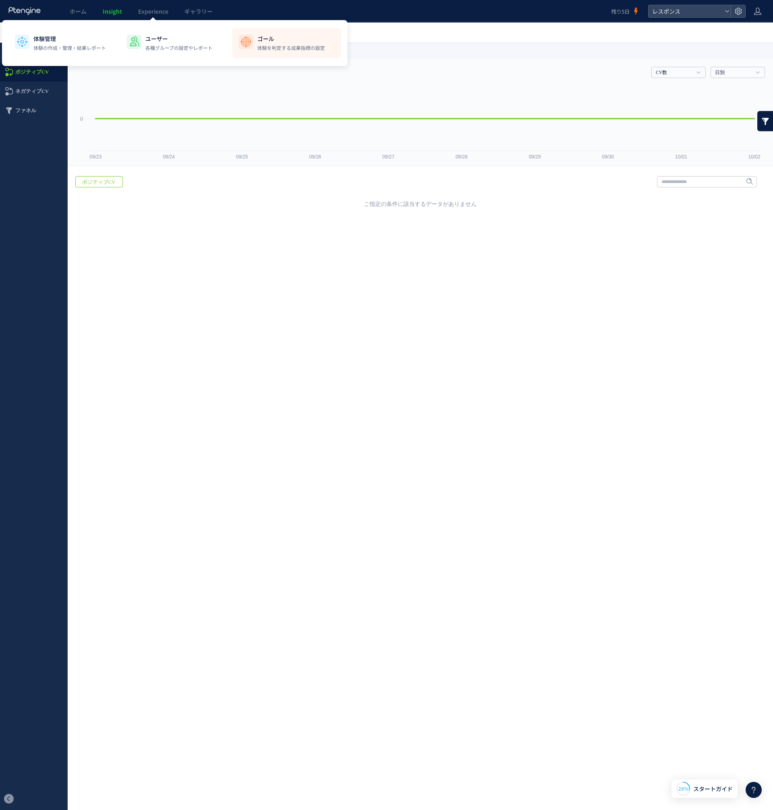
click at [274, 42] on p "ゴール" at bounding box center [291, 39] width 68 height 8
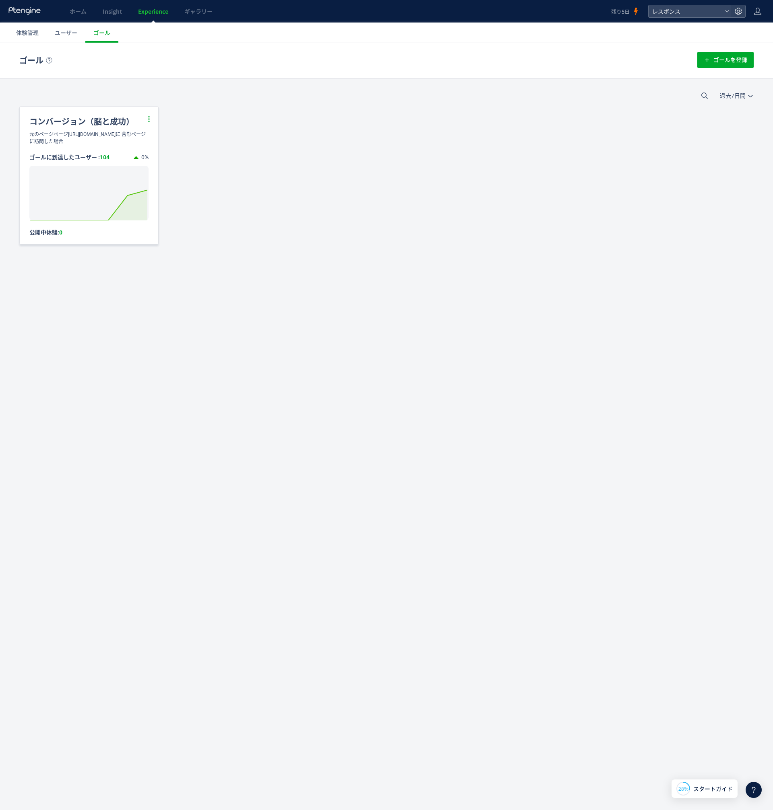
click at [149, 118] on icon at bounding box center [148, 118] width 7 height 7
click at [234, 132] on div "コンバージョン（脳と成功） 元のページページ[URL][DOMAIN_NAME]に 含むページに訪問した場合 ゴールに到達したユーザー : 104 0% Cr…" at bounding box center [386, 175] width 734 height 138
click at [55, 132] on div "元のページページ[URL][DOMAIN_NAME]に 含むページに訪問した場合" at bounding box center [89, 138] width 138 height 14
click at [54, 126] on div "コンバージョン（脳と成功）" at bounding box center [89, 119] width 138 height 24
click at [54, 144] on div "元のページページ[URL][DOMAIN_NAME]に 含むページに訪問した場合" at bounding box center [89, 138] width 138 height 14
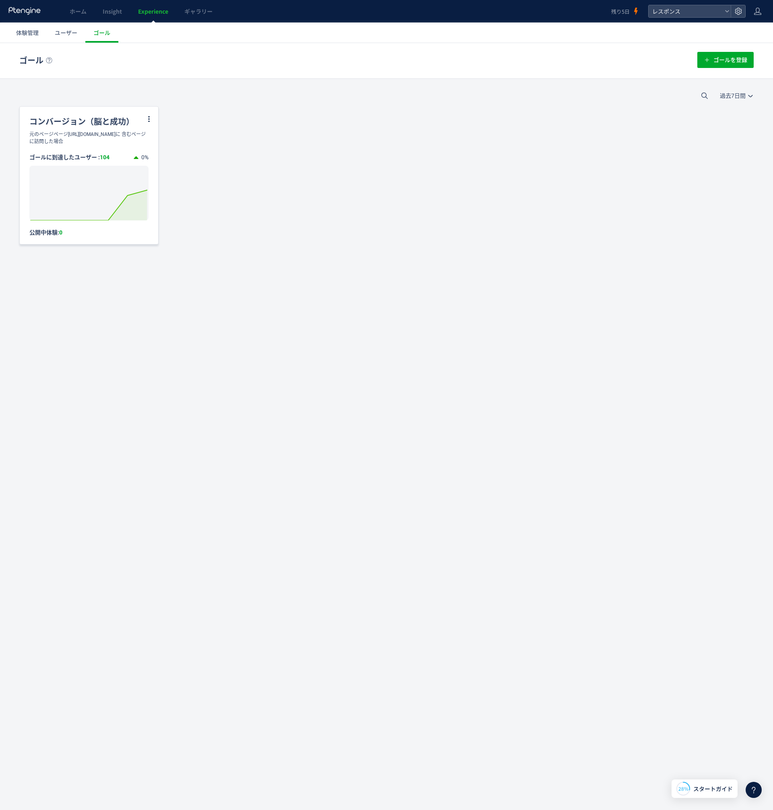
click at [56, 173] on icon "Created with Highcharts 7.2.2" at bounding box center [88, 193] width 119 height 55
click at [56, 221] on icon at bounding box center [89, 205] width 124 height 30
click at [50, 234] on div "ゴールに到達したユーザー : 104 0% Created with Highcharts 7.2.2 [DATE]: 0 公開中体験: 0" at bounding box center [89, 190] width 138 height 91
click at [116, 210] on icon at bounding box center [89, 205] width 124 height 30
click at [128, 197] on icon at bounding box center [127, 195] width 2 height 2
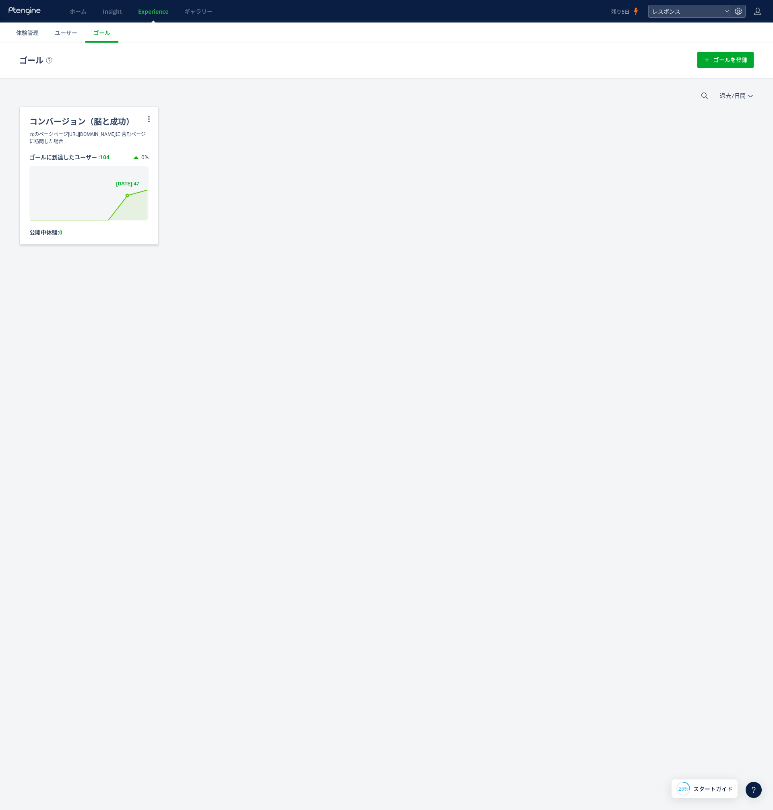
click at [133, 191] on rect at bounding box center [88, 193] width 119 height 55
click at [107, 145] on div "元のページページ[URL][DOMAIN_NAME]に 含むページに訪問した場合" at bounding box center [89, 138] width 138 height 14
click at [74, 123] on div "コンバージョン（脳と成功）" at bounding box center [89, 119] width 138 height 24
click at [67, 96] on div "過去7日間 今日 過去7日間 過去30日間" at bounding box center [386, 95] width 773 height 21
click at [59, 32] on span "ユーザー" at bounding box center [66, 33] width 23 height 8
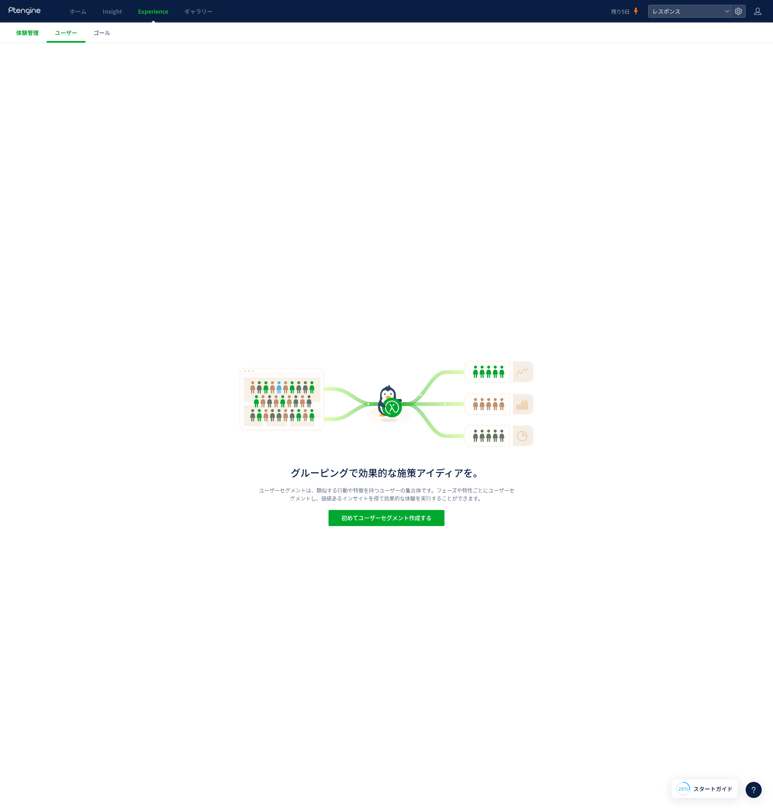
click at [31, 34] on span "体験管理" at bounding box center [27, 33] width 23 height 8
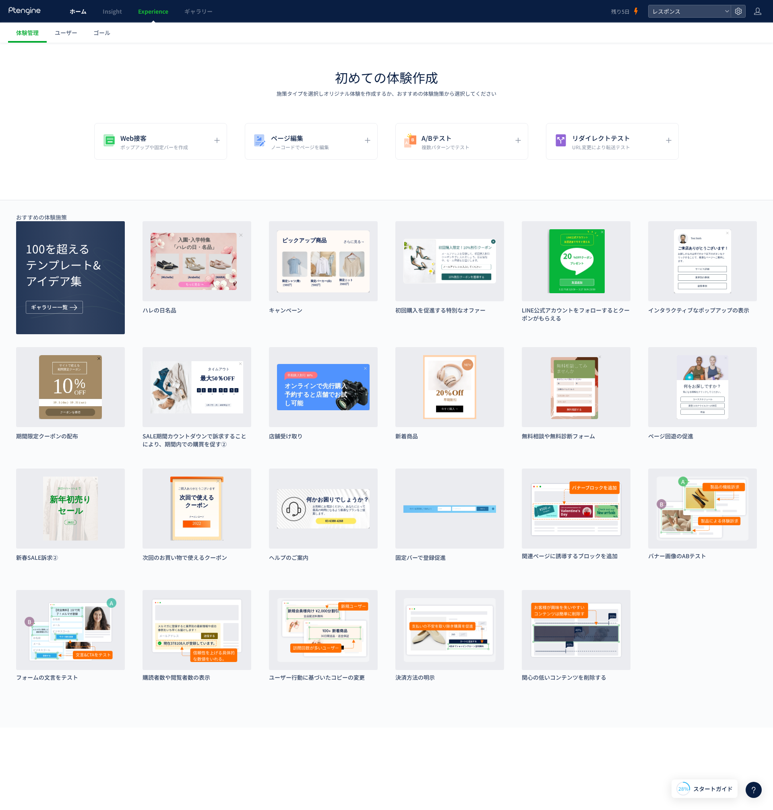
click at [78, 12] on span "ホーム" at bounding box center [78, 11] width 17 height 8
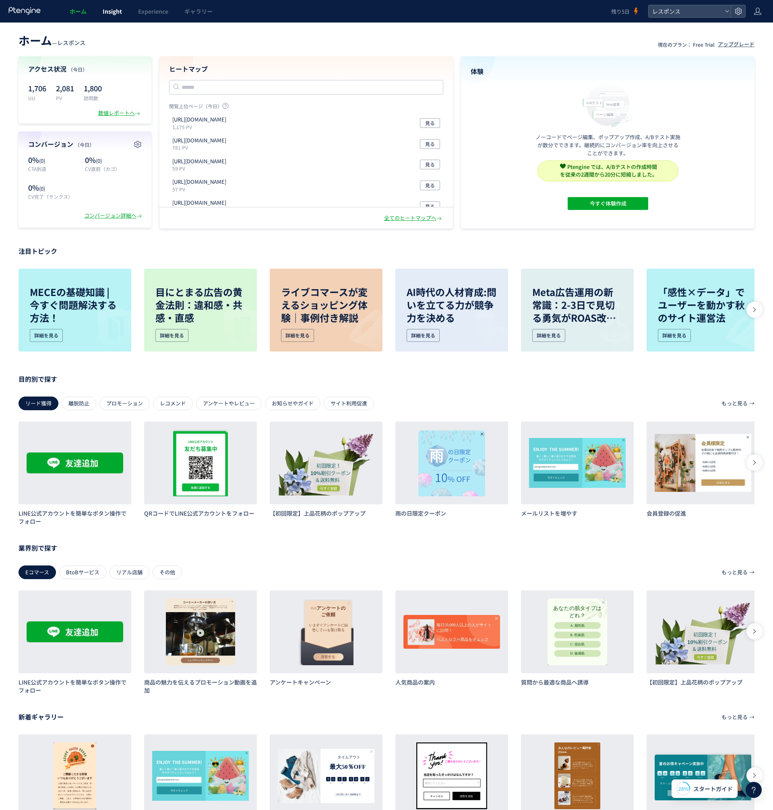
click at [114, 10] on span "Insight" at bounding box center [112, 11] width 19 height 8
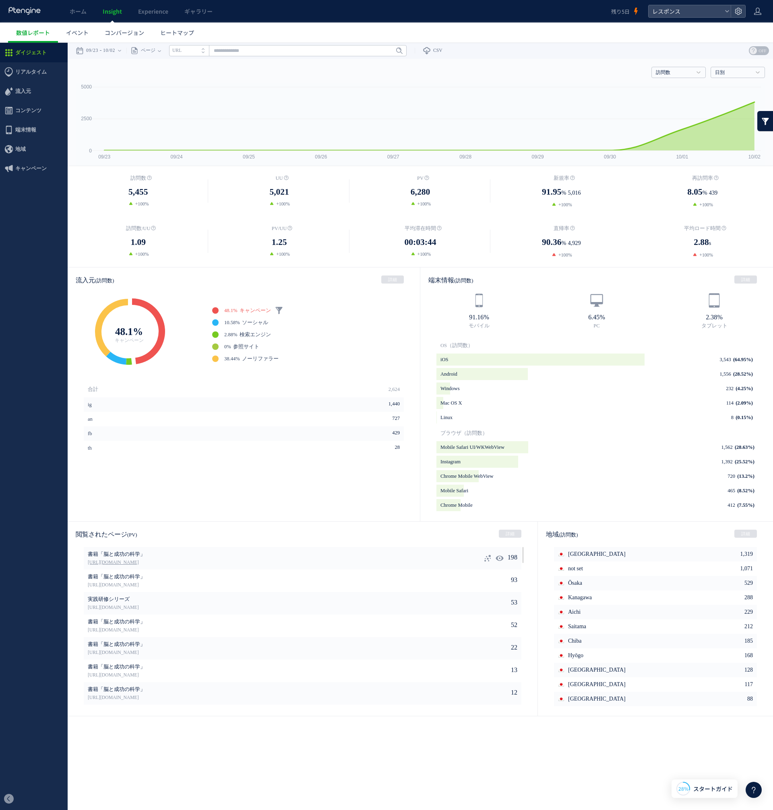
click at [146, 564] on link "[URL][DOMAIN_NAME]" at bounding box center [266, 562] width 357 height 7
click at [495, 557] on use at bounding box center [499, 558] width 8 height 6
type input "**********"
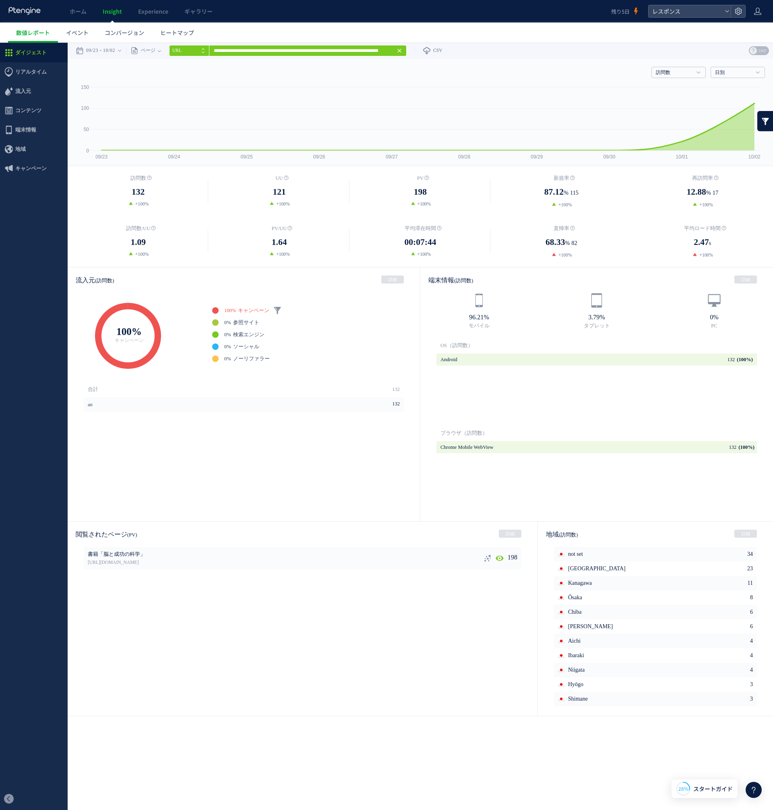
click at [484, 558] on use at bounding box center [487, 558] width 6 height 7
